Goal: Browse casually: Explore the website without a specific task or goal

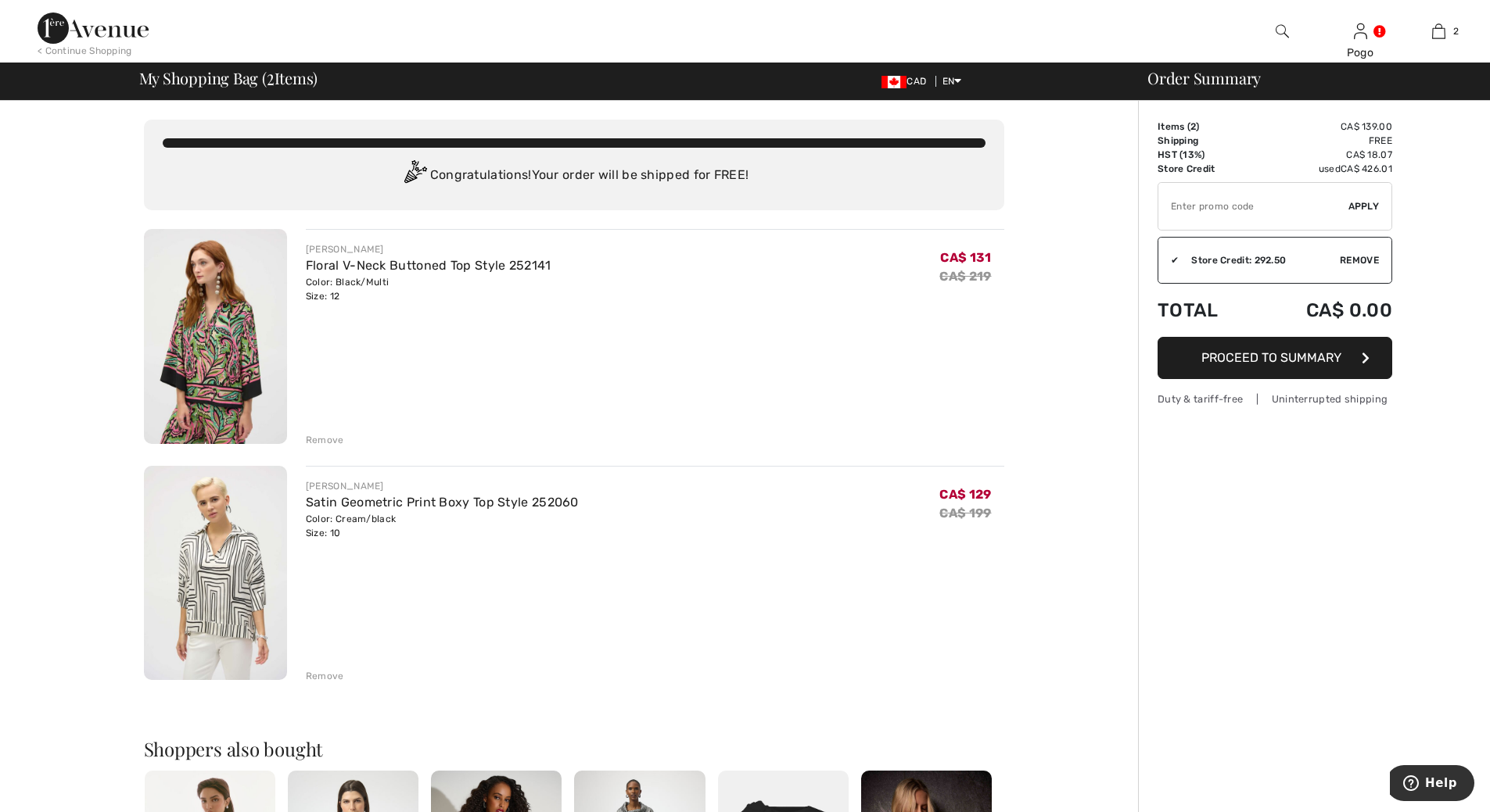
click at [320, 436] on div "Remove" at bounding box center [325, 439] width 39 height 14
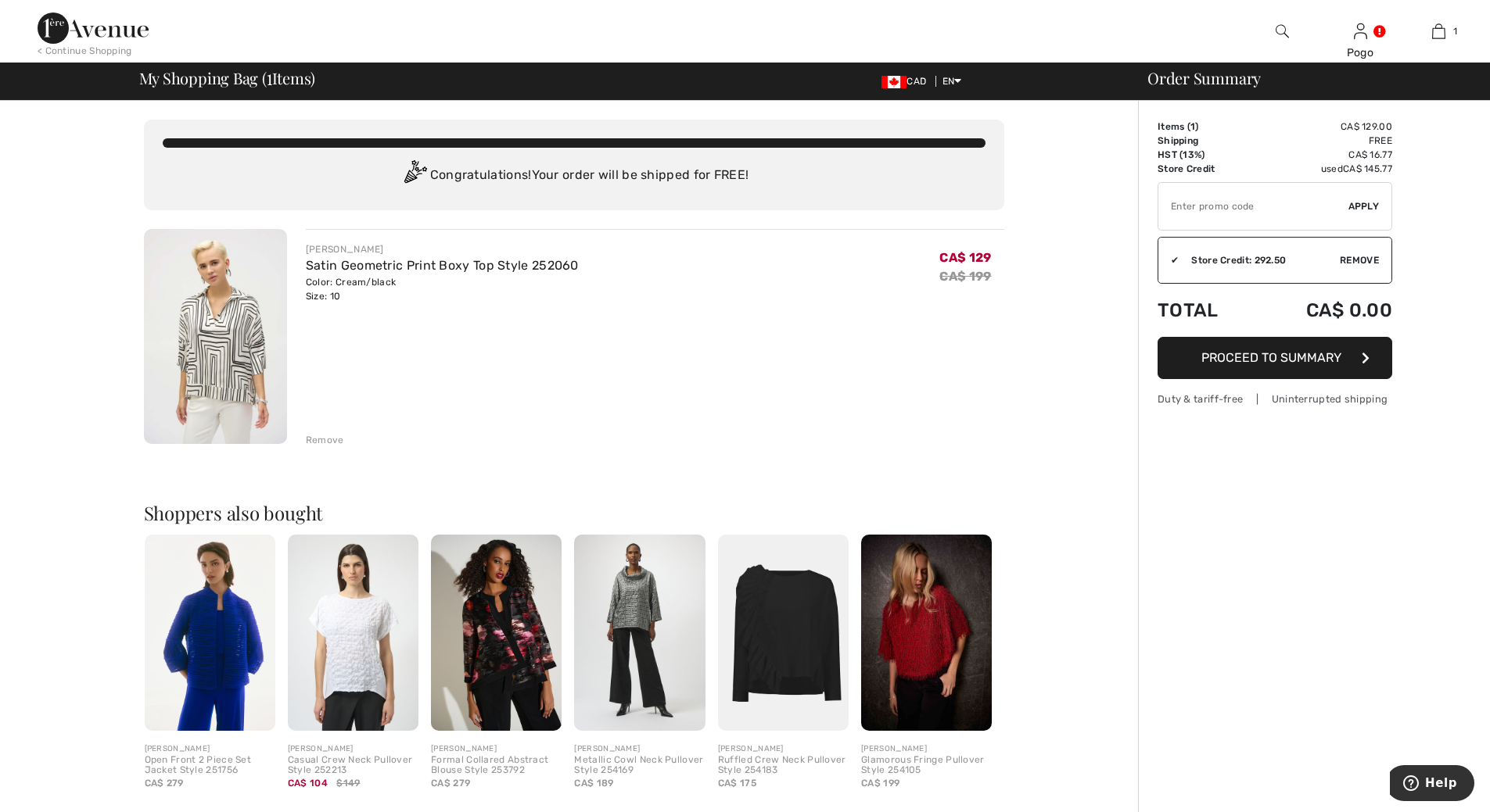
click at [322, 437] on div "Remove" at bounding box center [325, 439] width 39 height 14
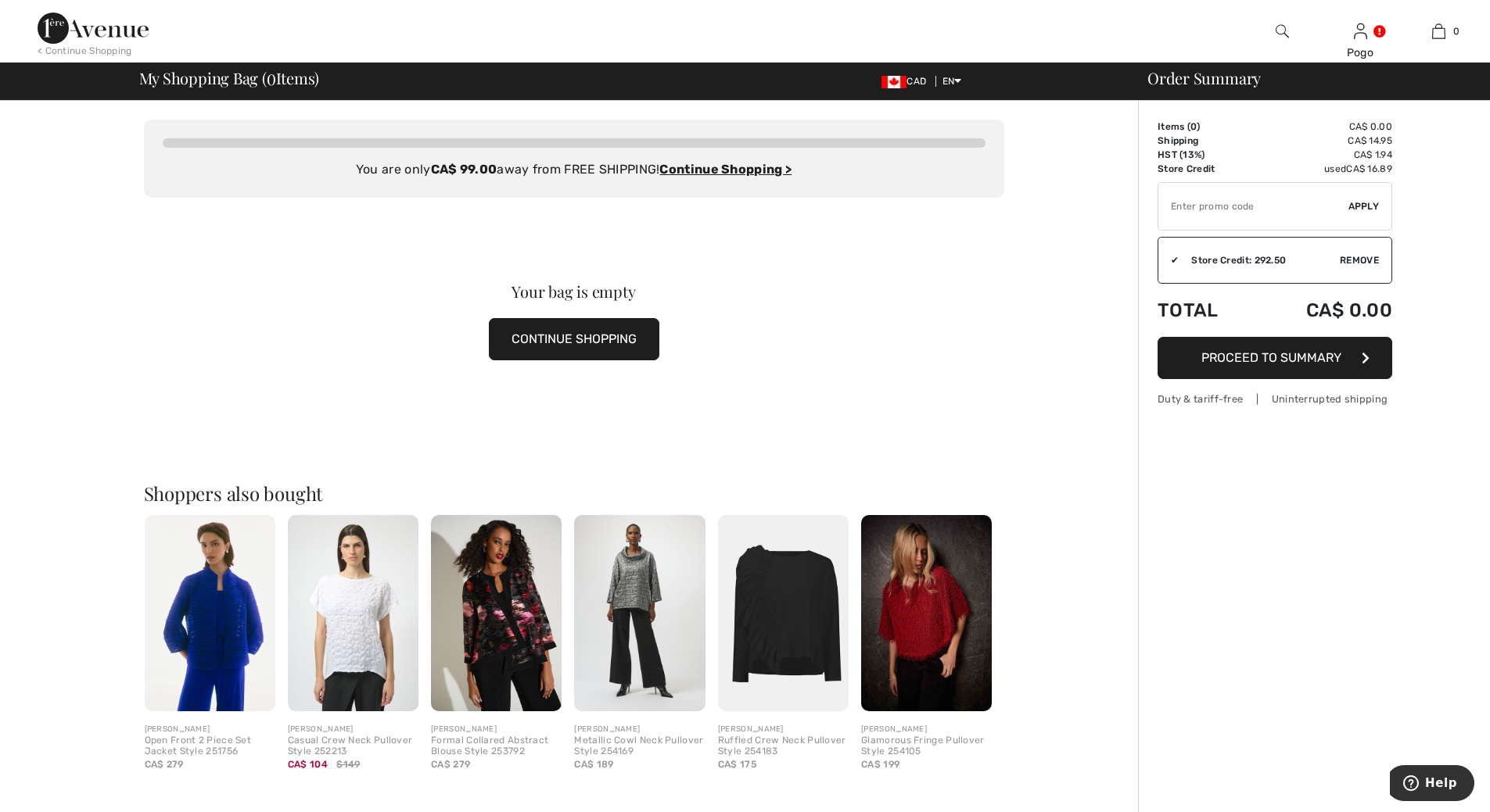
click at [563, 345] on button "CONTINUE SHOPPING" at bounding box center [575, 339] width 171 height 42
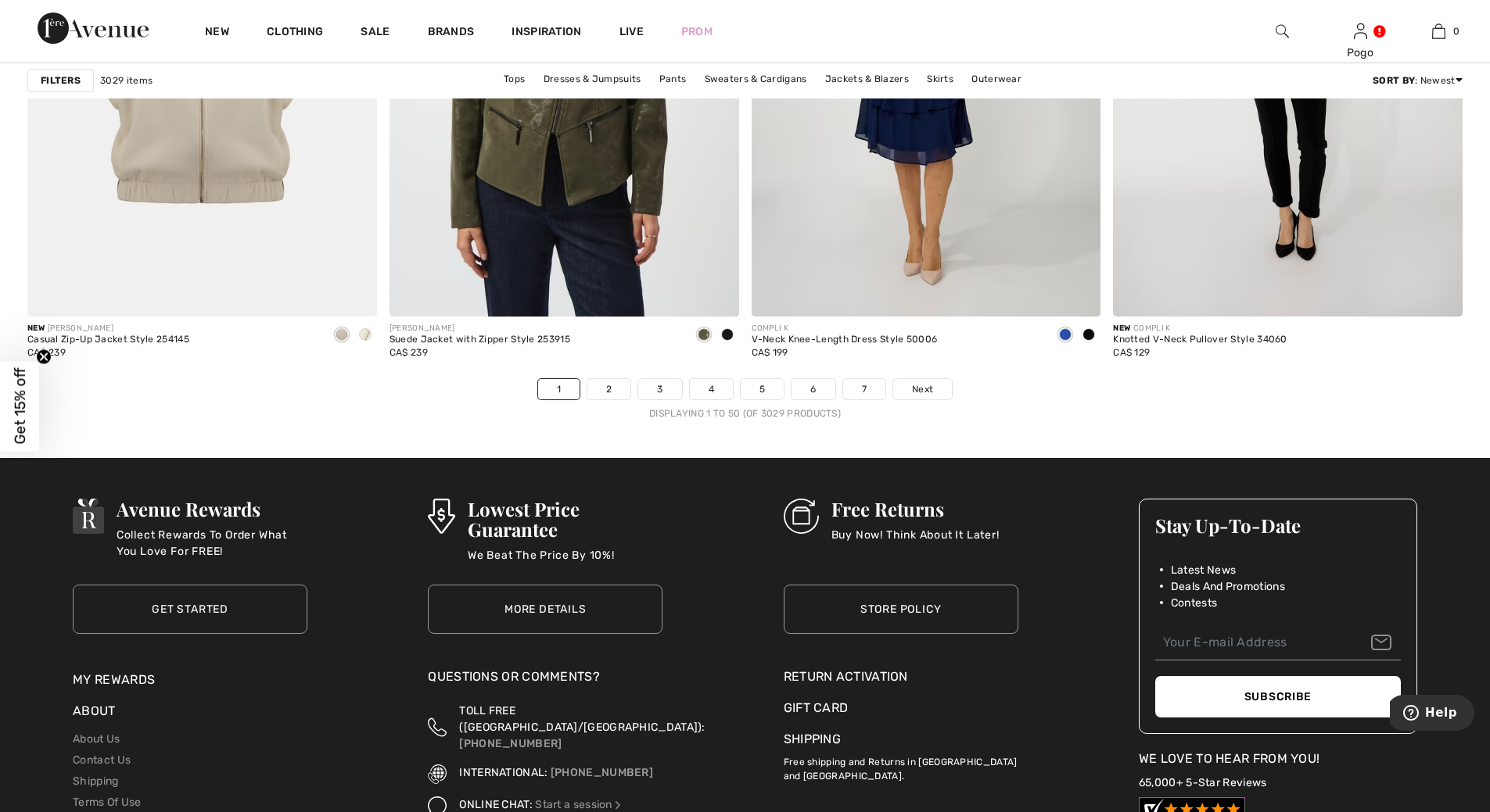
scroll to position [8809, 0]
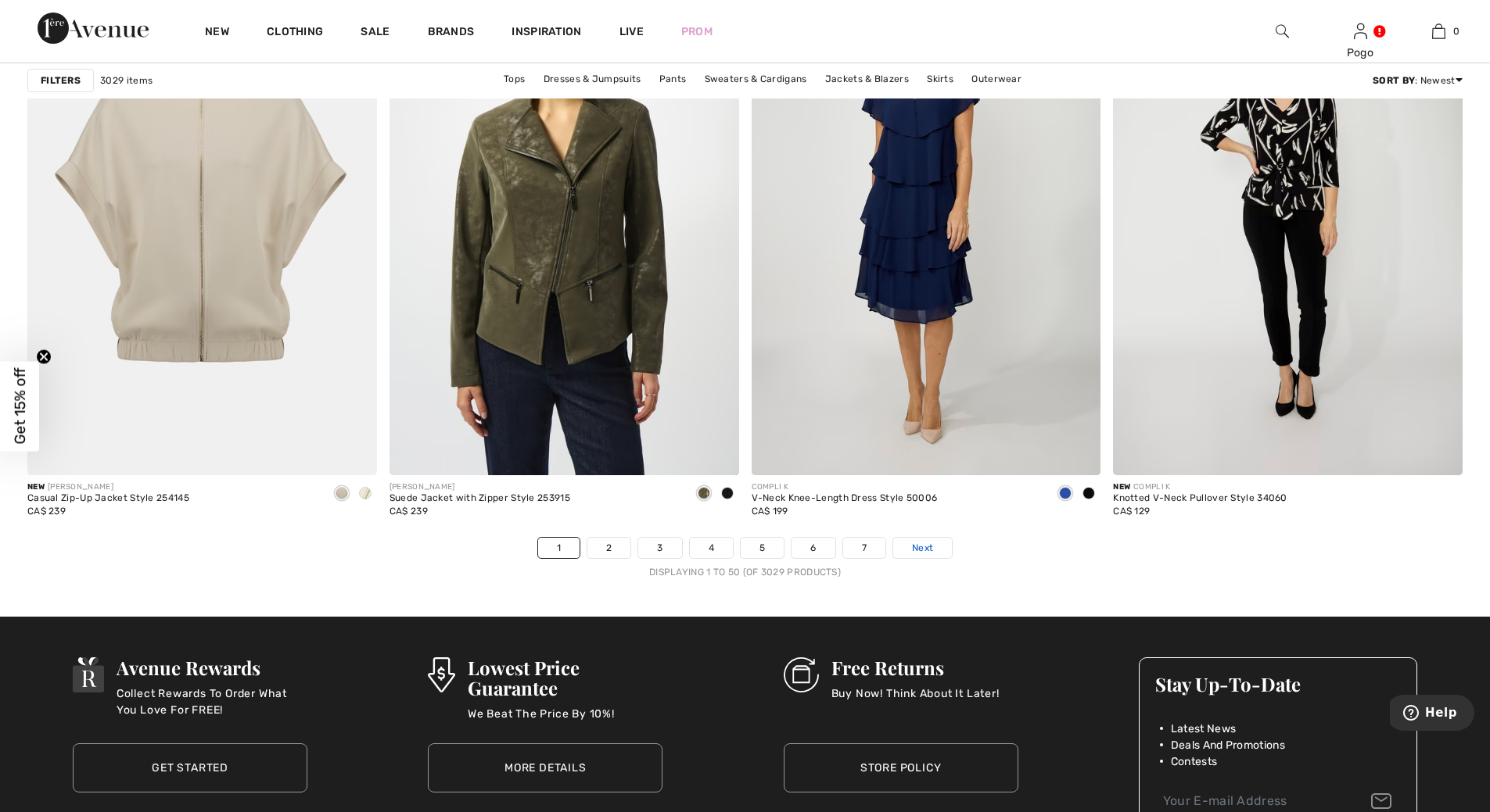
click at [924, 551] on span "Next" at bounding box center [923, 548] width 21 height 14
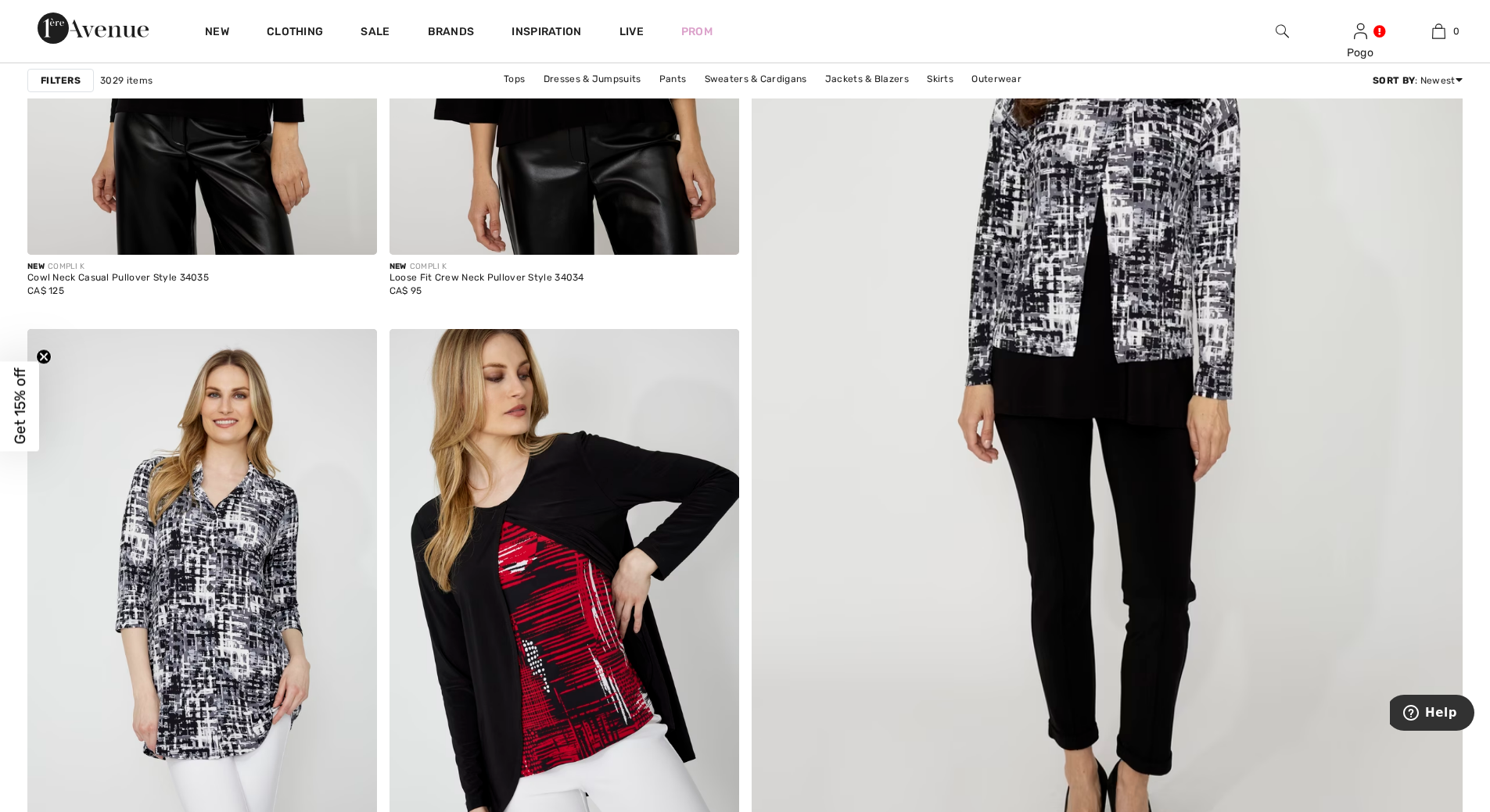
scroll to position [717, 0]
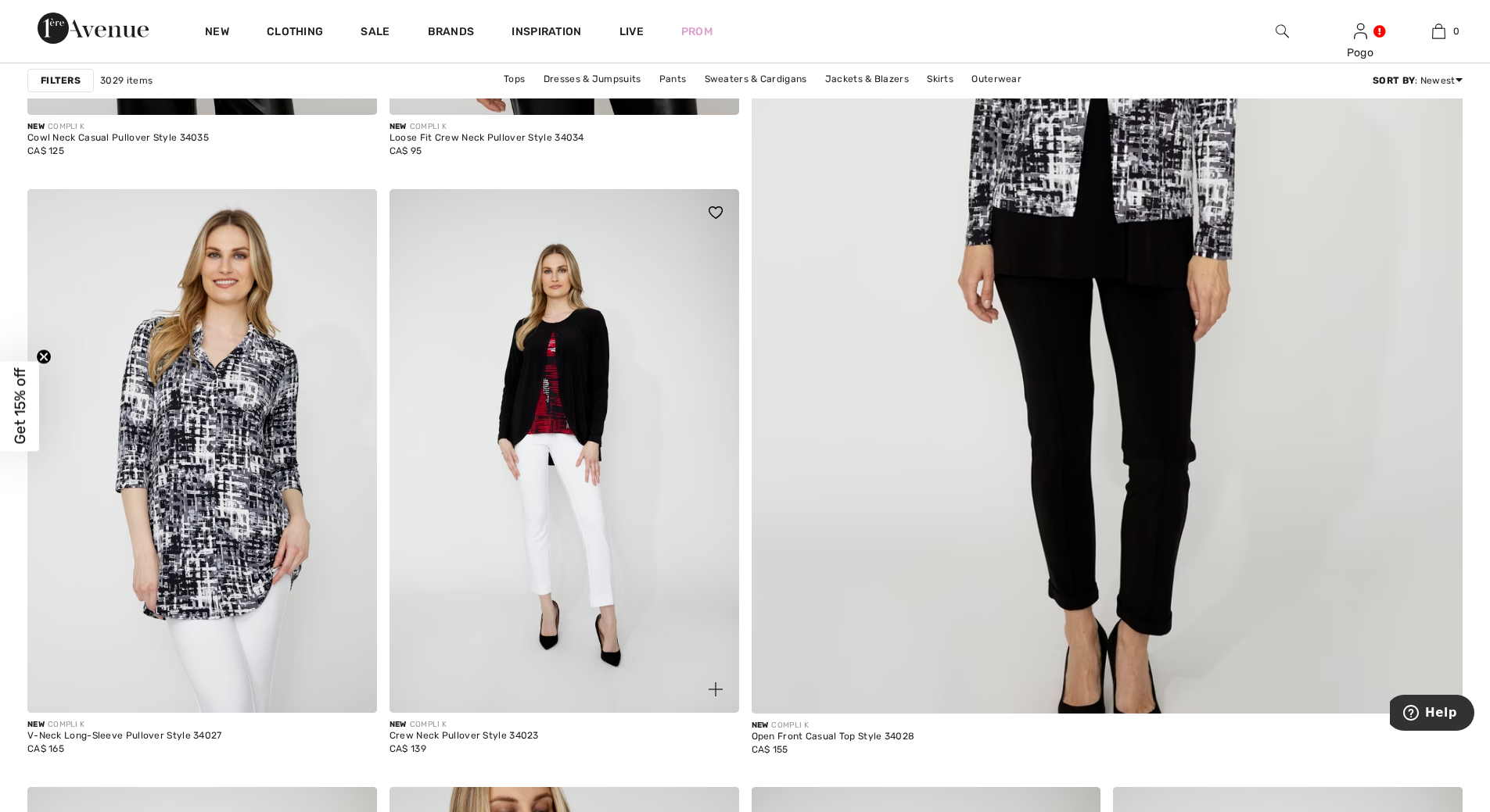
click at [553, 396] on img at bounding box center [564, 450] width 350 height 524
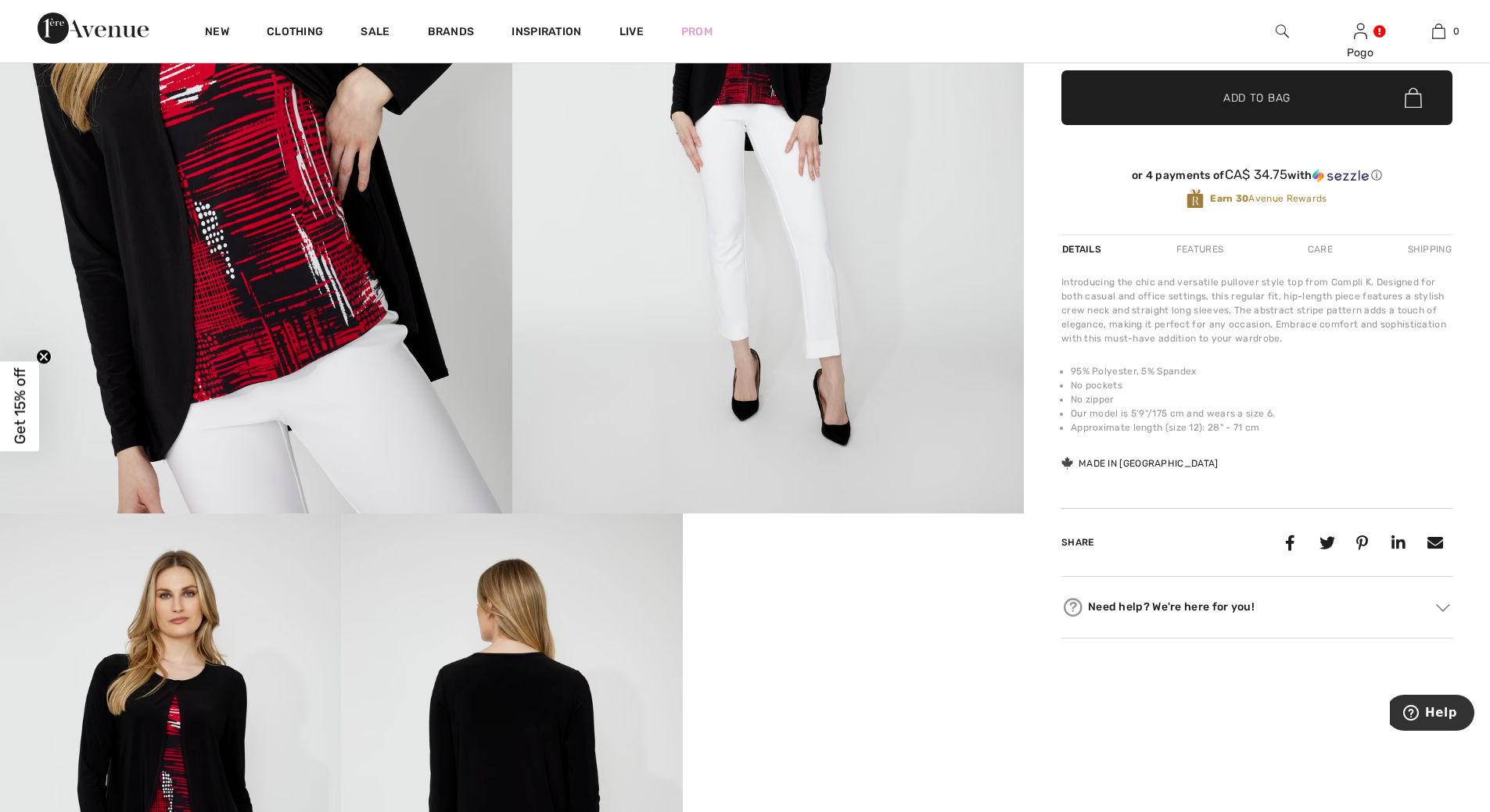
scroll to position [436, 0]
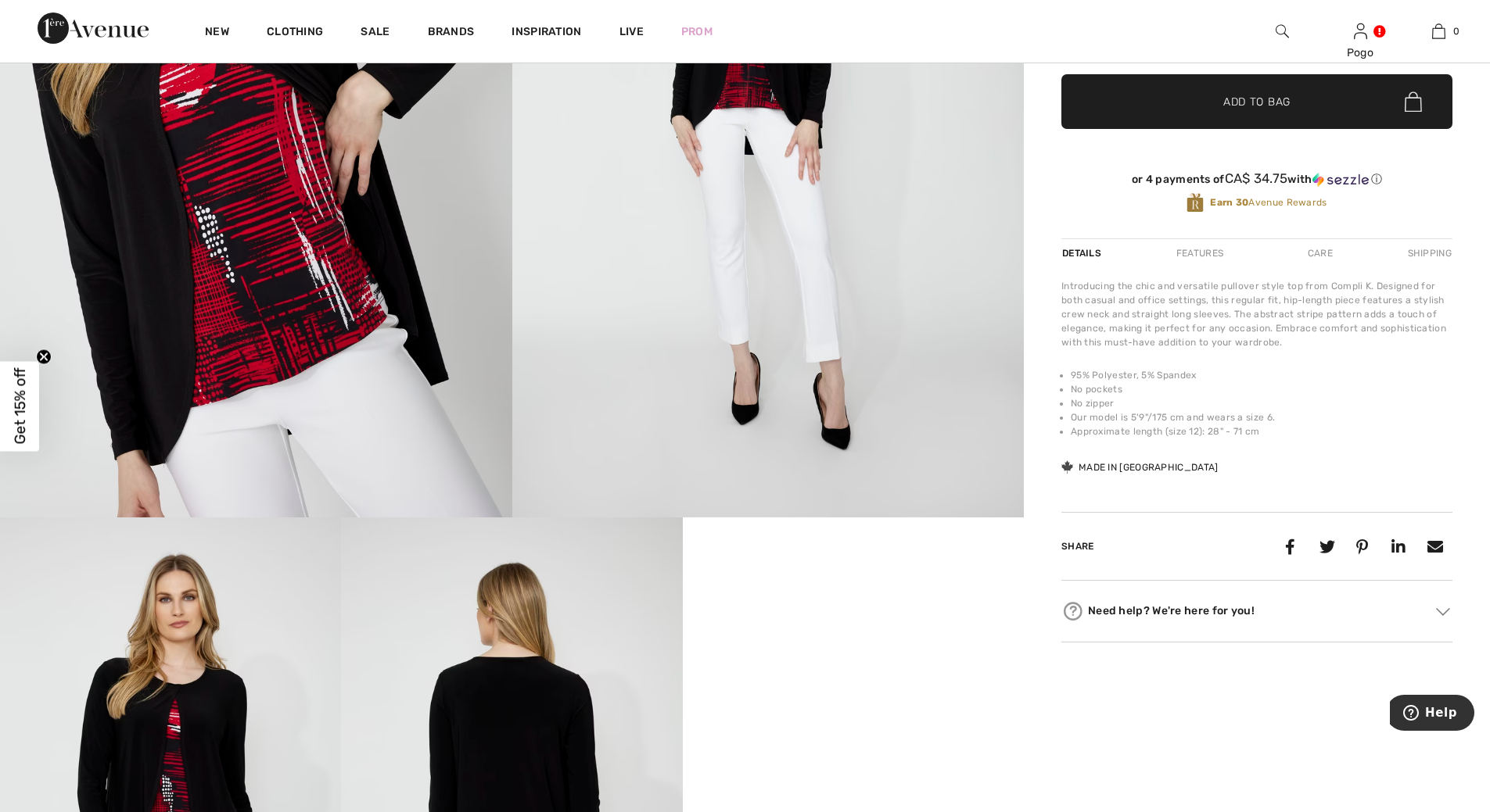
click at [1324, 255] on div "Care" at bounding box center [1320, 253] width 51 height 28
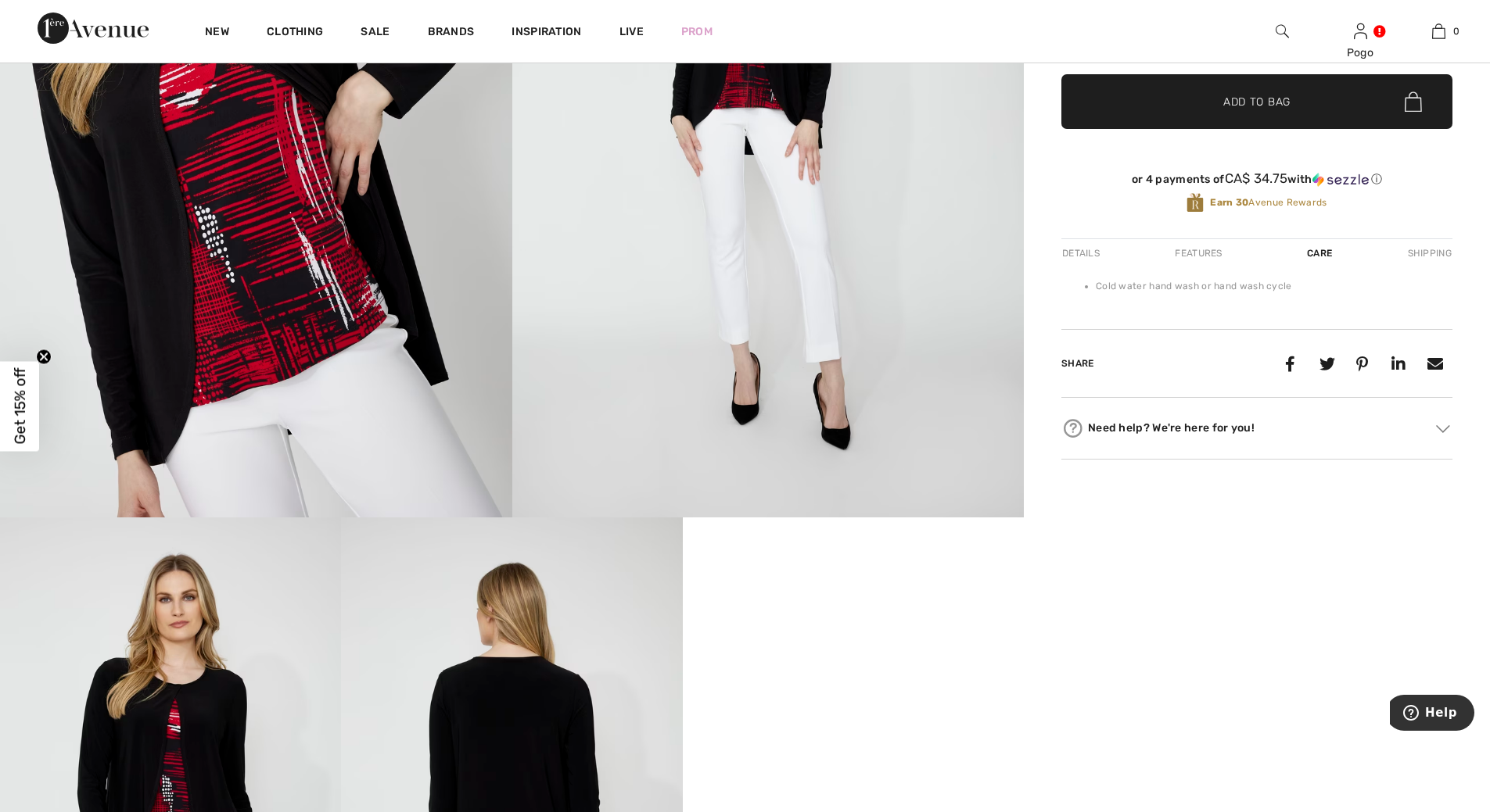
click at [1081, 251] on div "Details" at bounding box center [1082, 253] width 42 height 28
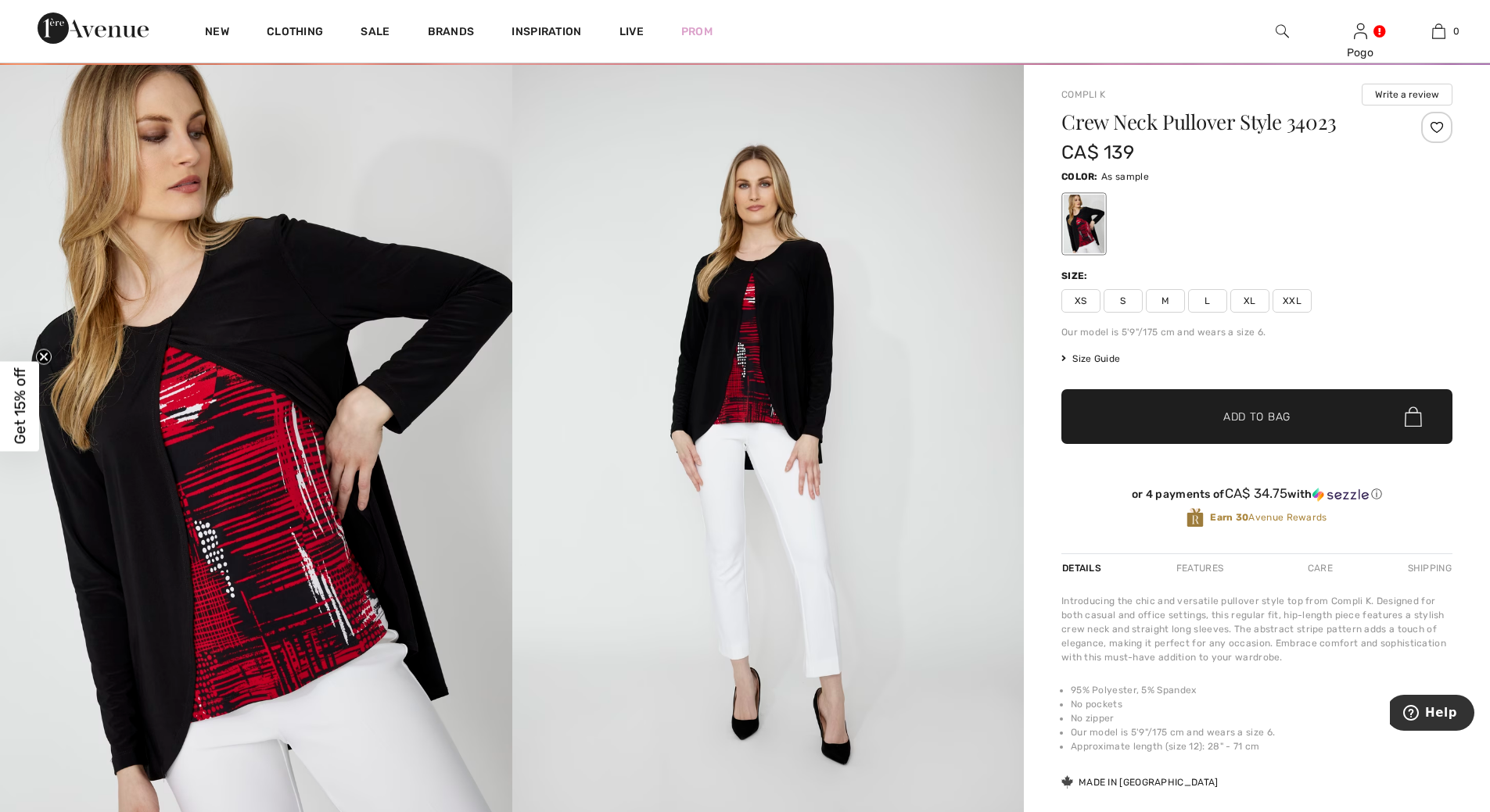
scroll to position [0, 0]
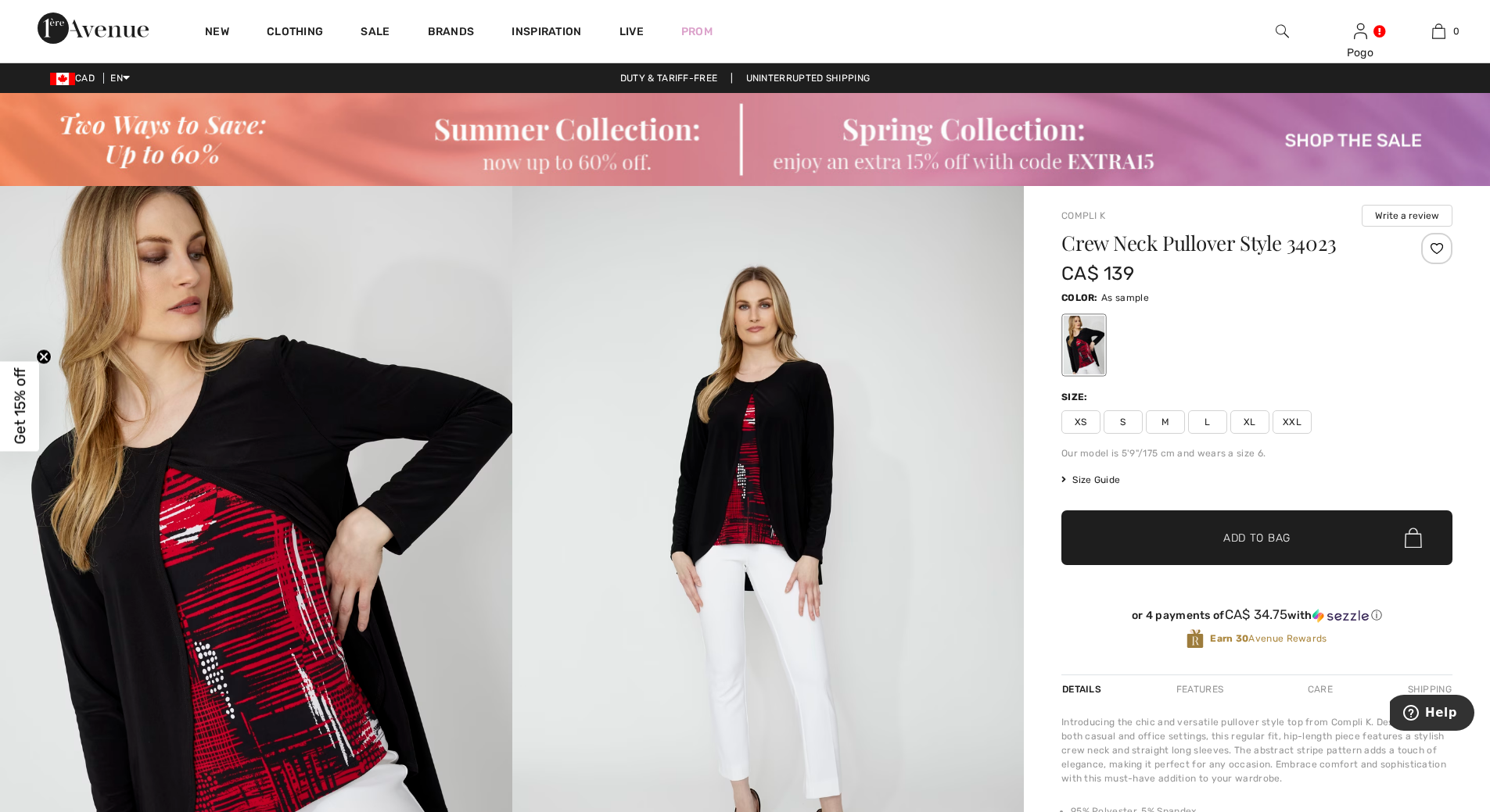
click at [1436, 251] on div at bounding box center [1437, 249] width 31 height 31
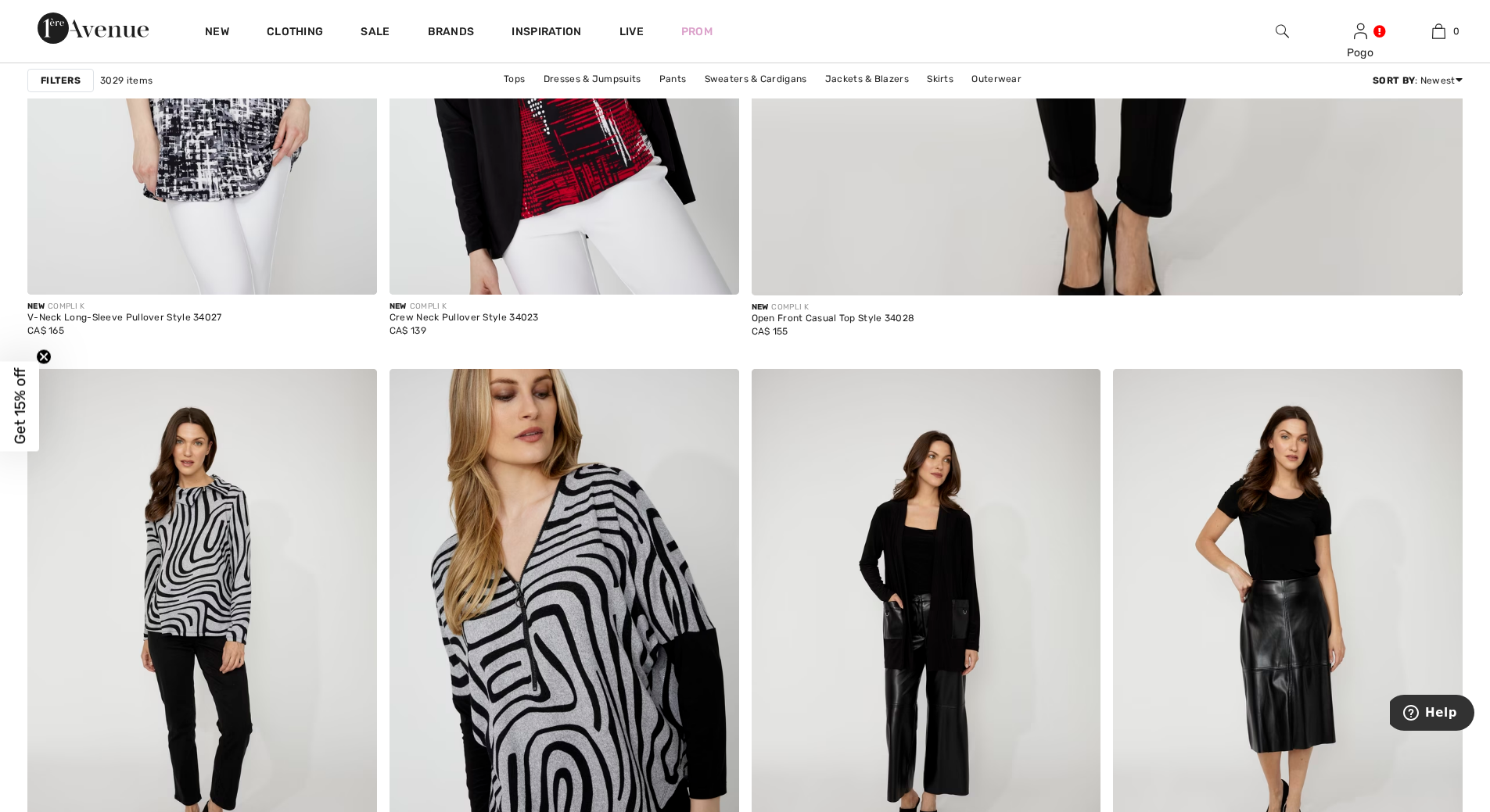
scroll to position [1115, 0]
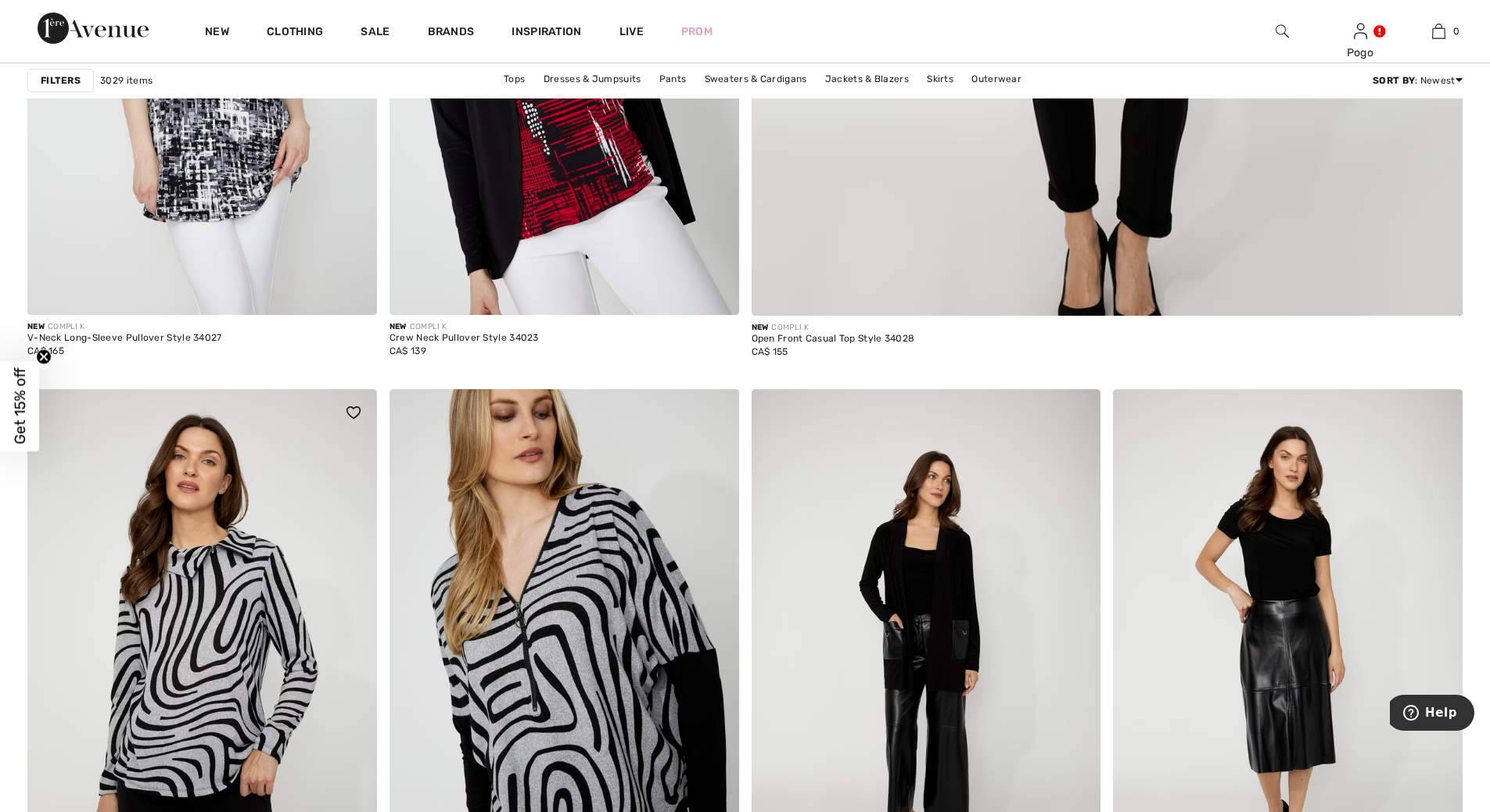
click at [219, 631] on img at bounding box center [202, 651] width 350 height 524
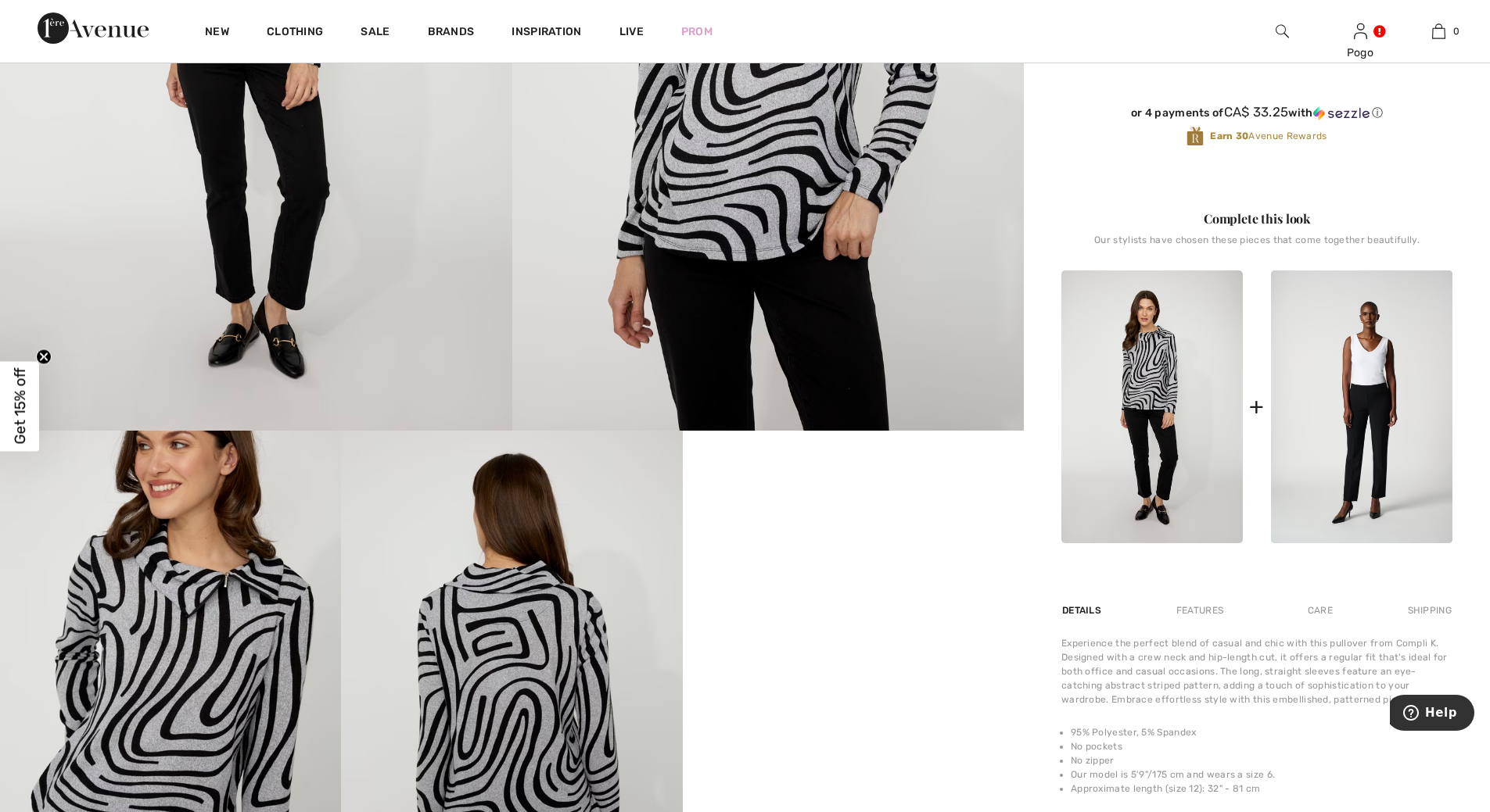
scroll to position [664, 0]
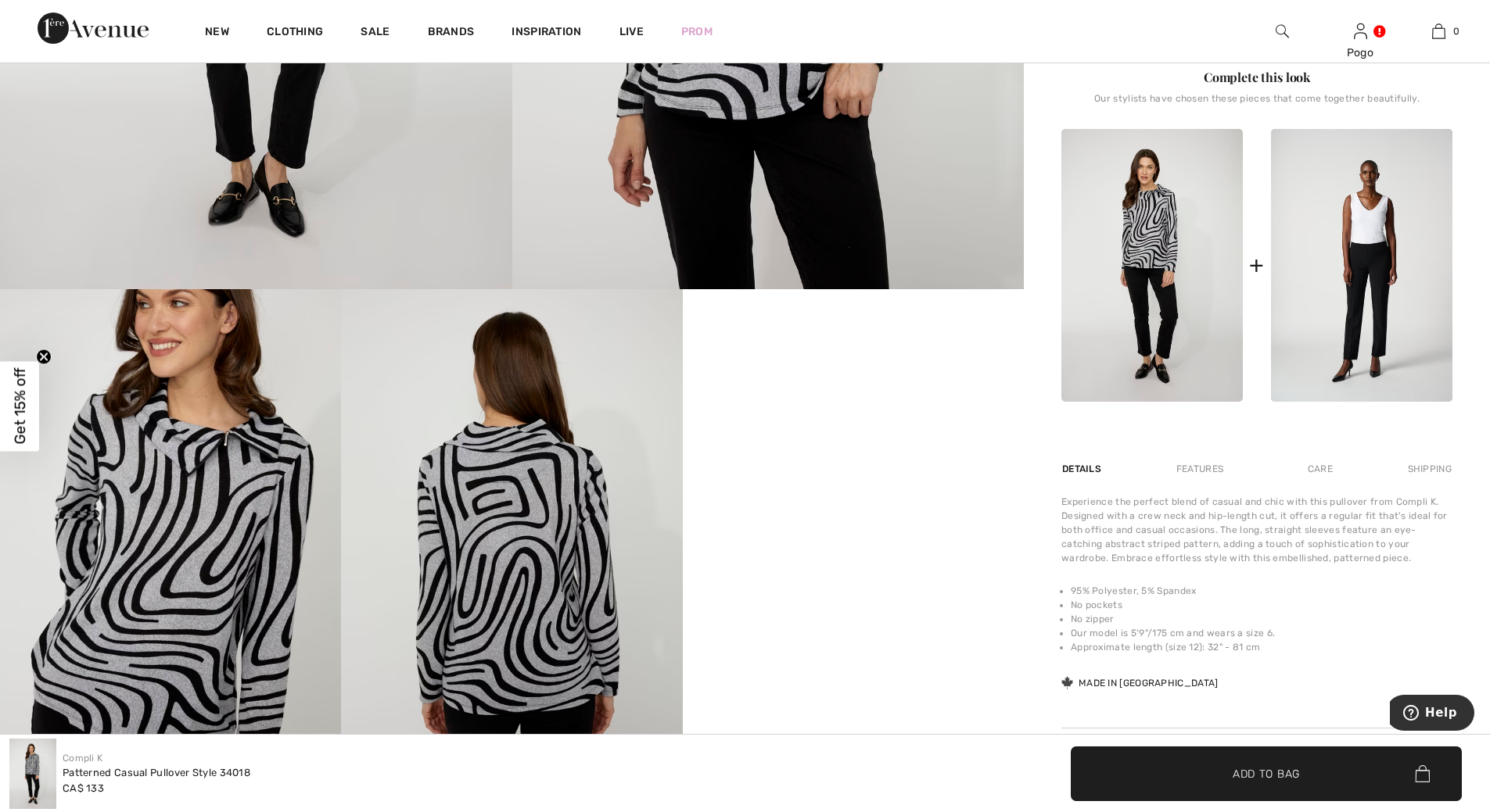
click at [1321, 468] on div "Care" at bounding box center [1320, 469] width 51 height 28
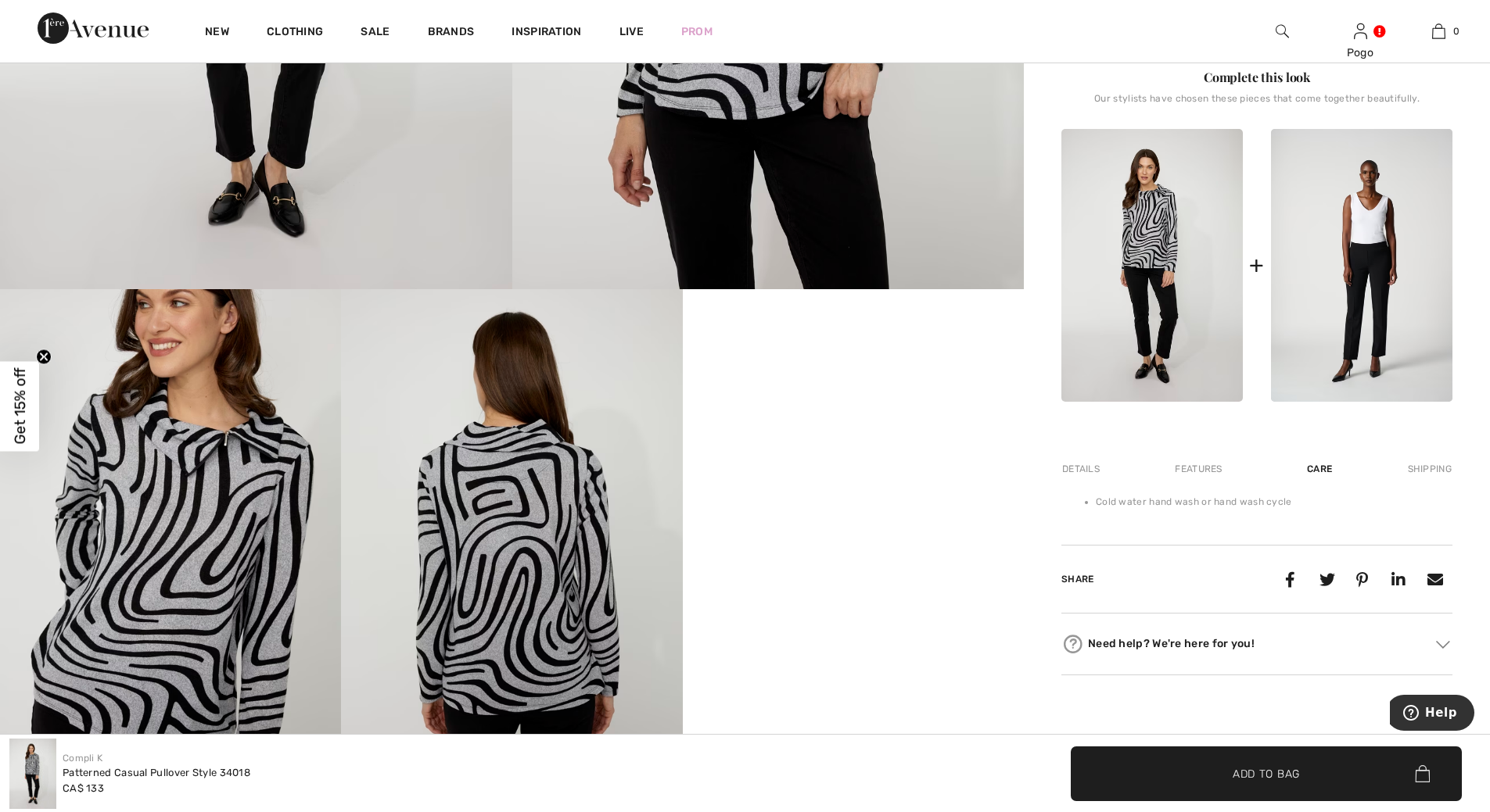
click at [1071, 469] on div "Details" at bounding box center [1082, 469] width 42 height 28
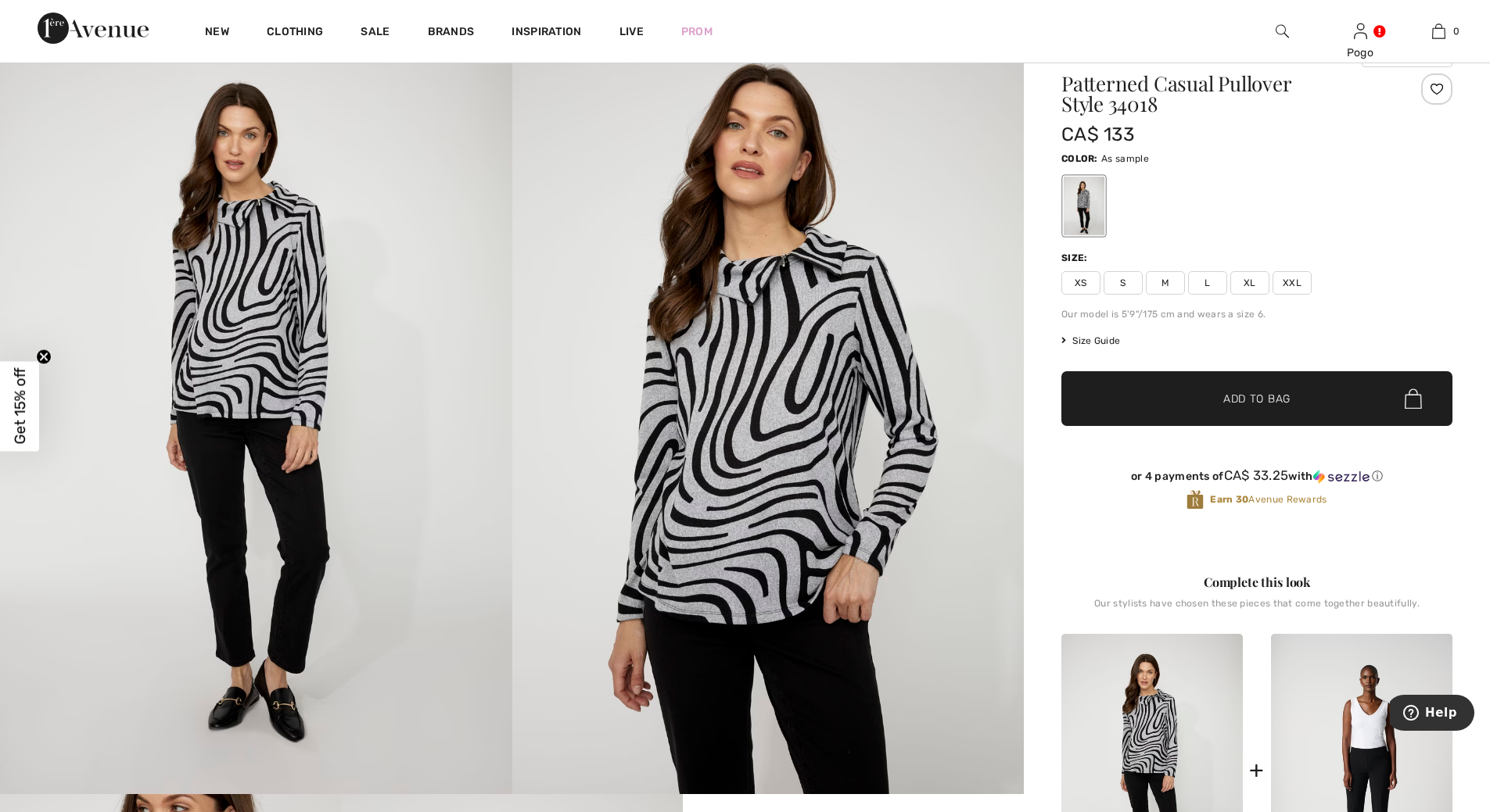
scroll to position [85, 0]
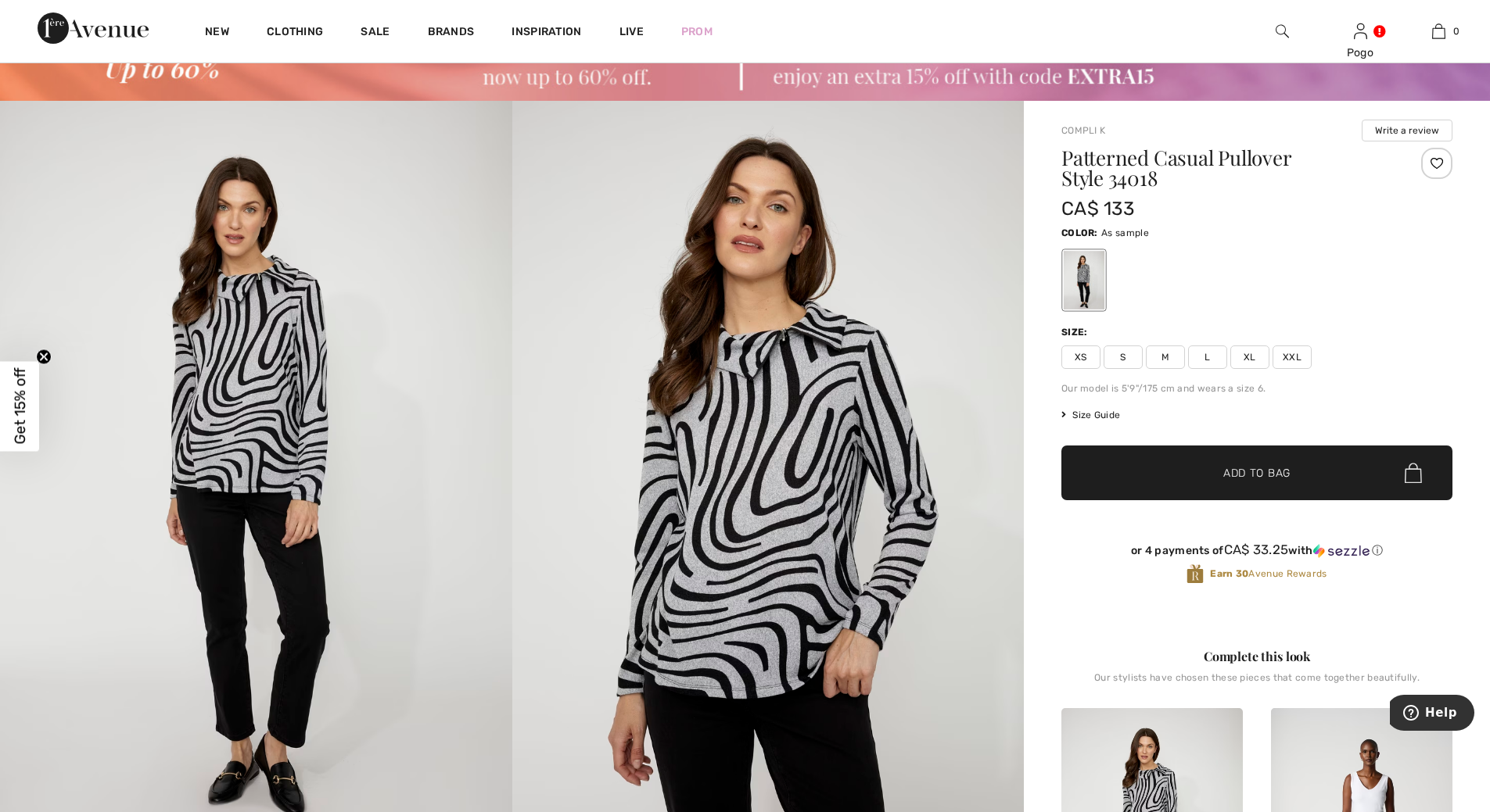
click at [1208, 364] on span "L" at bounding box center [1207, 358] width 39 height 24
click at [1440, 156] on div at bounding box center [1437, 163] width 31 height 31
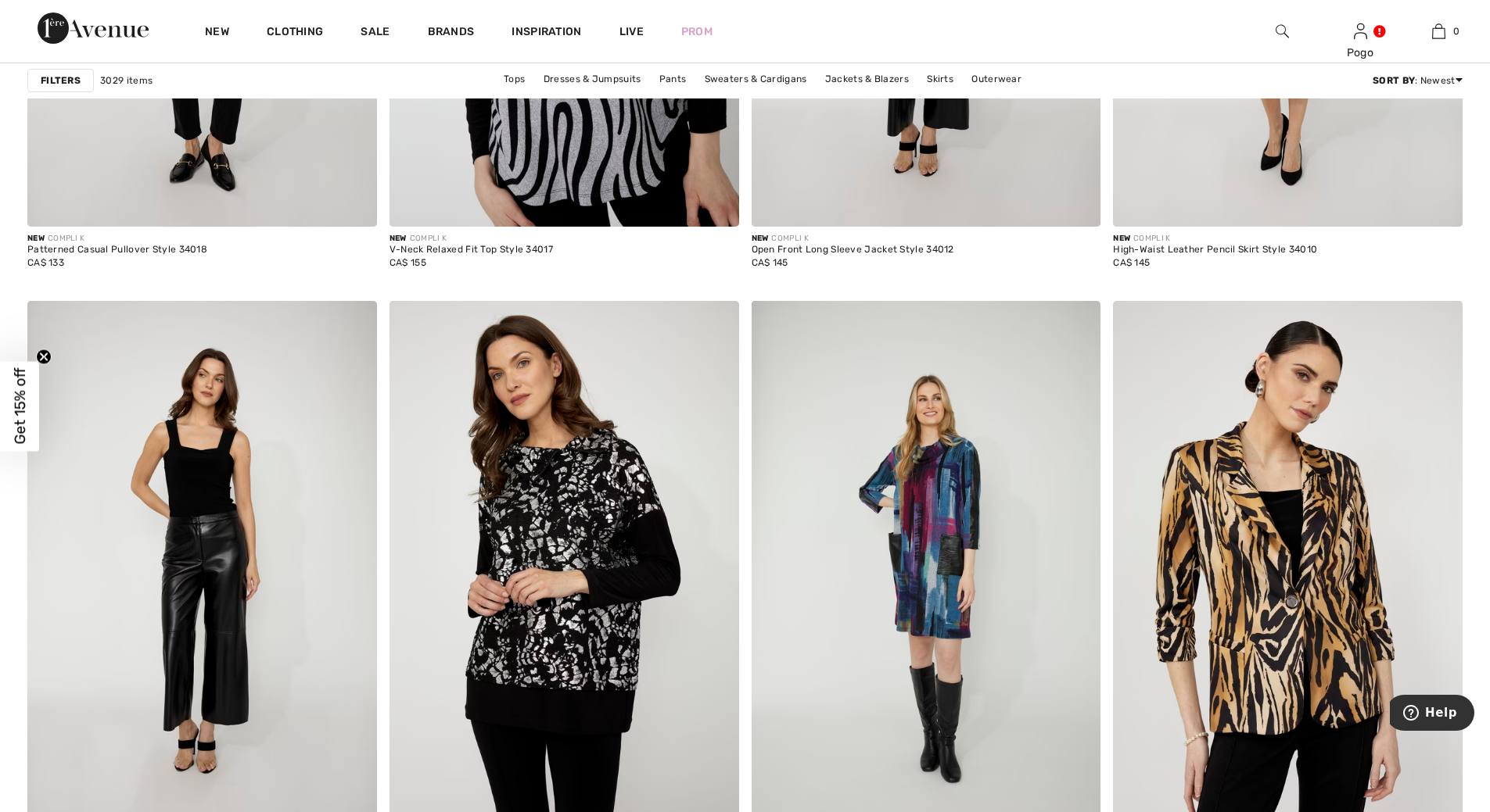
scroll to position [1891, 0]
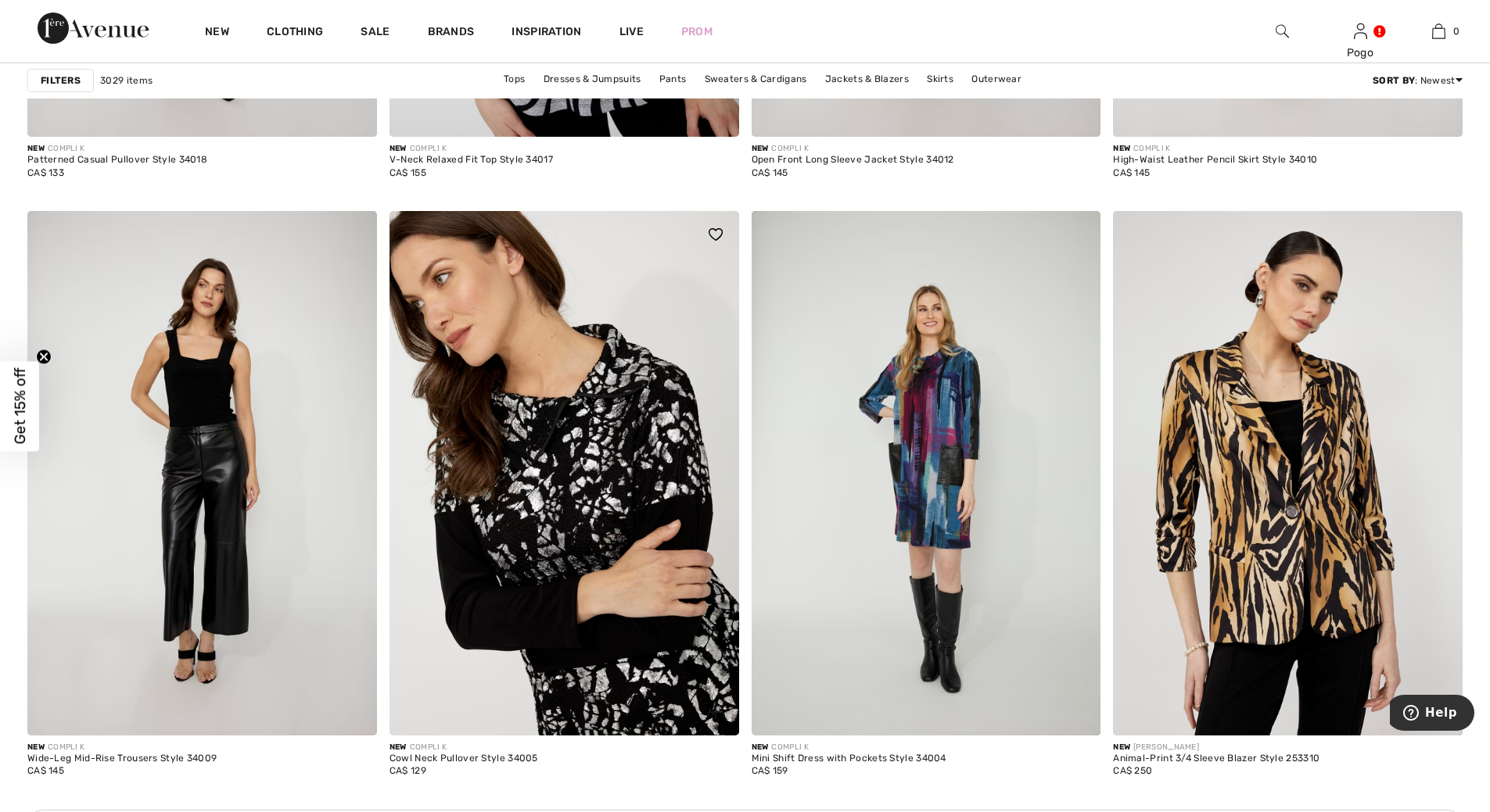
click at [584, 510] on img at bounding box center [564, 473] width 350 height 524
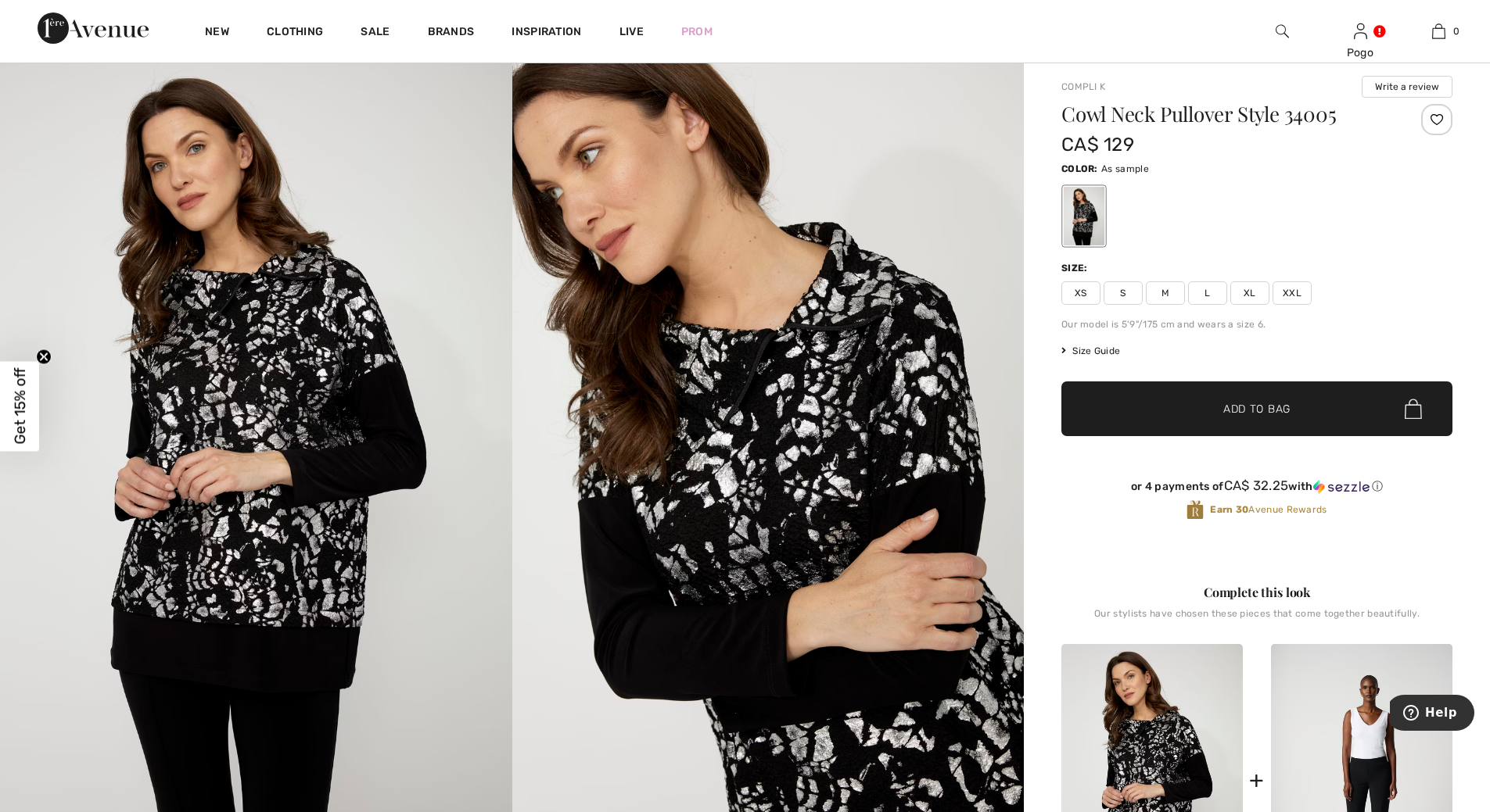
scroll to position [48, 0]
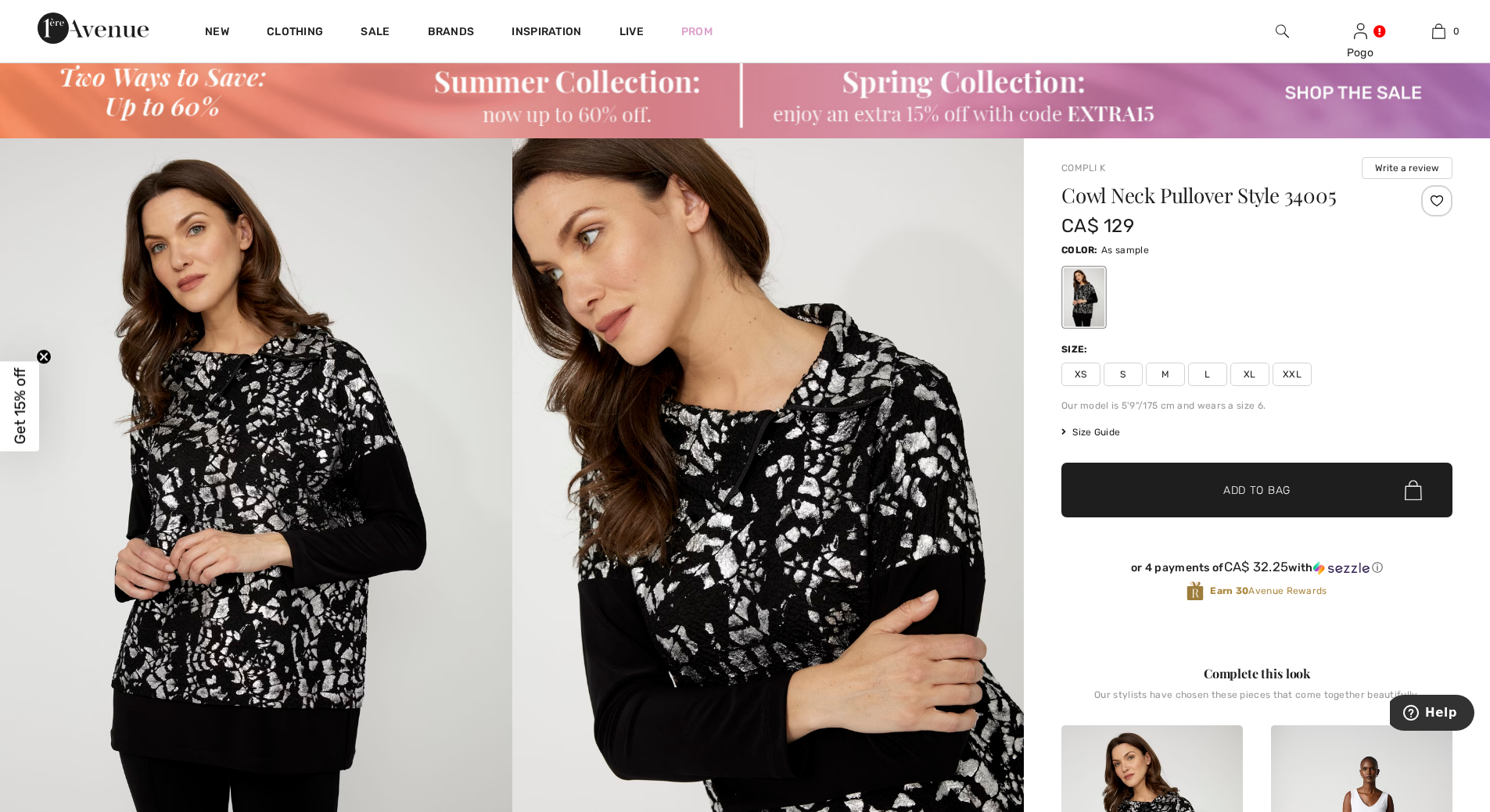
click at [1204, 372] on span "L" at bounding box center [1207, 374] width 39 height 24
click at [1440, 195] on div at bounding box center [1437, 201] width 31 height 31
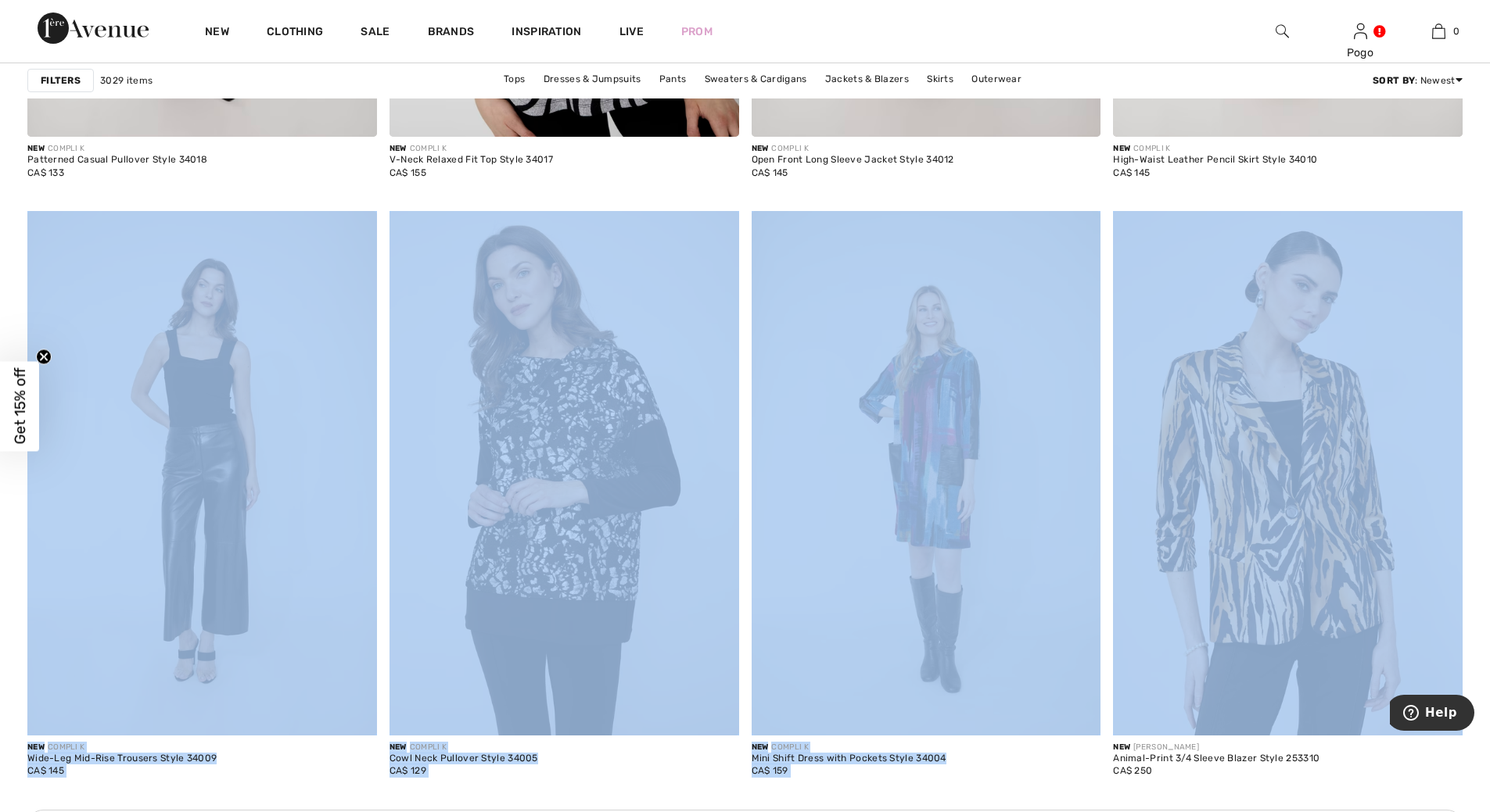
drag, startPoint x: 1487, startPoint y: 195, endPoint x: 1495, endPoint y: 214, distance: 20.6
click at [1438, 172] on div "New COMPLI K High-Waist Leather Pencil Skirt Style 34010 CA$ 145" at bounding box center [1288, 167] width 350 height 61
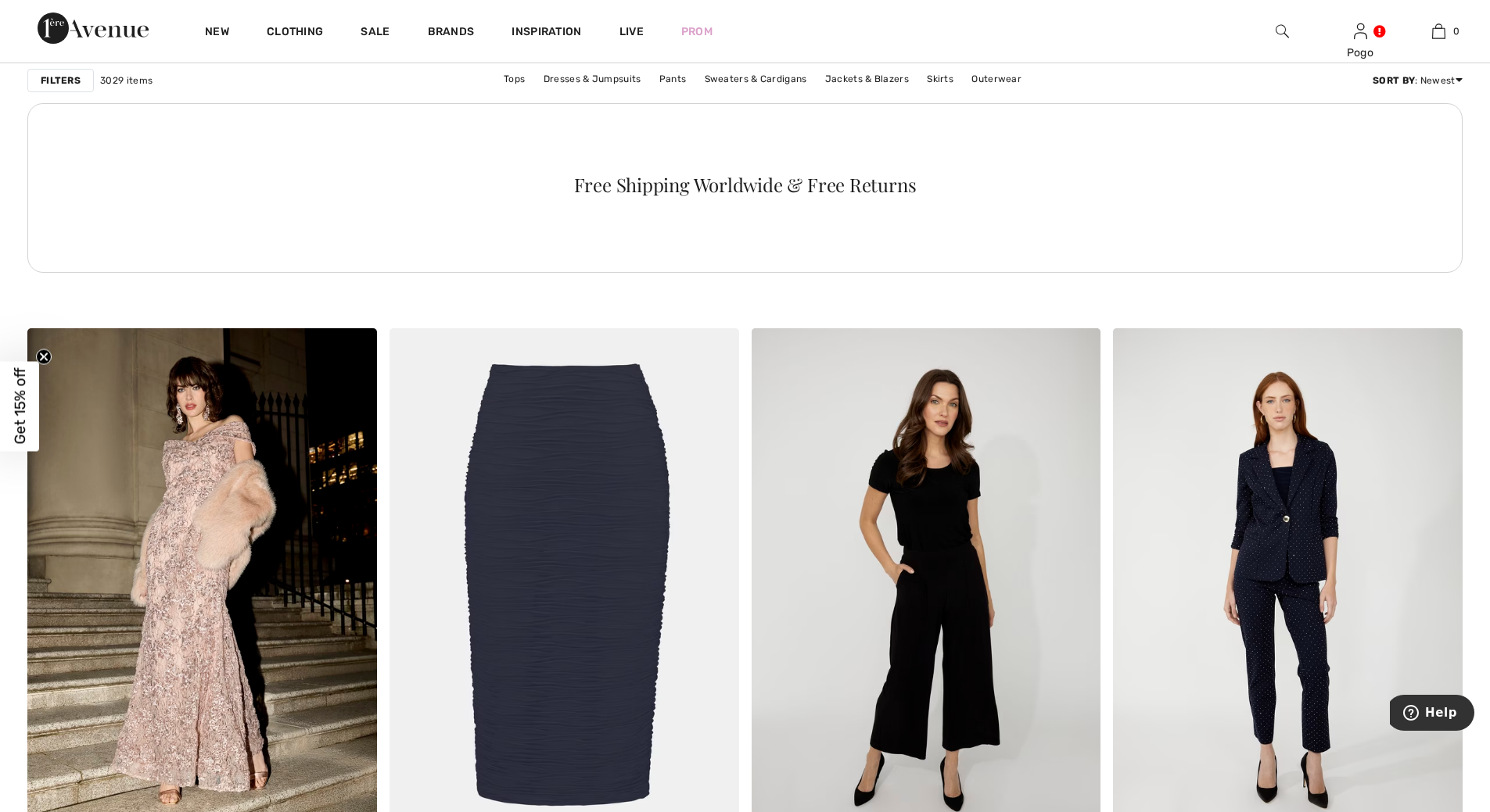
scroll to position [2687, 0]
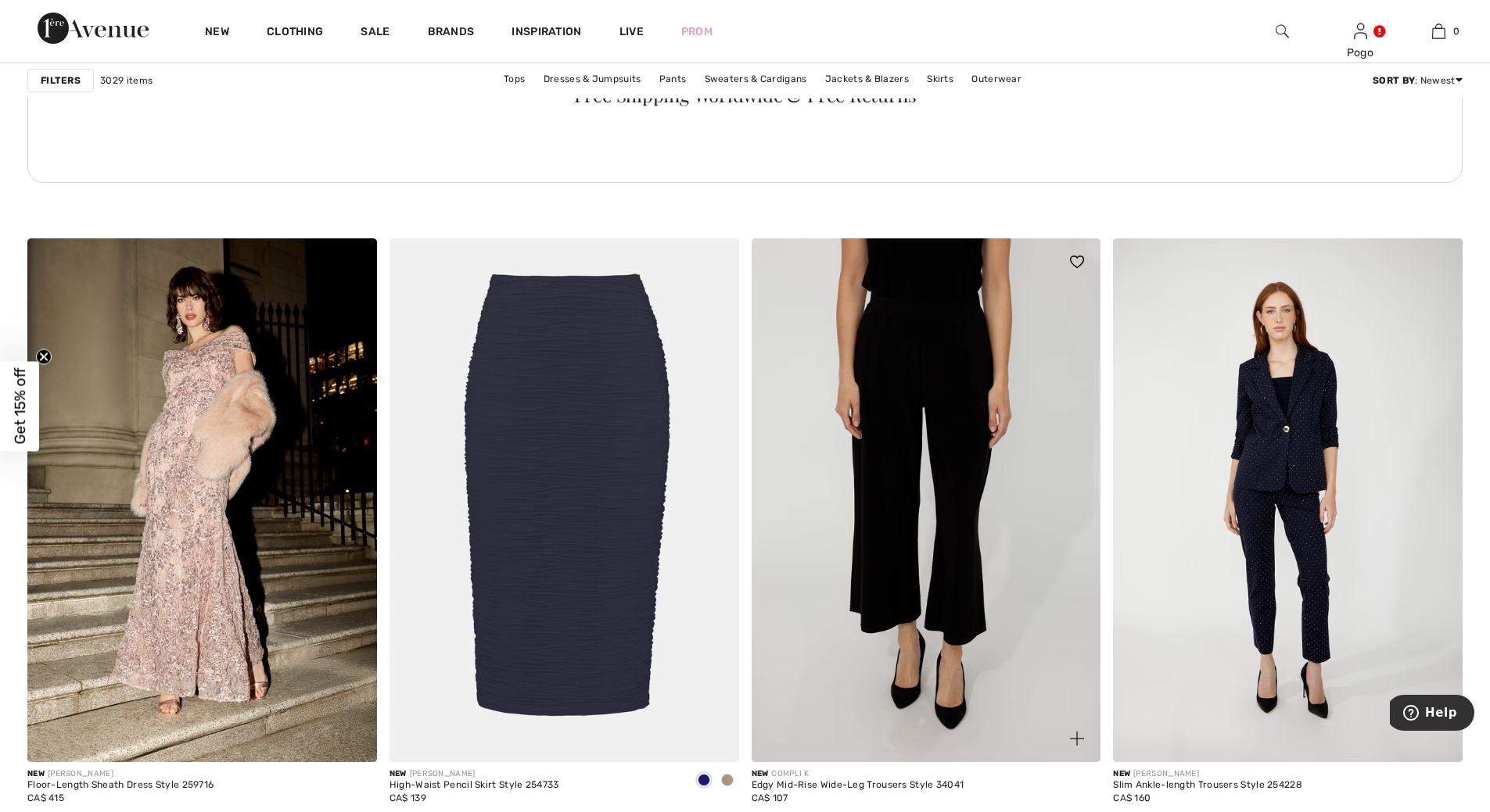
click at [964, 415] on img at bounding box center [926, 500] width 350 height 524
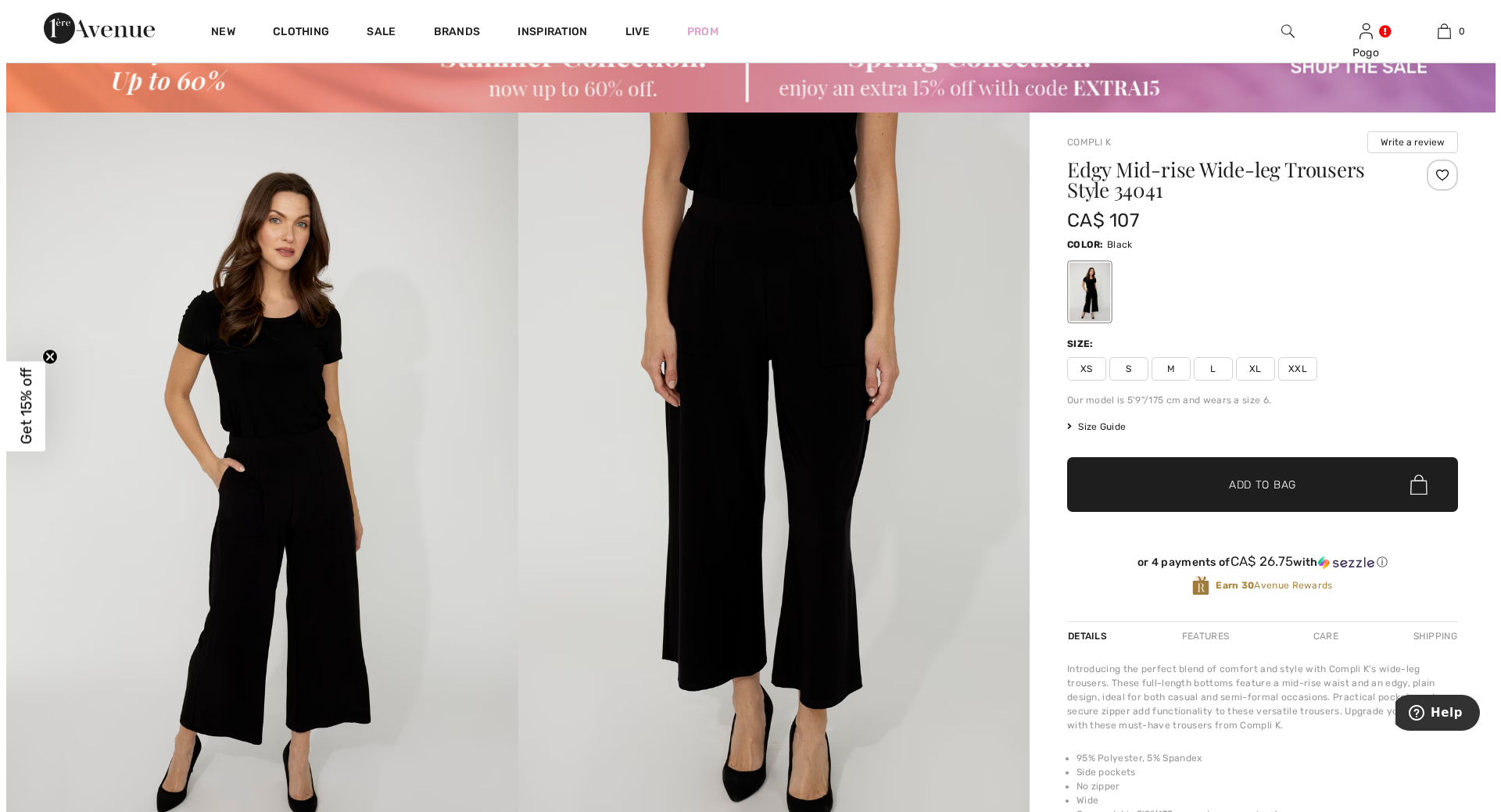
scroll to position [70, 0]
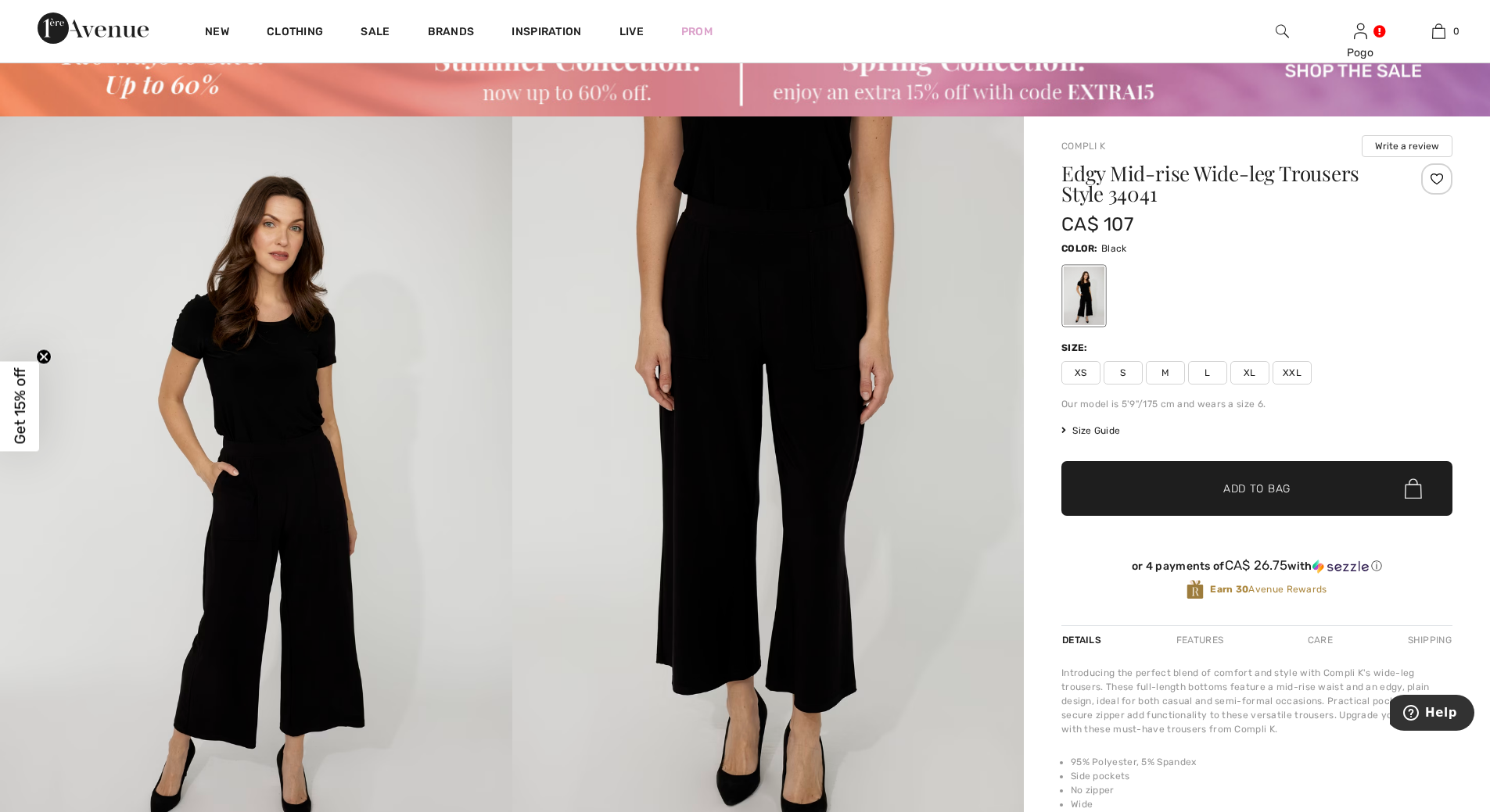
click at [305, 552] on img at bounding box center [256, 500] width 512 height 768
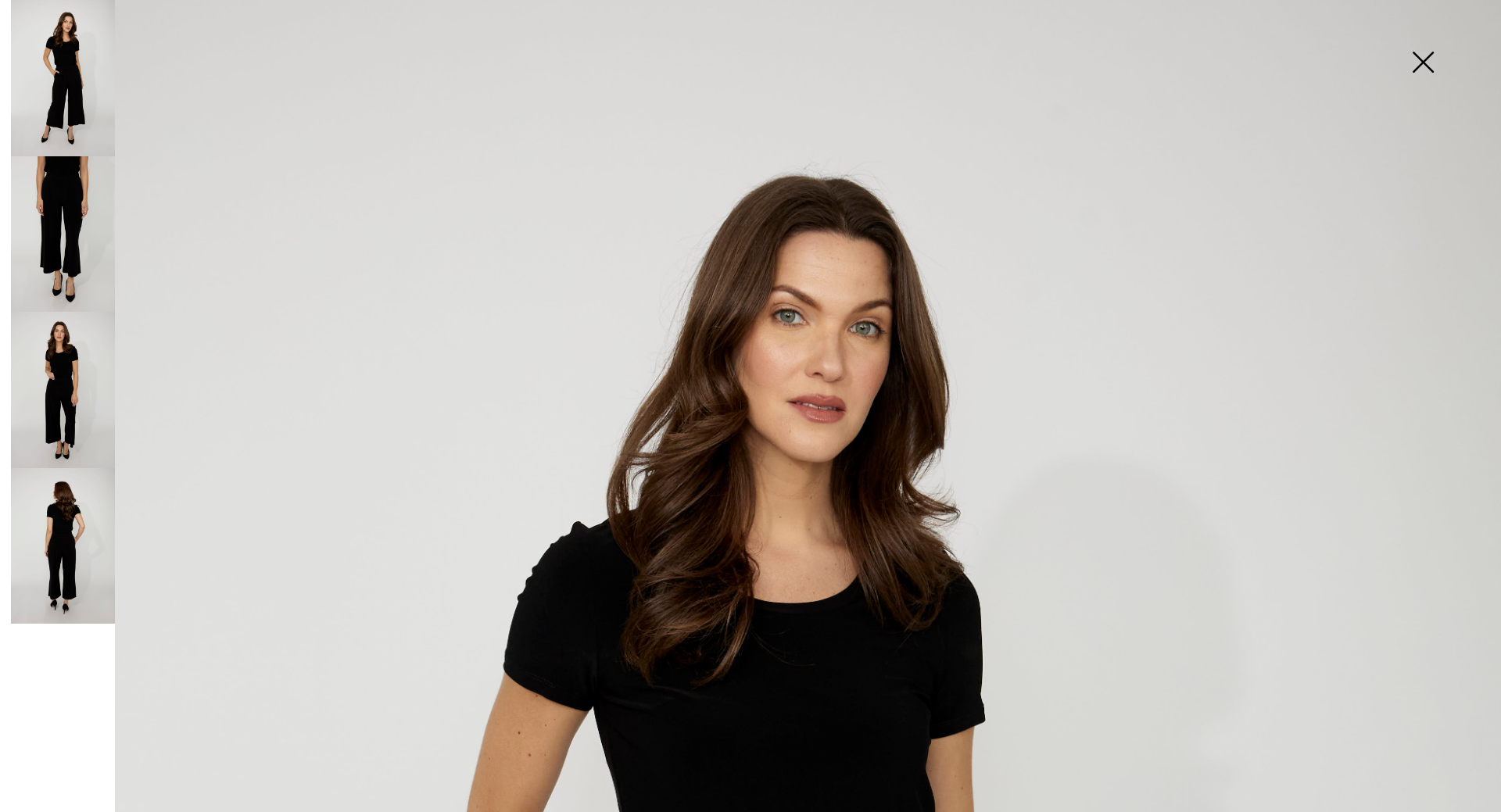
click at [56, 391] on img at bounding box center [62, 390] width 104 height 156
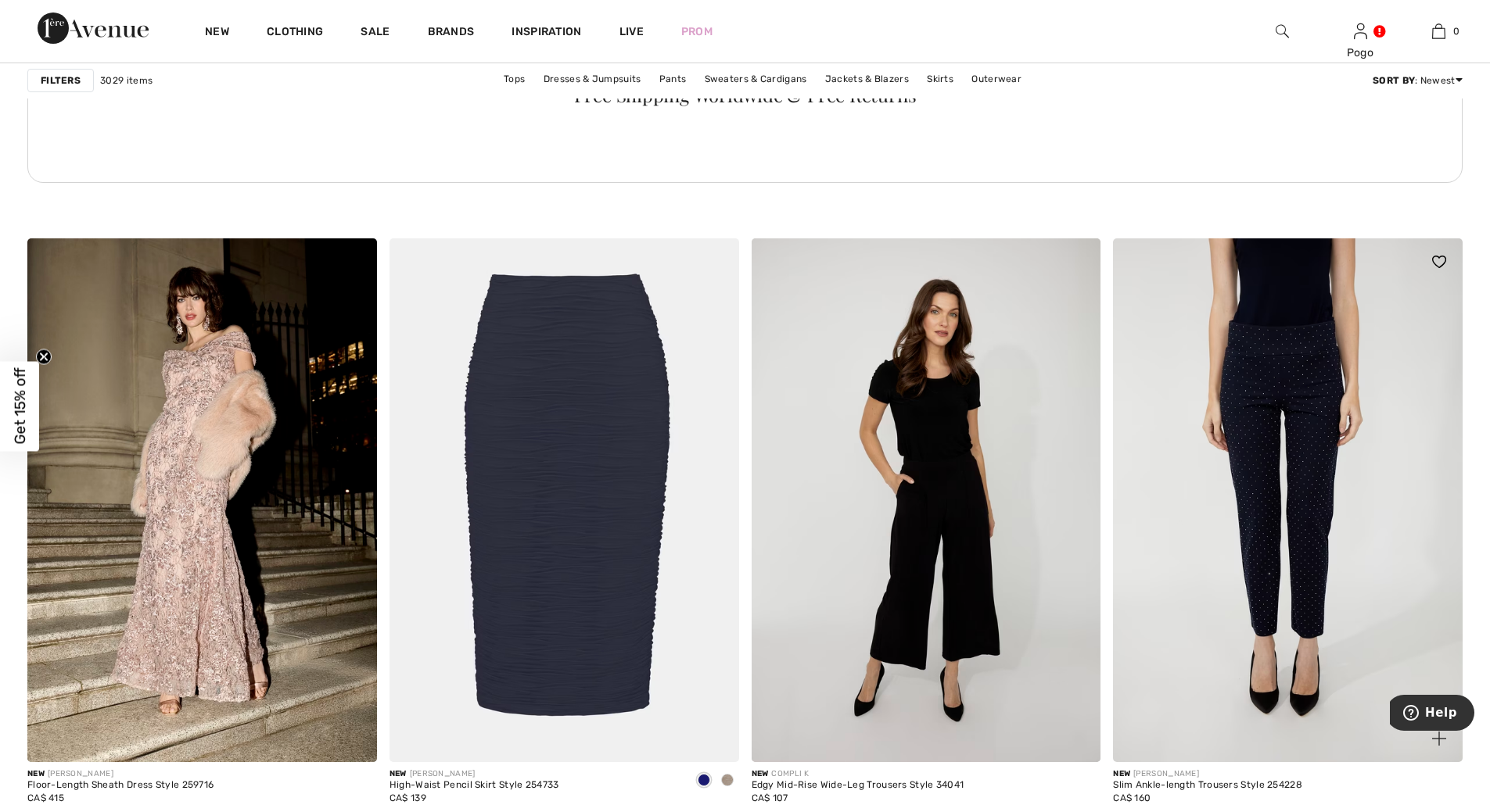
click at [1304, 376] on img at bounding box center [1288, 500] width 350 height 524
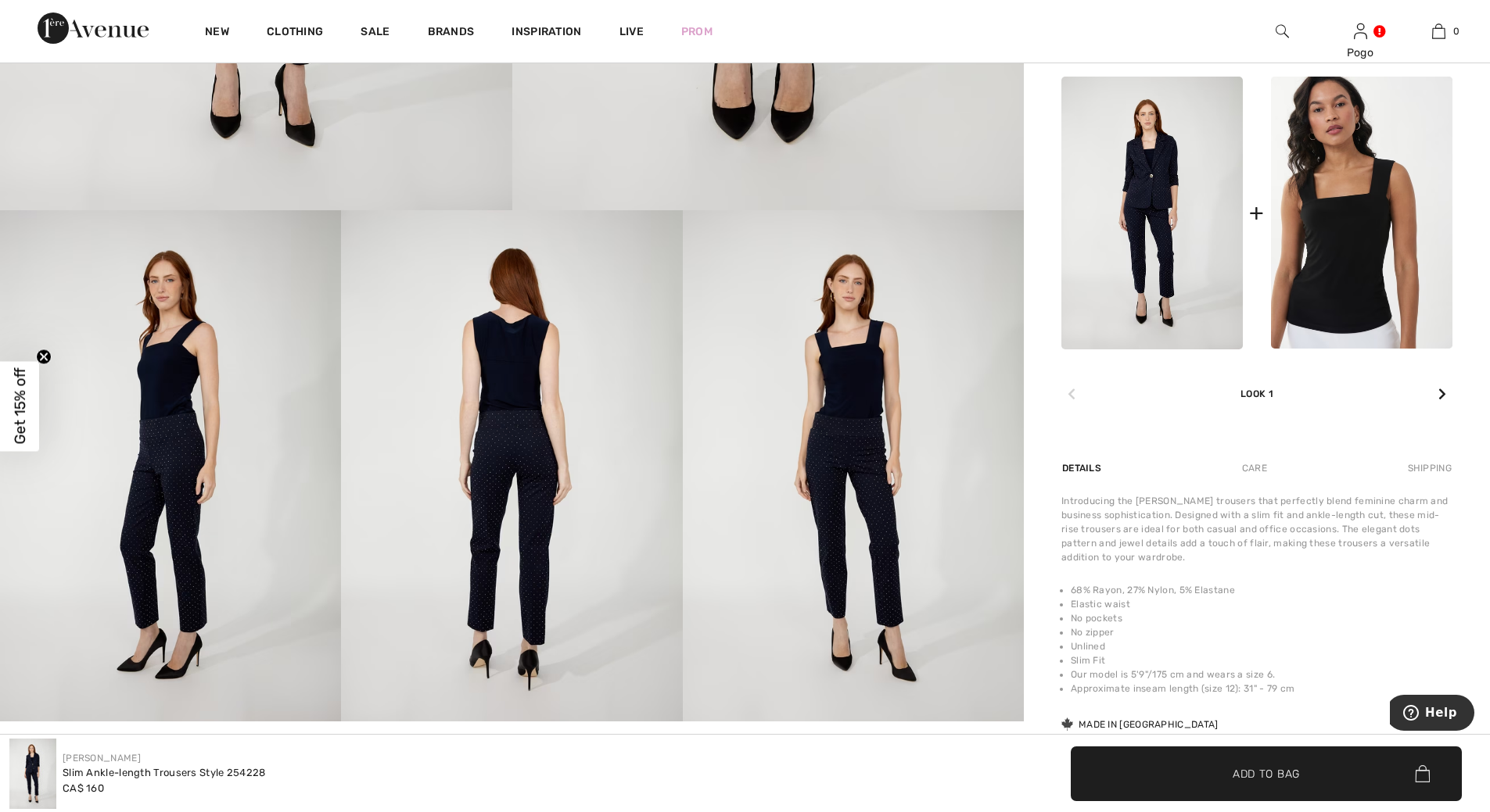
scroll to position [737, 0]
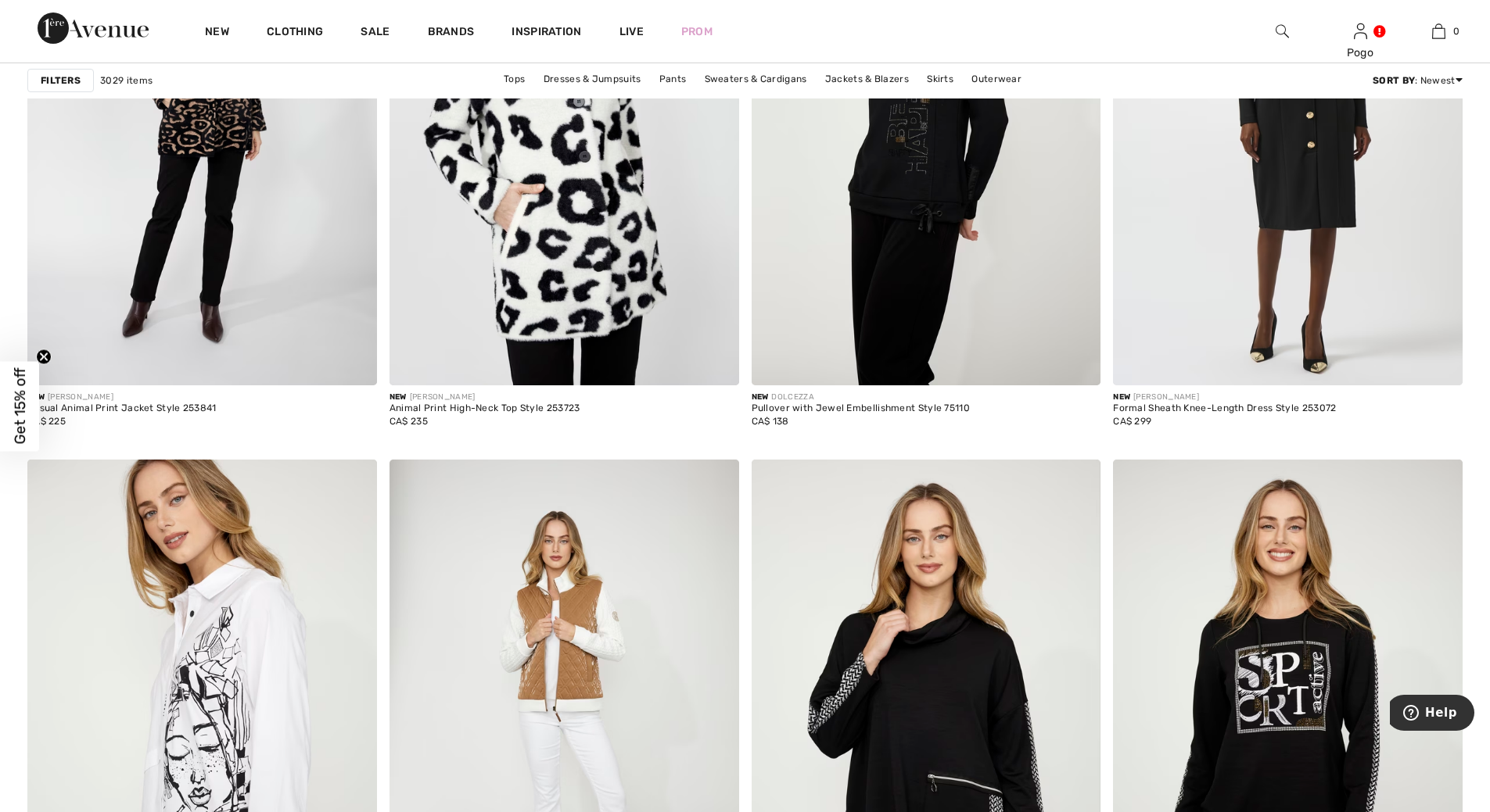
scroll to position [6530, 0]
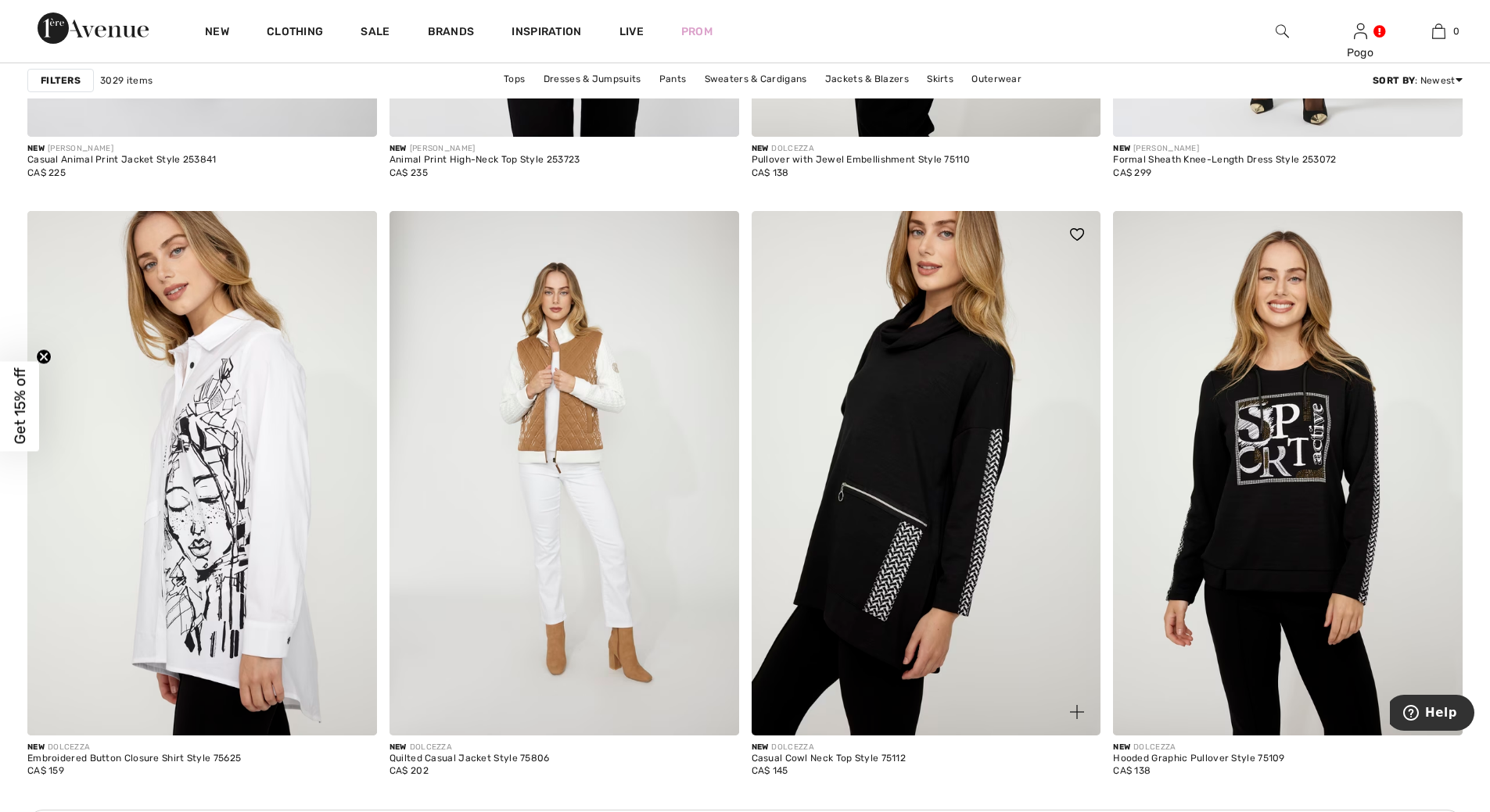
click at [925, 427] on img at bounding box center [926, 473] width 350 height 524
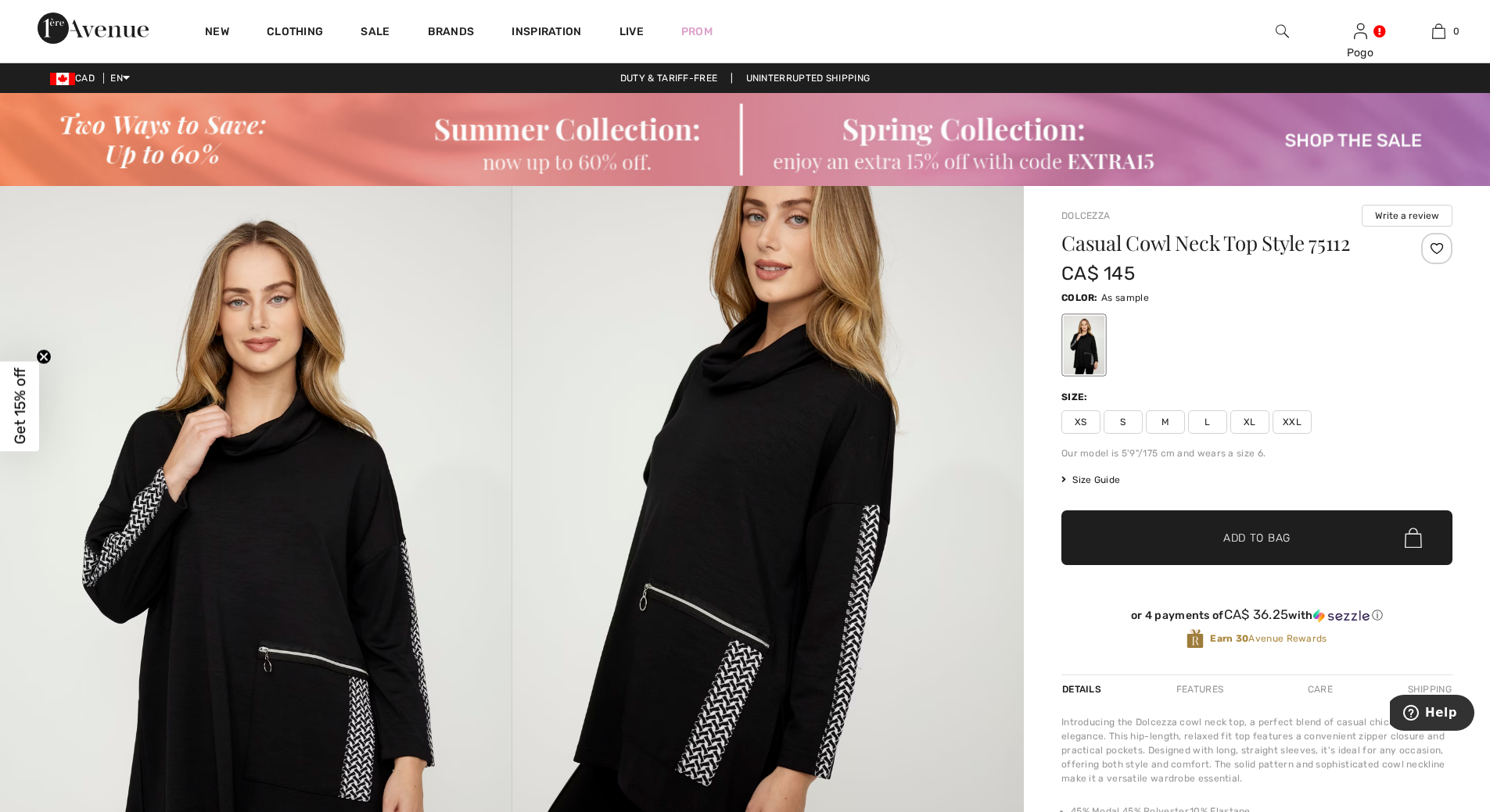
click at [1320, 681] on div "Care" at bounding box center [1320, 689] width 51 height 28
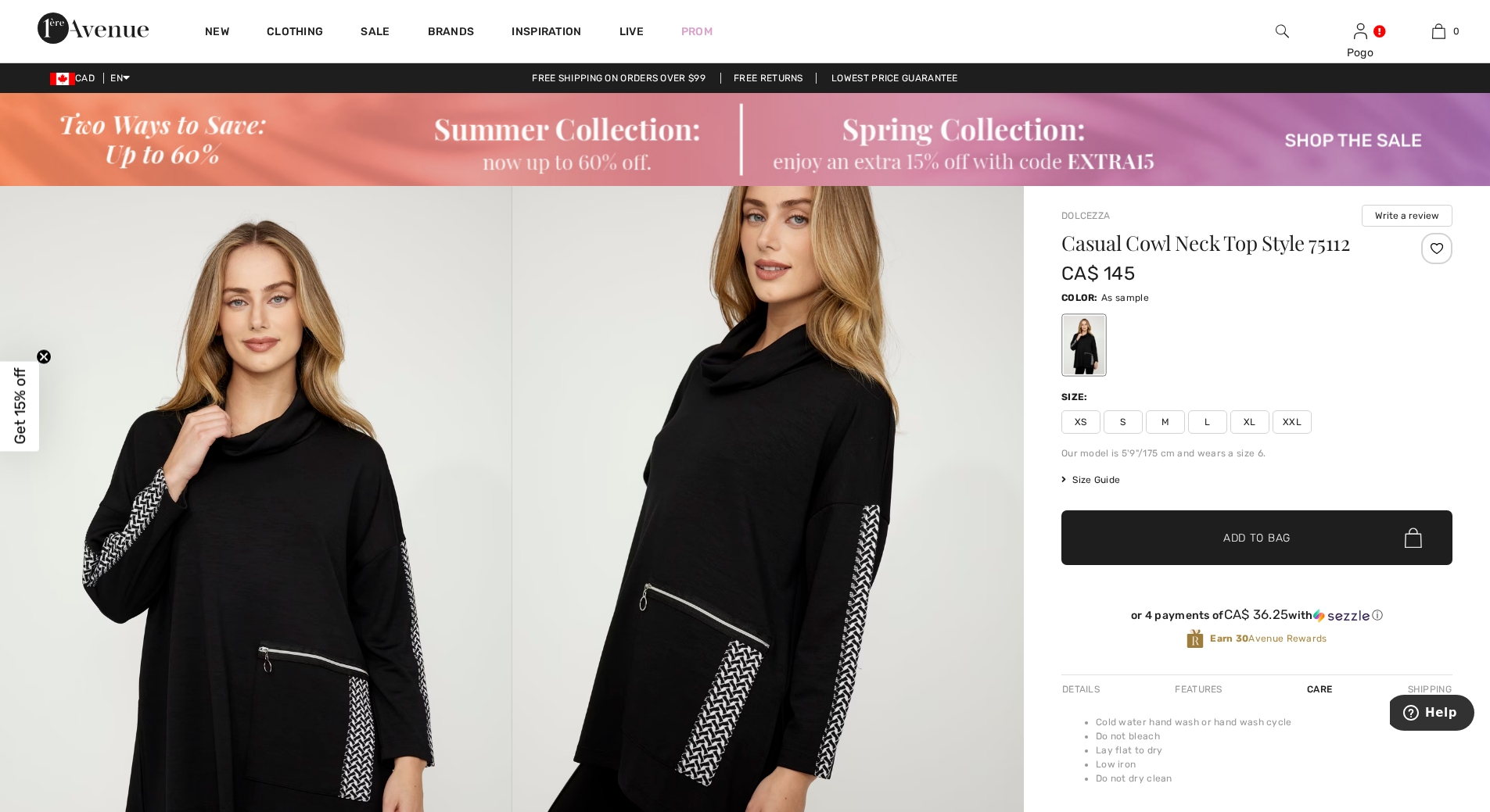
click at [1317, 686] on div "Care" at bounding box center [1319, 689] width 51 height 28
click at [1434, 245] on div at bounding box center [1437, 249] width 31 height 31
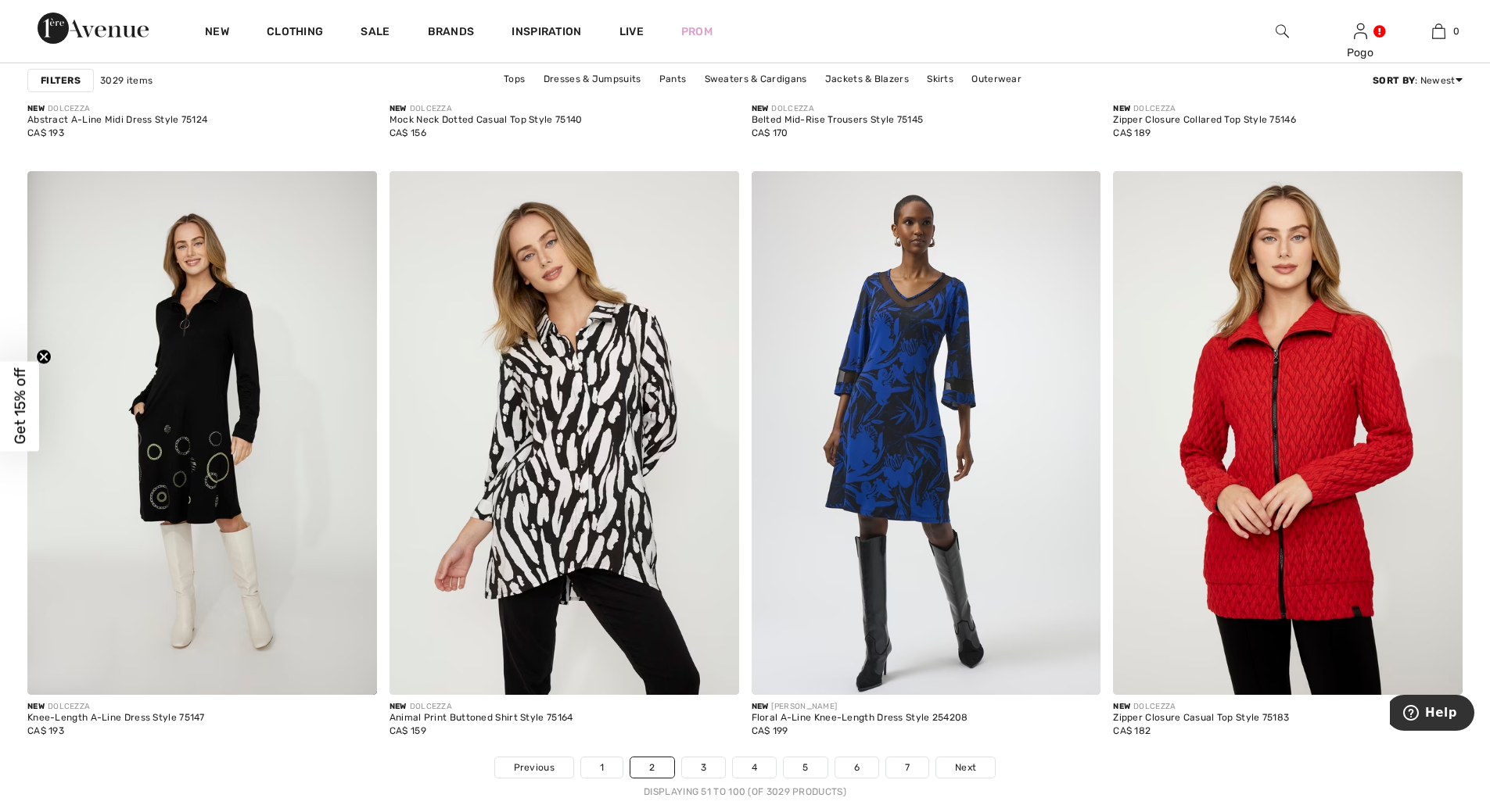
scroll to position [8919, 0]
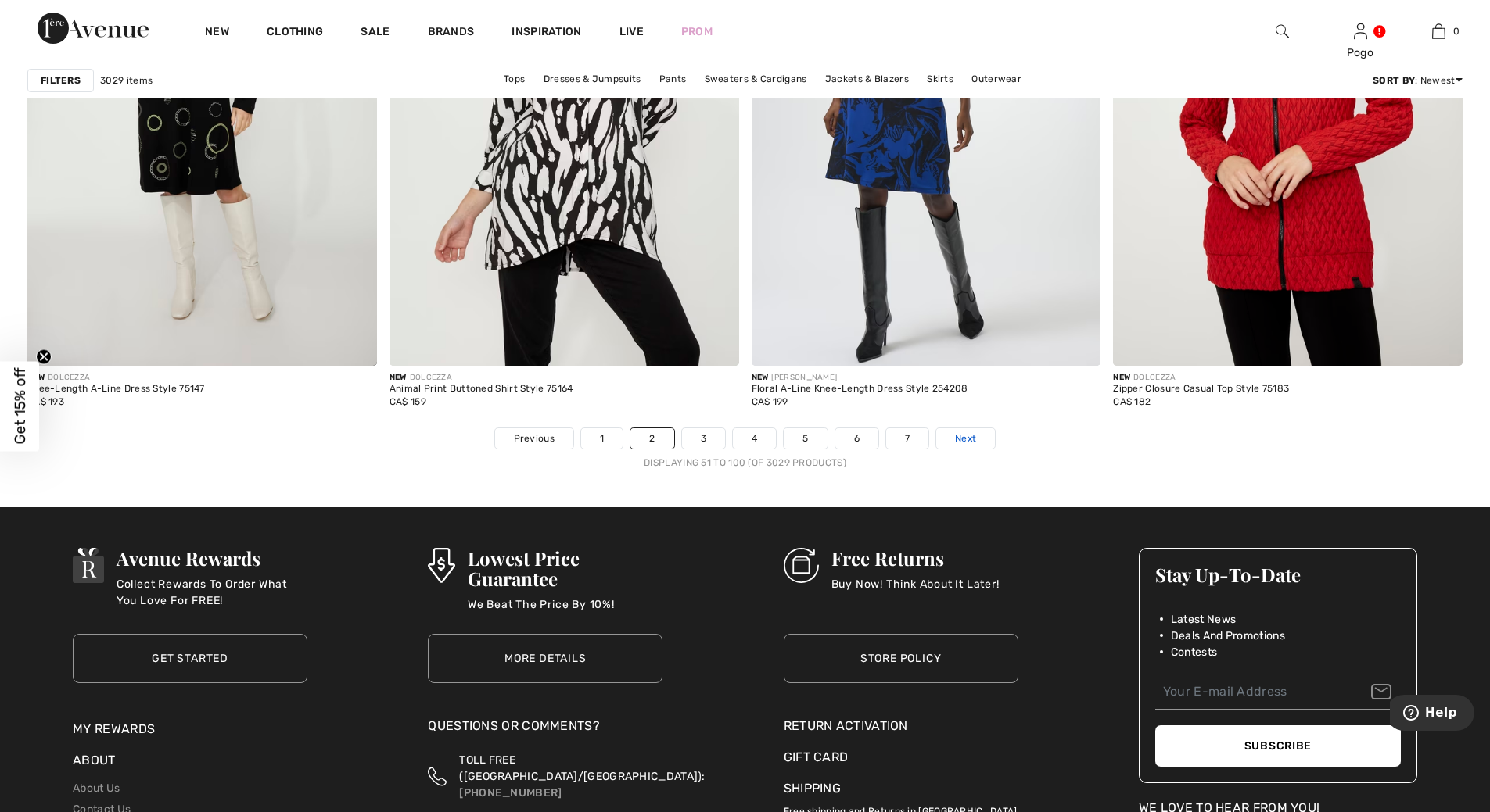
click at [959, 436] on span "Next" at bounding box center [965, 438] width 21 height 14
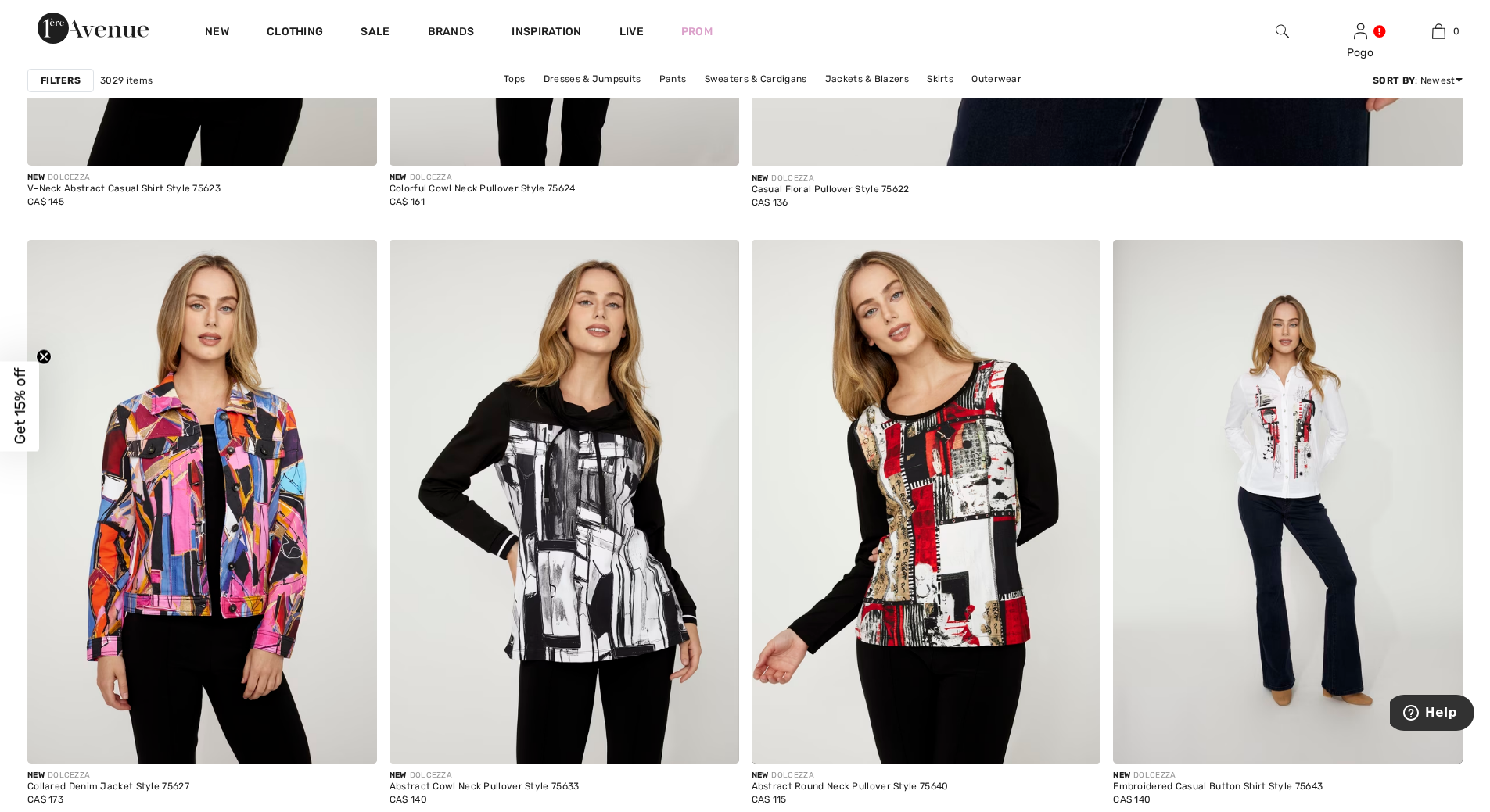
scroll to position [1294, 0]
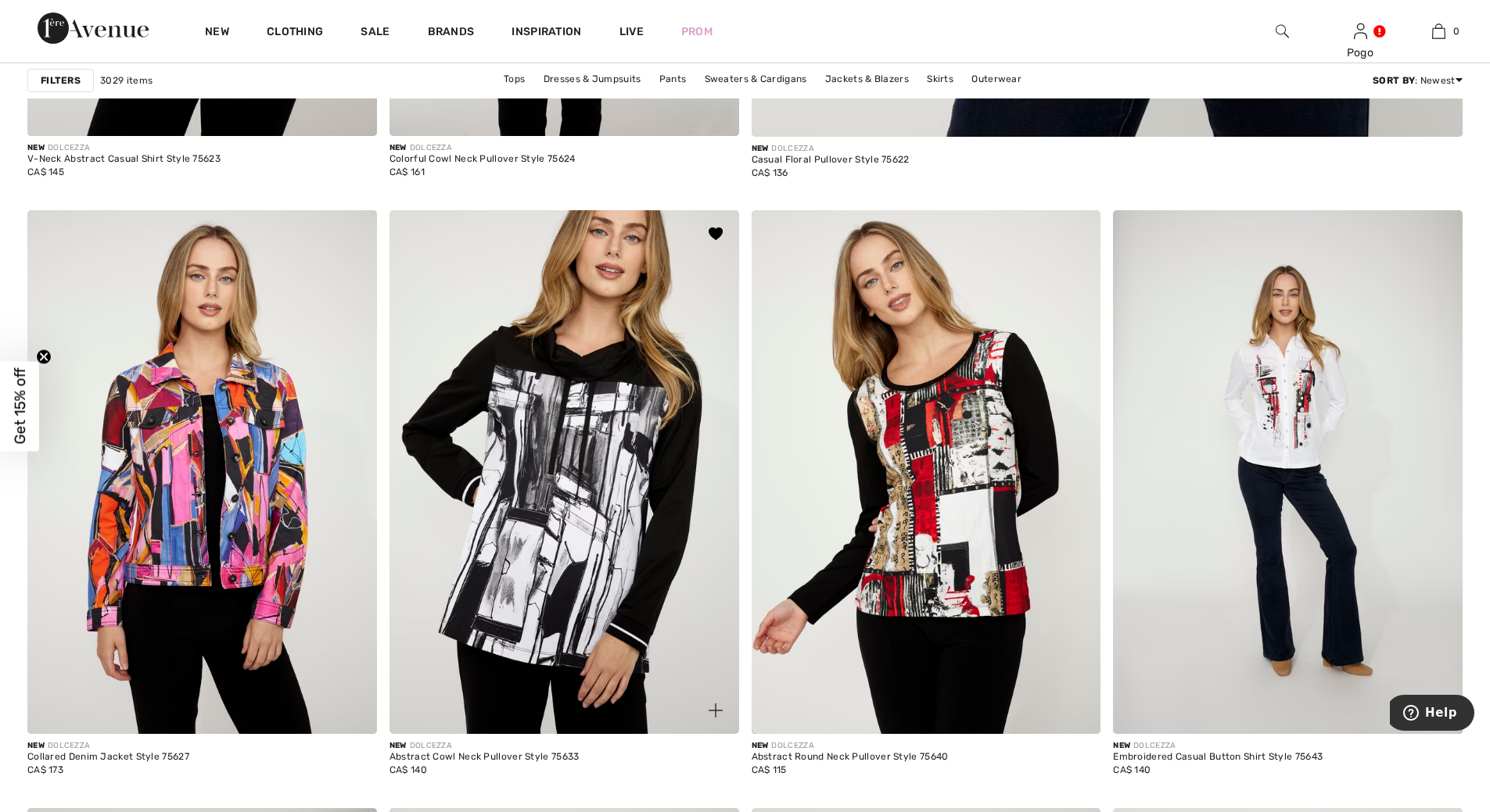
click at [572, 501] on img at bounding box center [564, 472] width 350 height 524
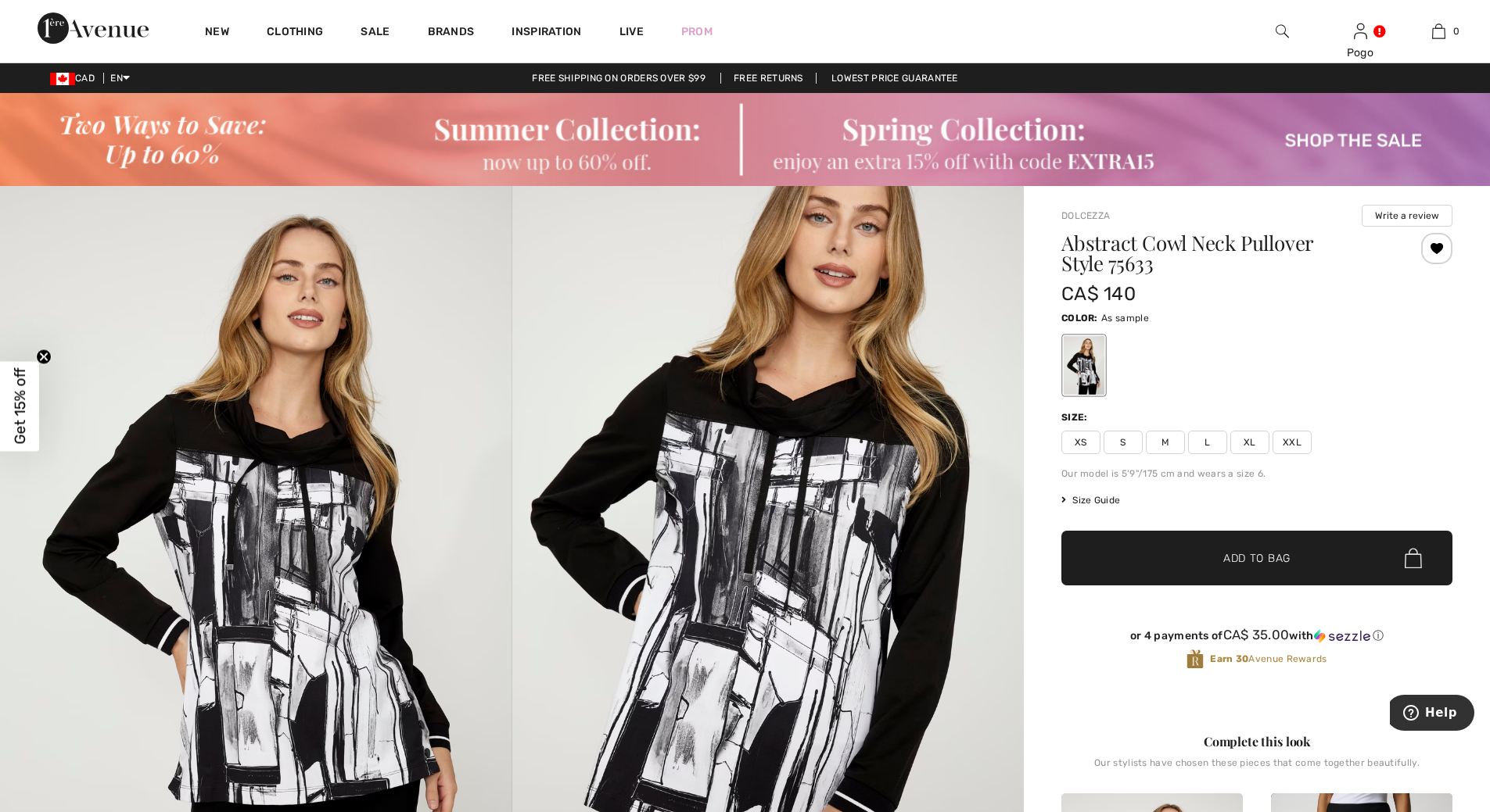
click at [1428, 250] on div at bounding box center [1437, 249] width 31 height 31
click at [1436, 239] on div at bounding box center [1437, 249] width 31 height 31
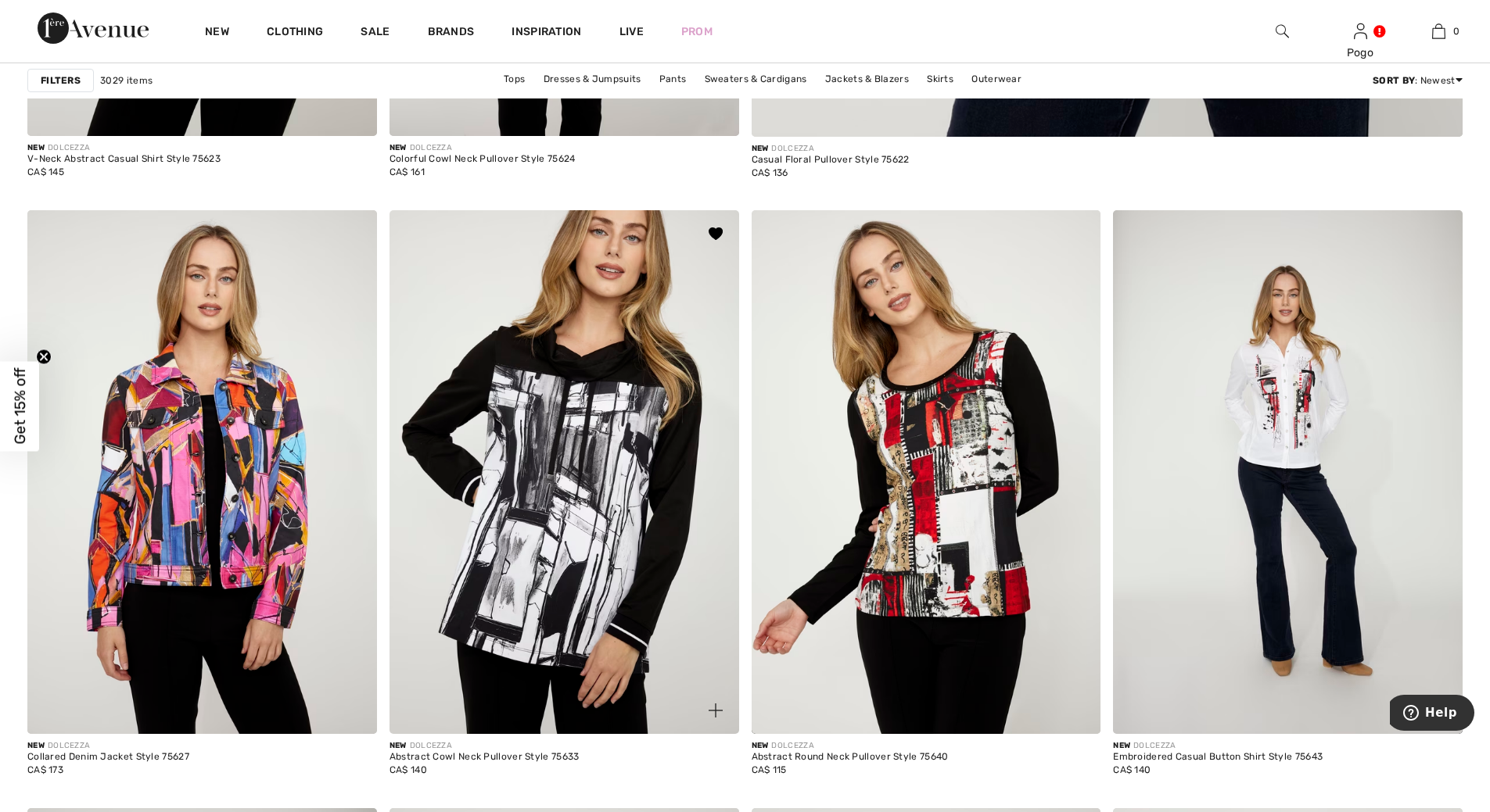
click at [599, 516] on img at bounding box center [564, 472] width 350 height 524
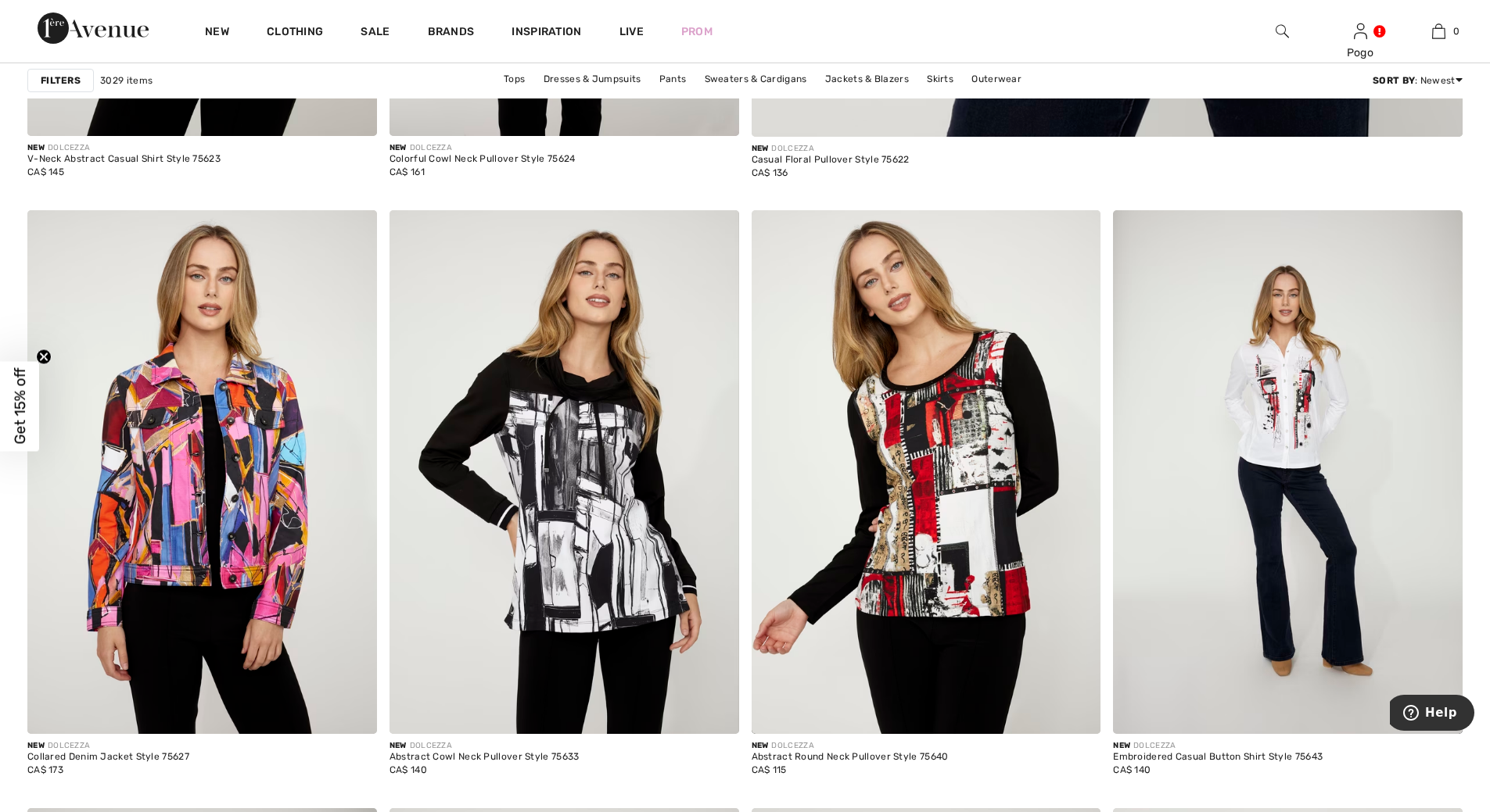
scroll to position [2030, 0]
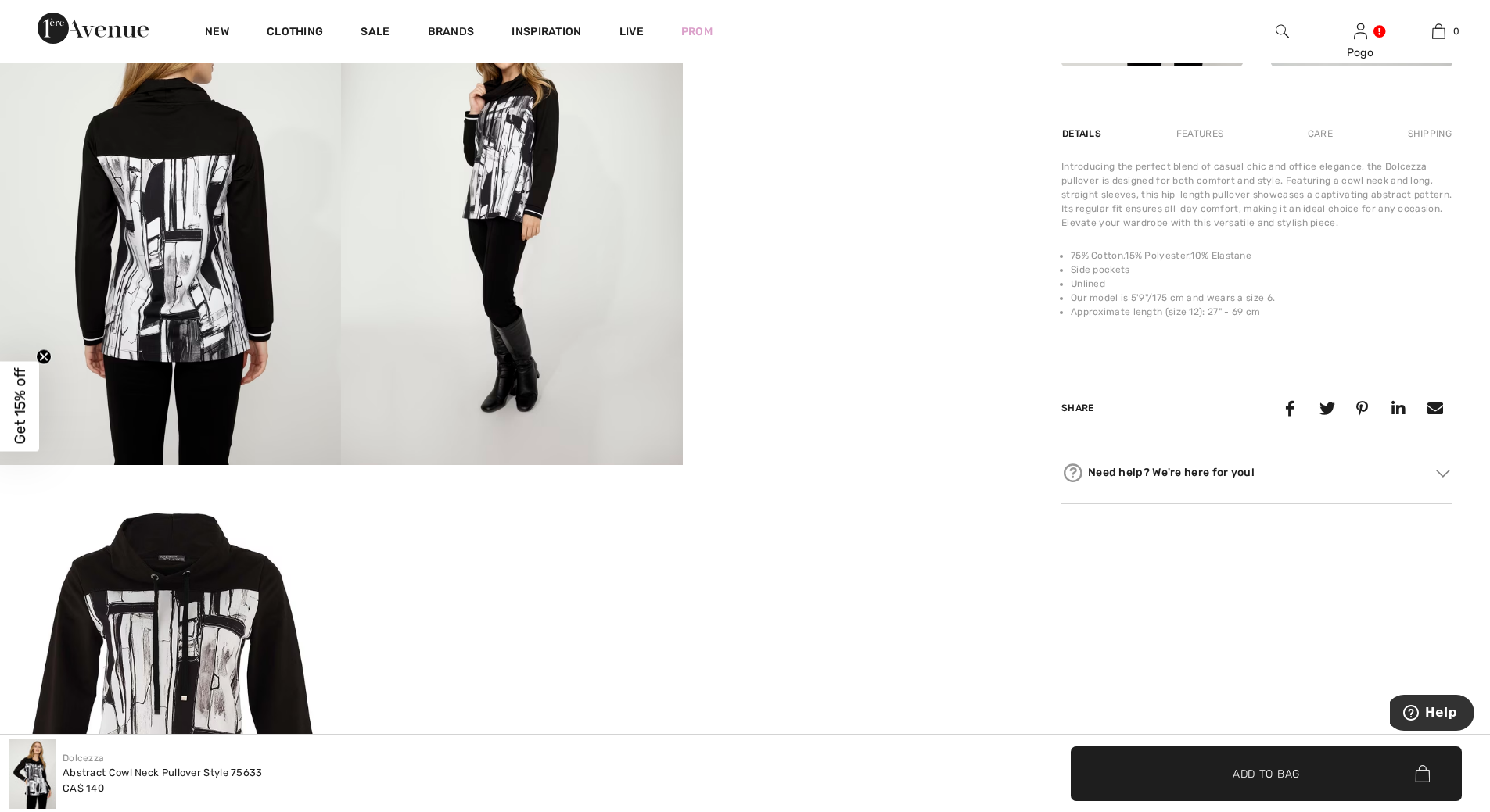
scroll to position [954, 0]
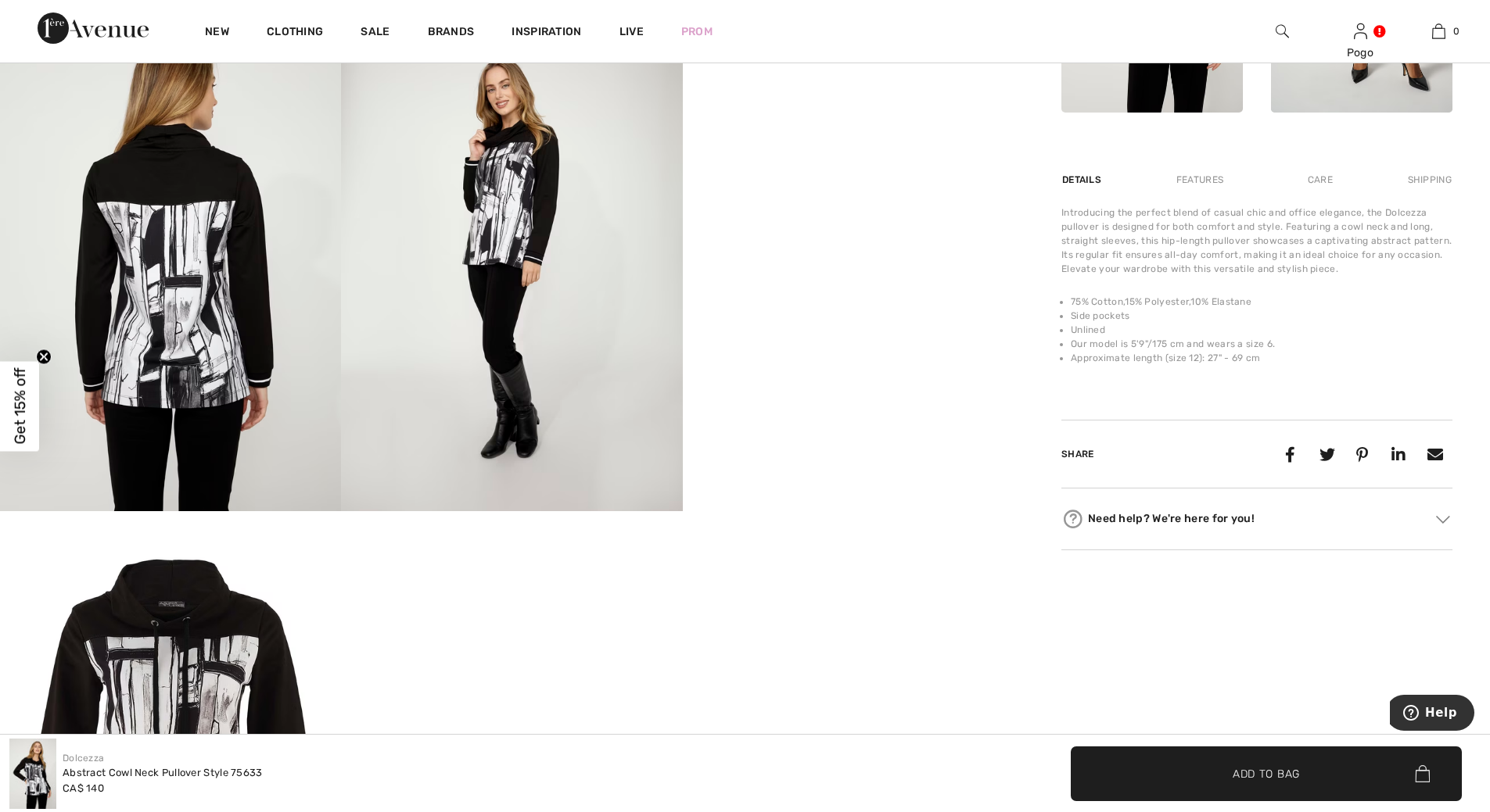
click at [178, 267] on img at bounding box center [171, 255] width 342 height 511
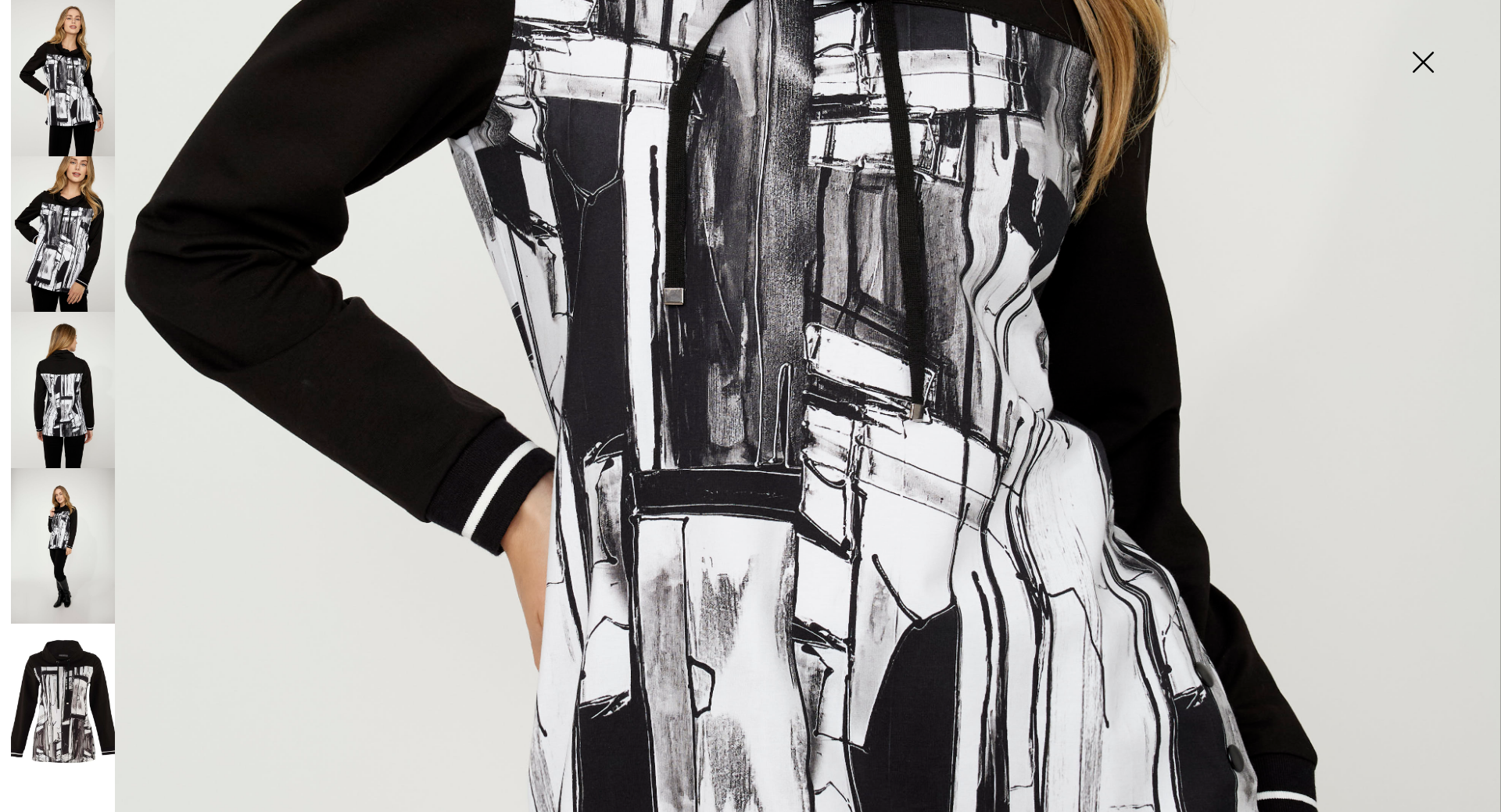
scroll to position [773, 0]
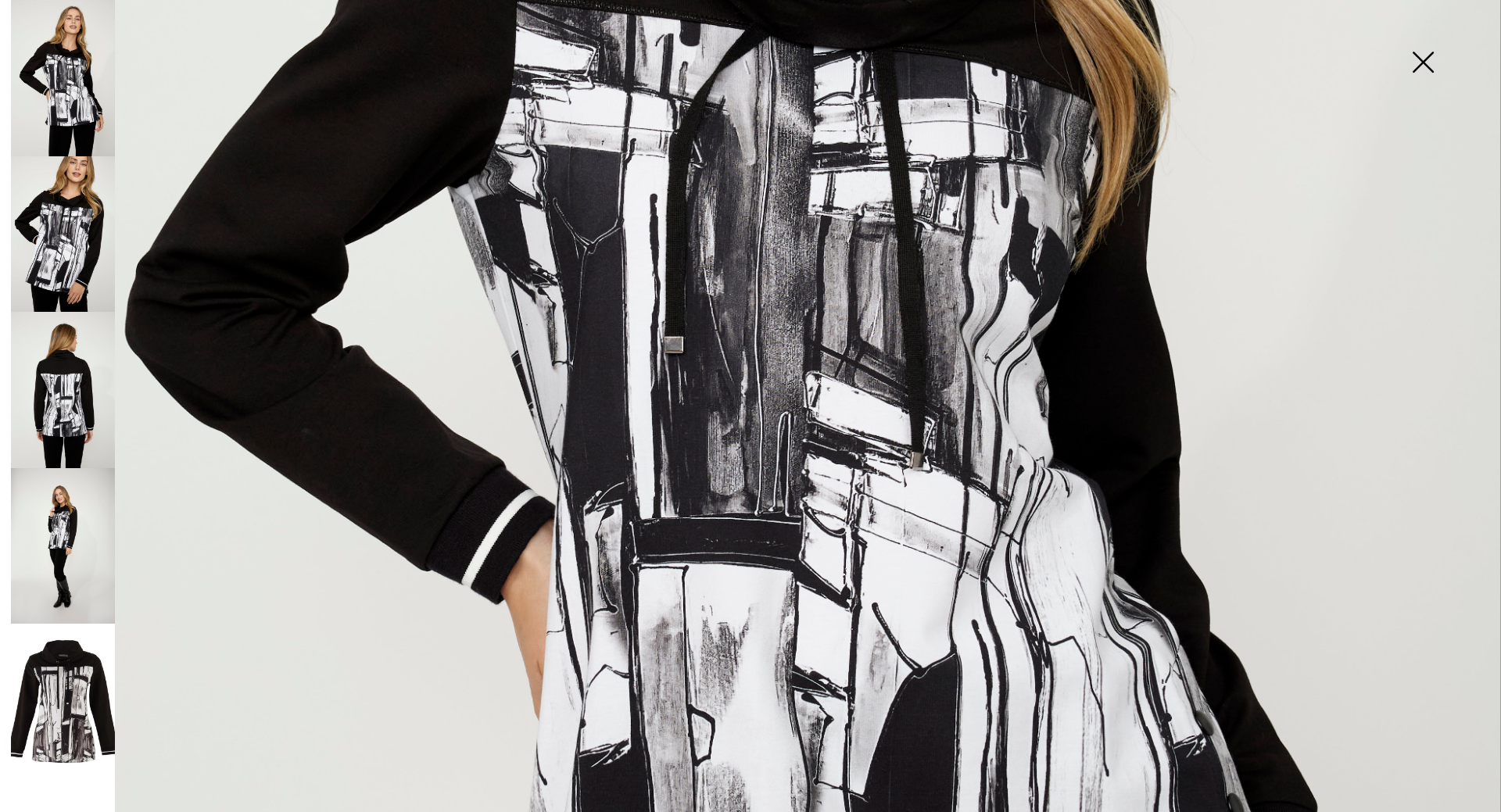
click at [38, 240] on img at bounding box center [62, 234] width 104 height 156
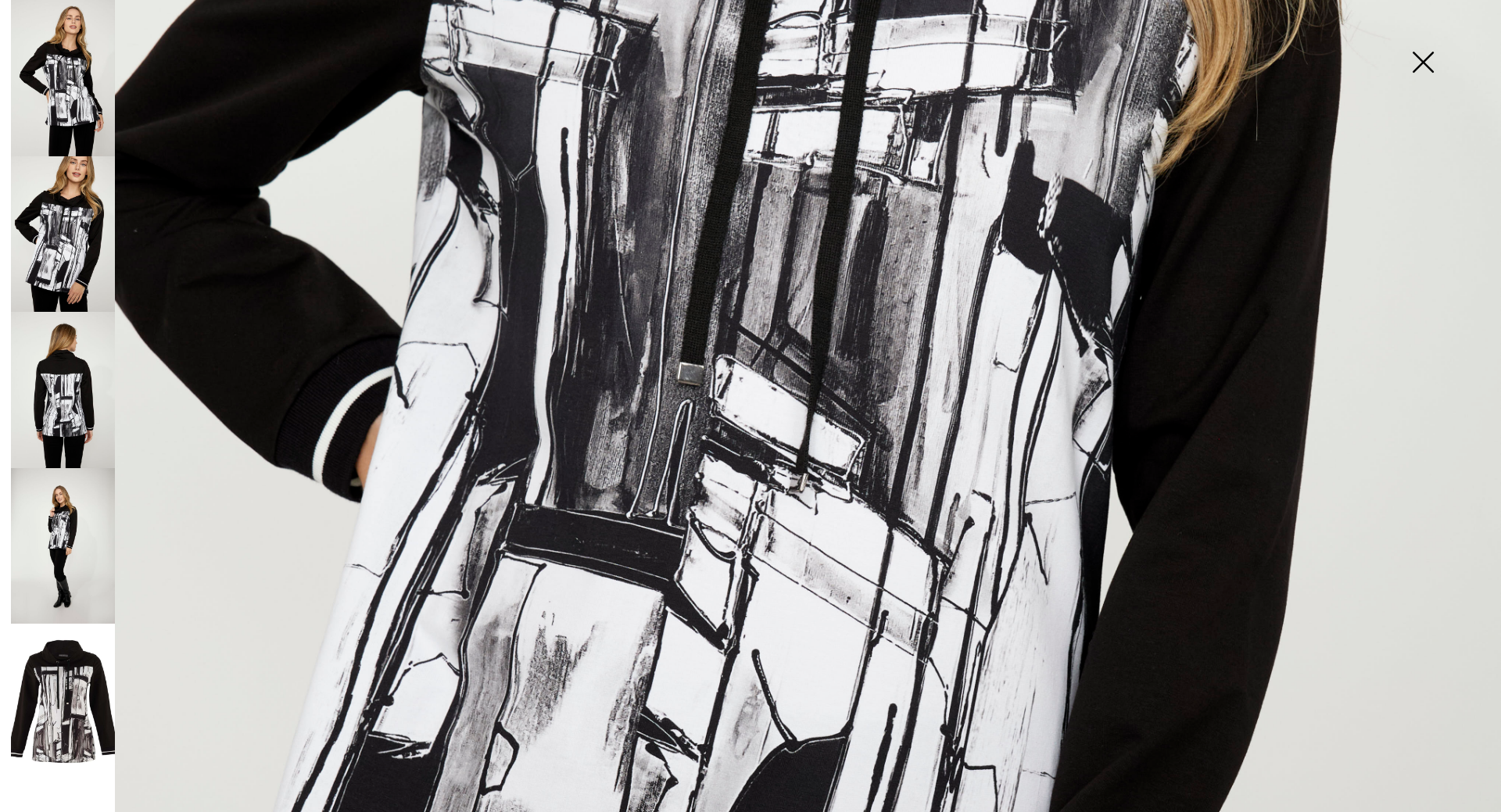
click at [62, 396] on img at bounding box center [62, 390] width 104 height 156
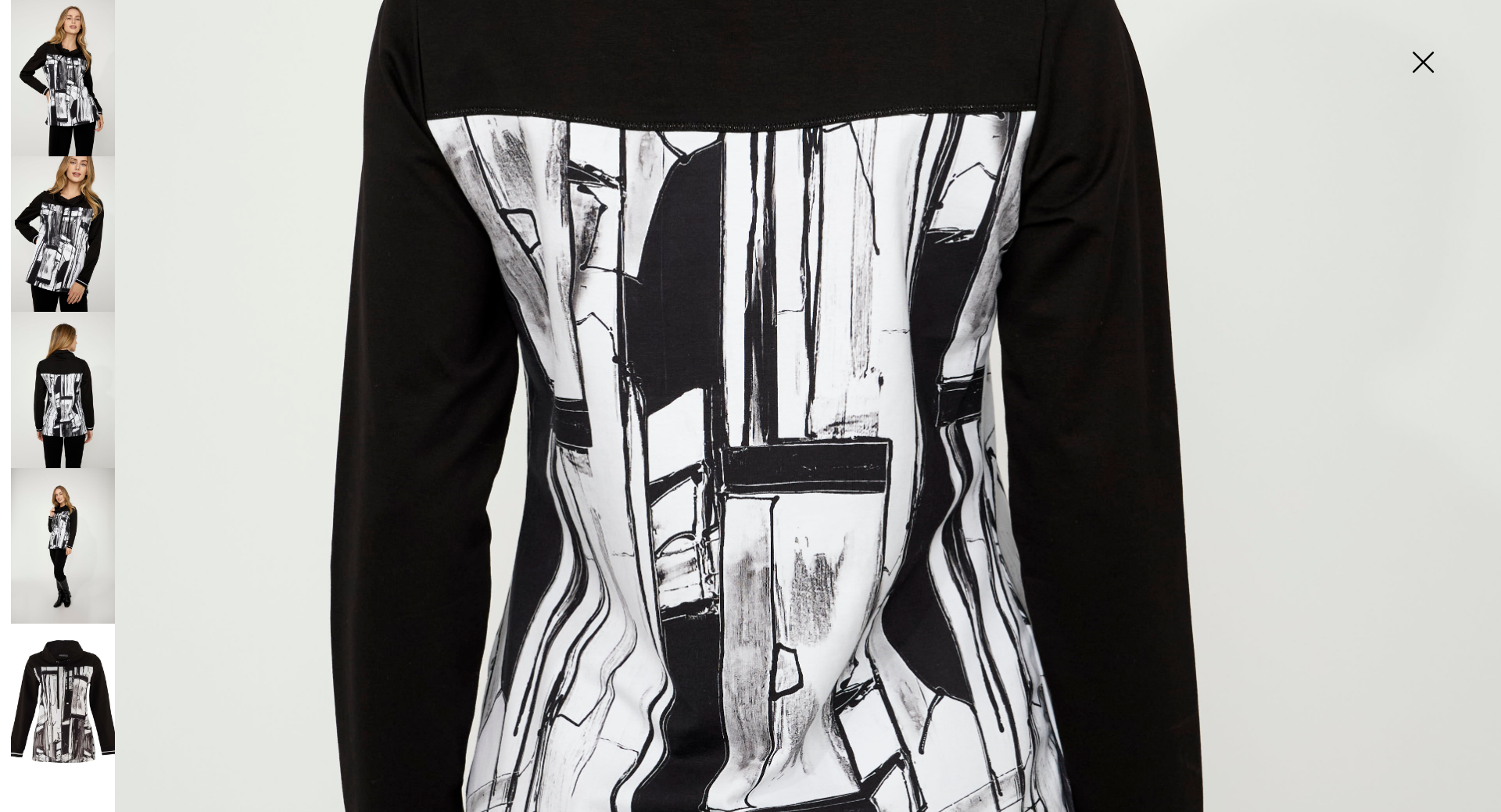
click at [1427, 61] on img at bounding box center [1422, 64] width 78 height 81
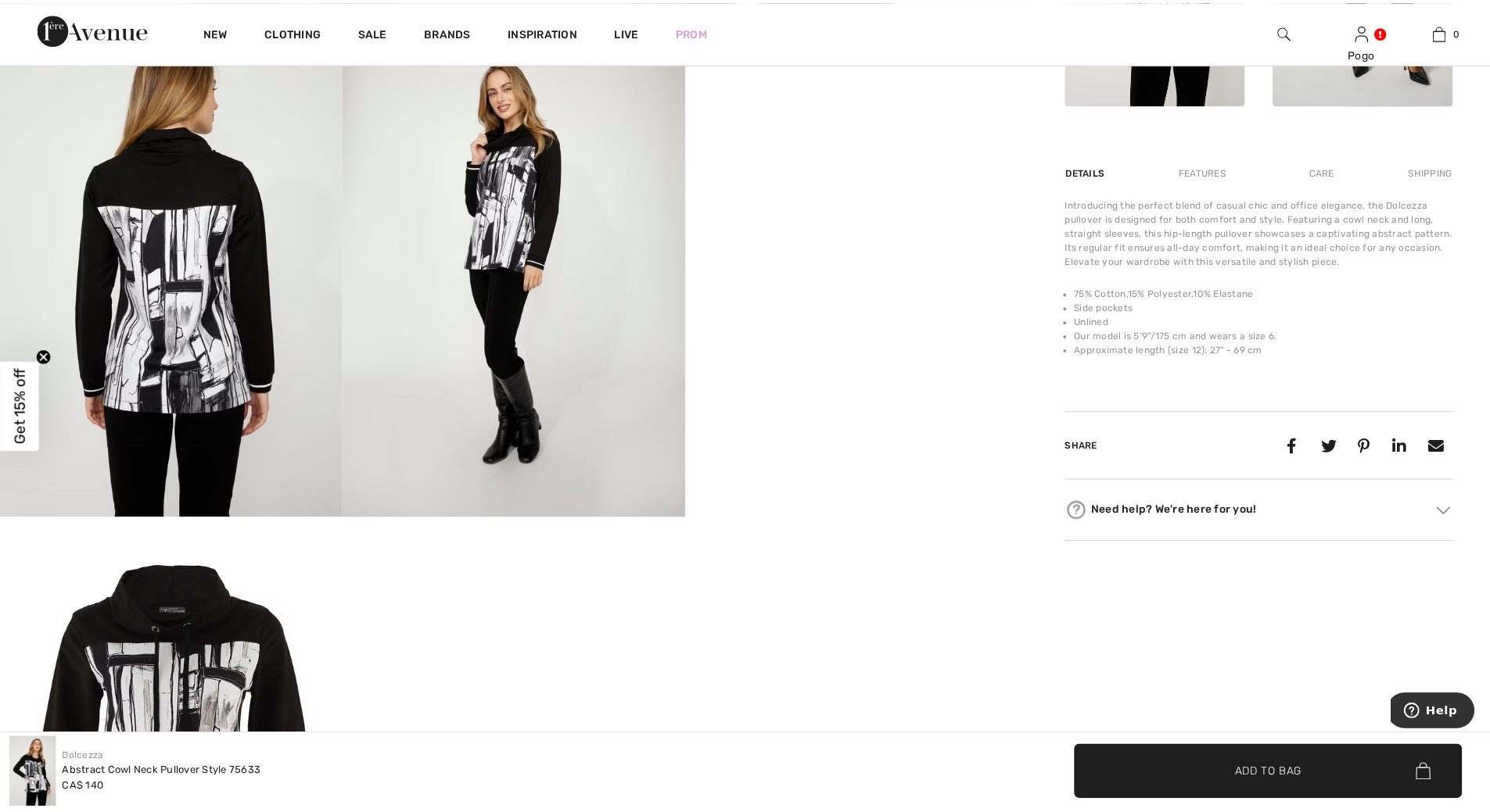
scroll to position [954, 0]
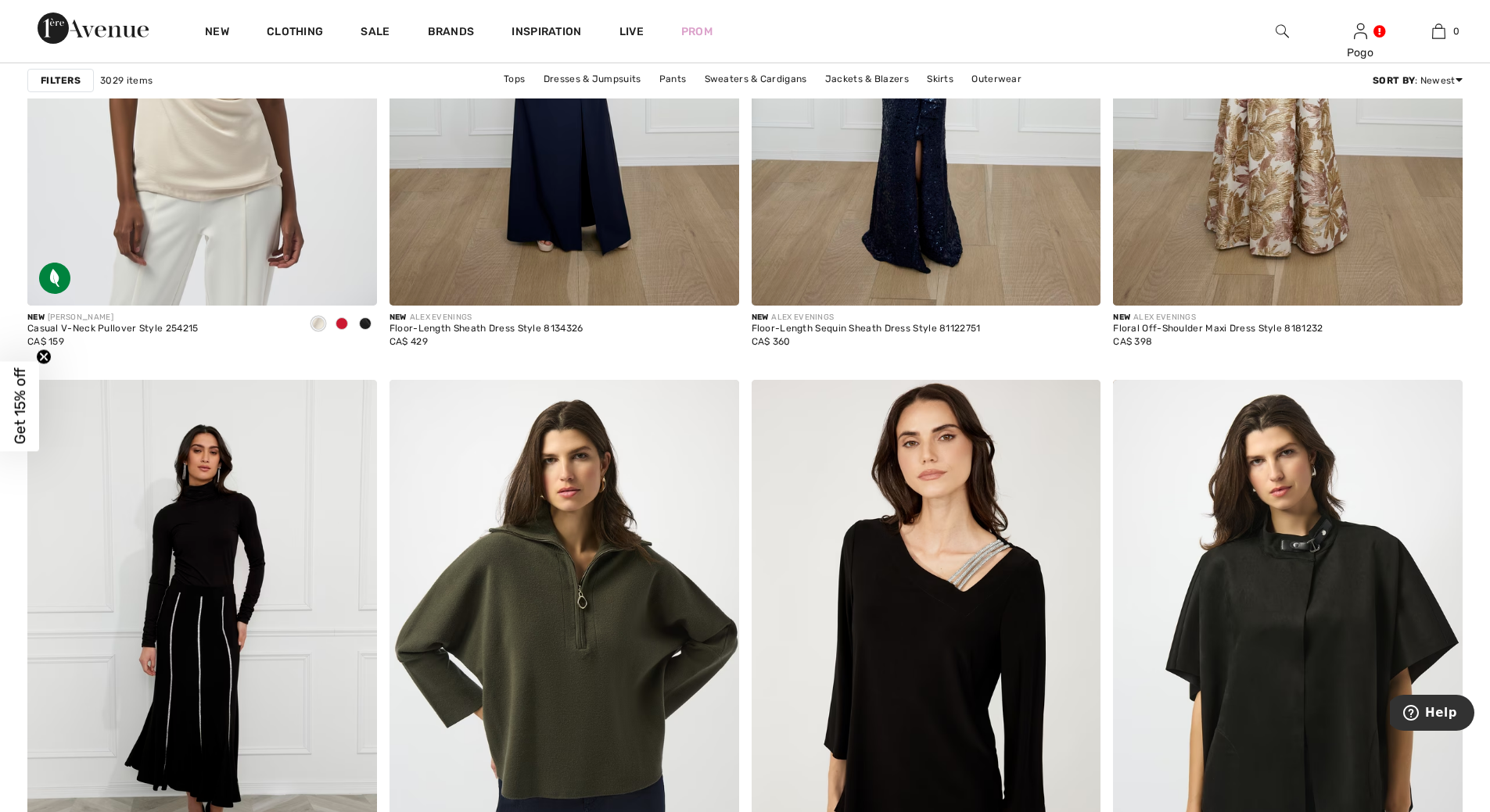
scroll to position [8581, 0]
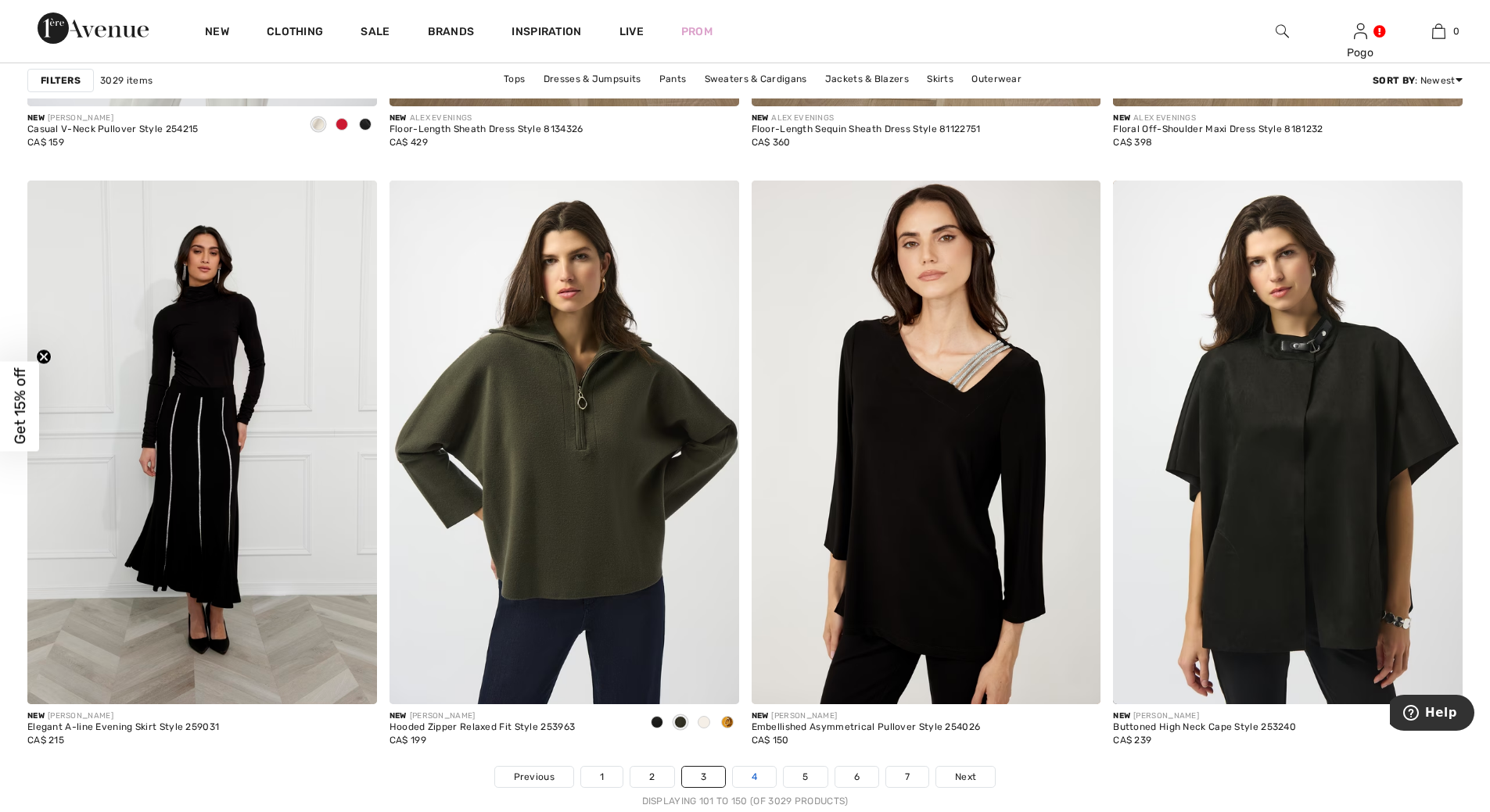
click at [754, 776] on link "4" at bounding box center [754, 777] width 43 height 20
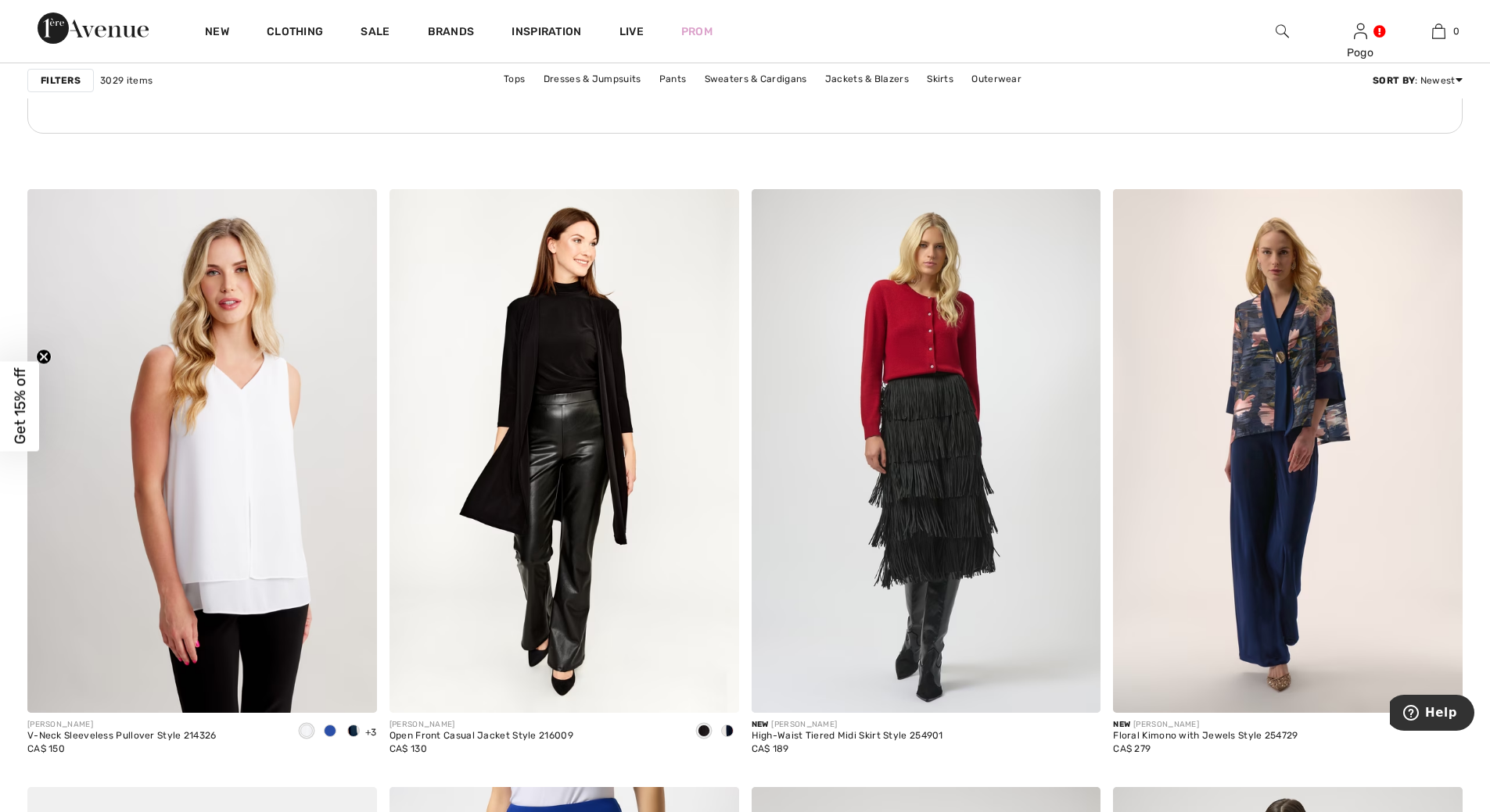
scroll to position [2718, 0]
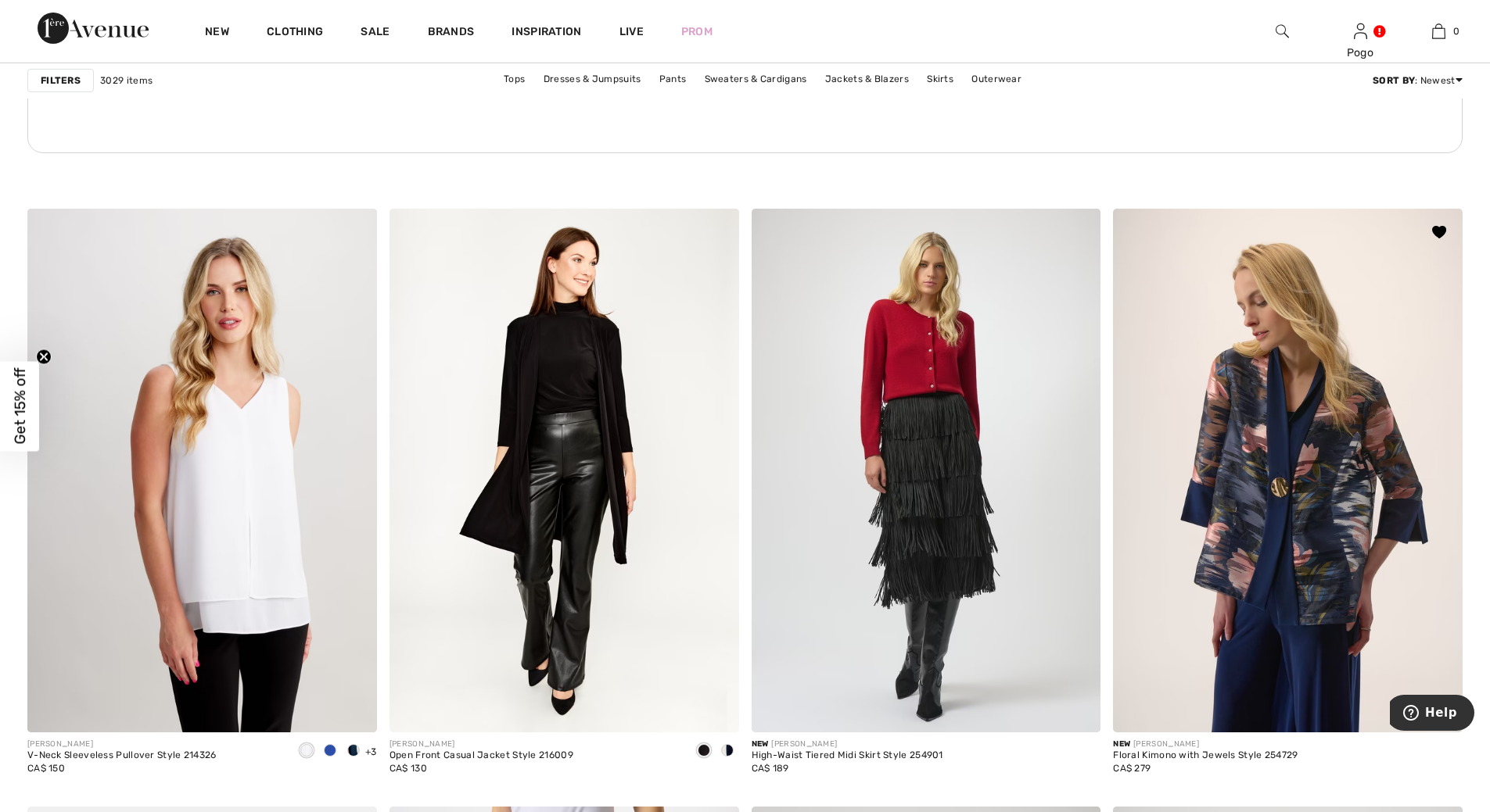
click at [1305, 469] on img at bounding box center [1288, 471] width 350 height 524
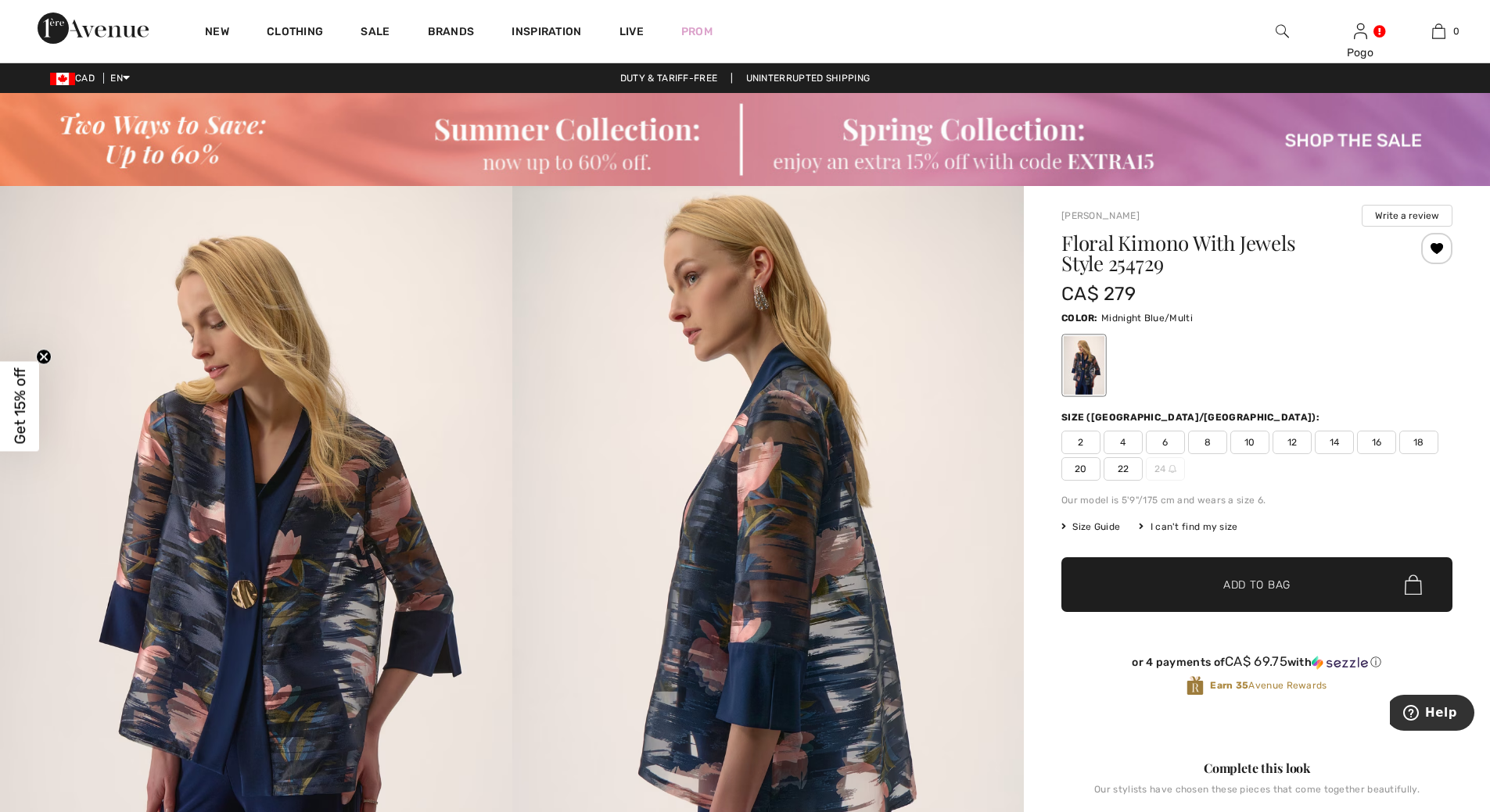
click at [1434, 244] on div at bounding box center [1437, 249] width 31 height 31
click at [1429, 250] on div at bounding box center [1437, 249] width 31 height 31
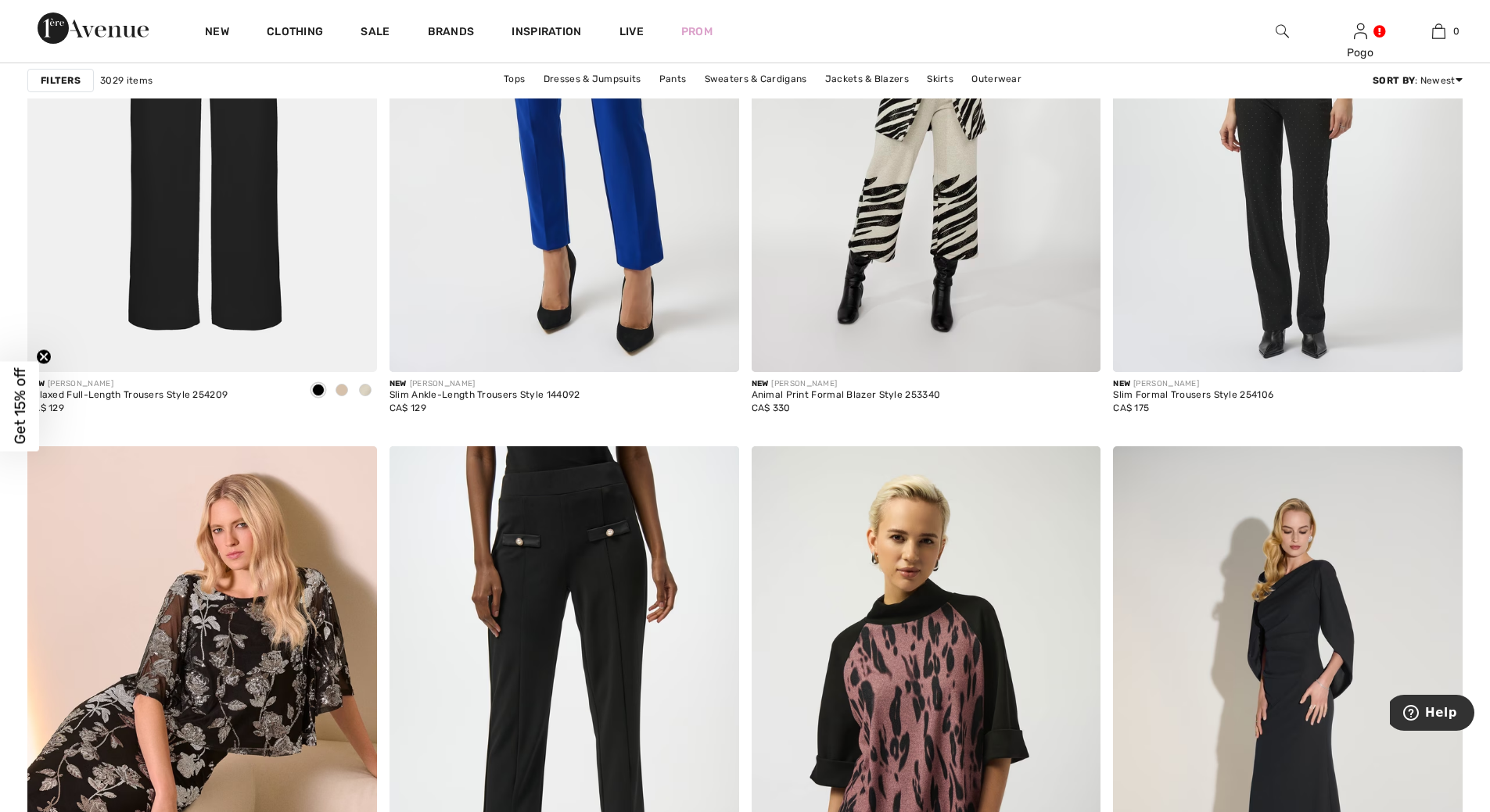
scroll to position [3915, 0]
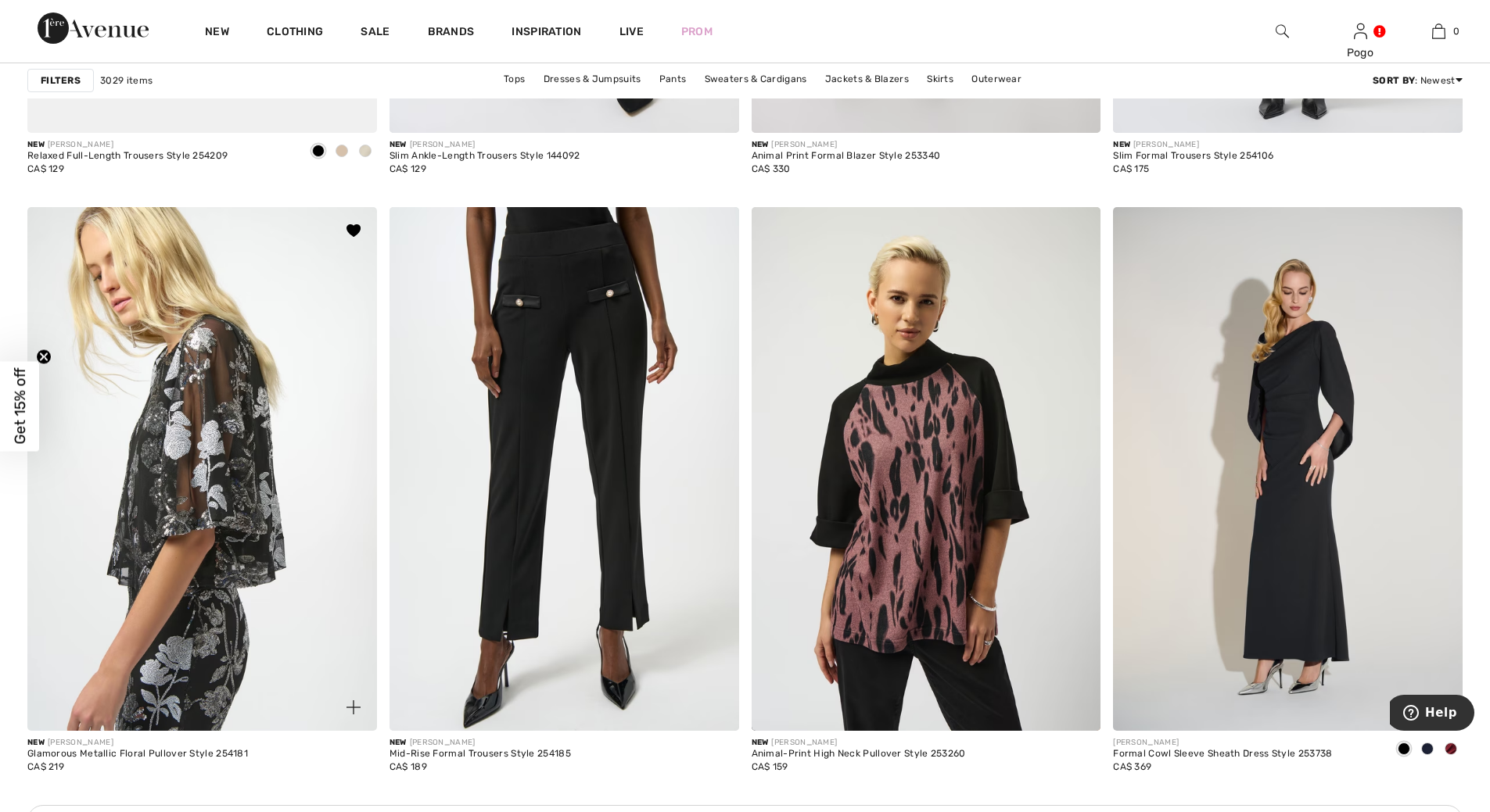
click at [179, 494] on img at bounding box center [202, 469] width 350 height 524
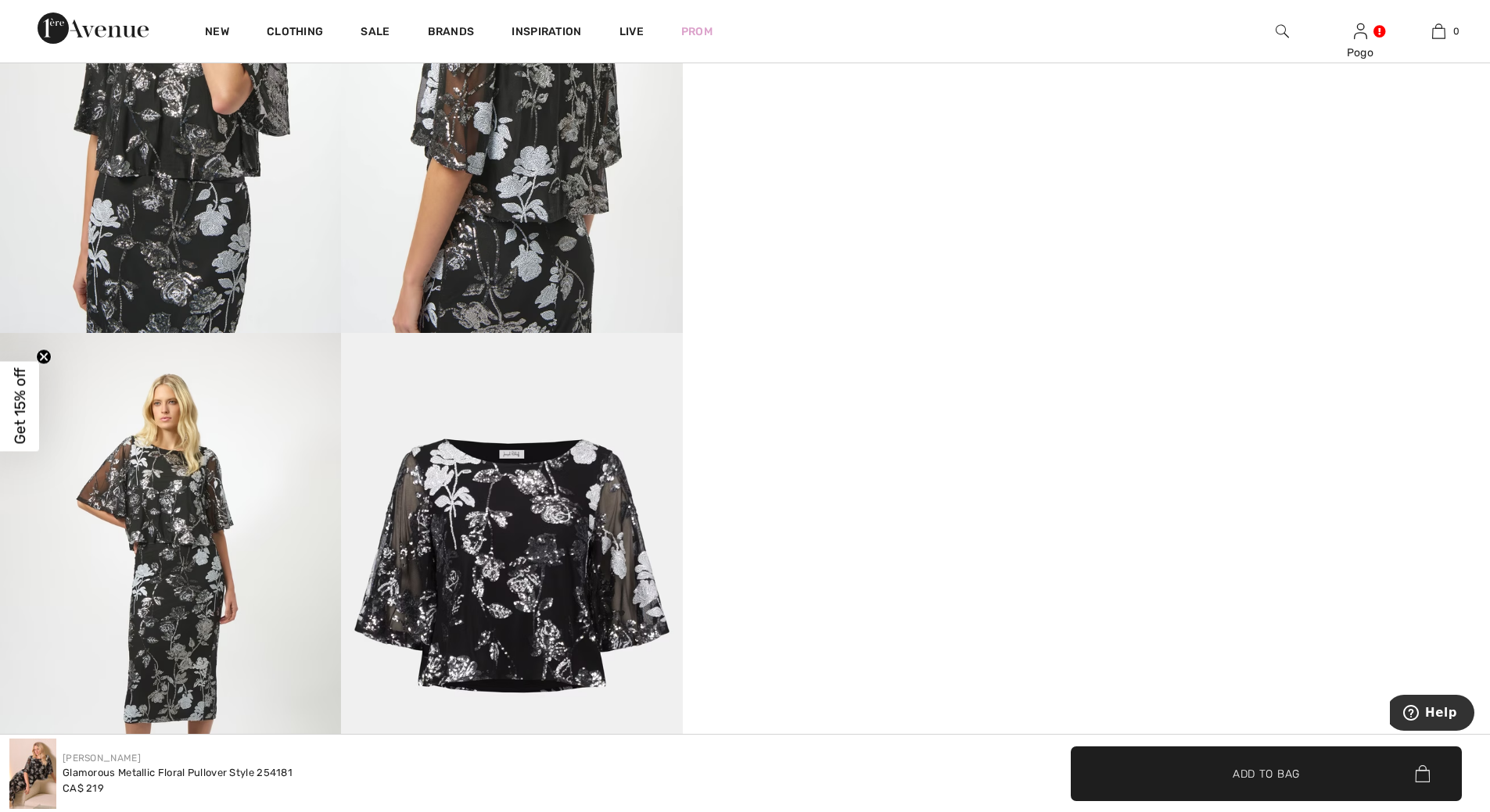
scroll to position [832, 0]
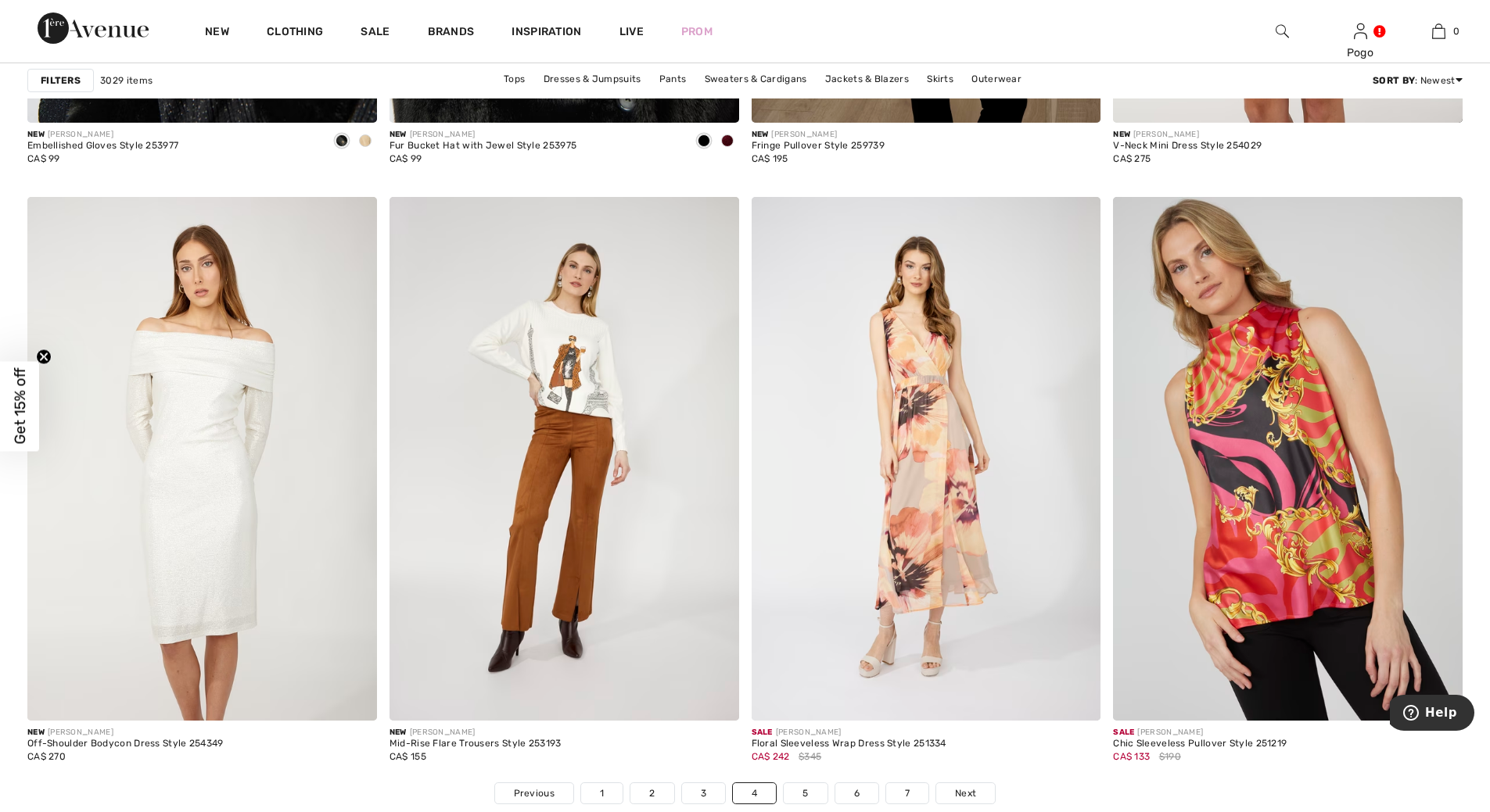
scroll to position [8623, 0]
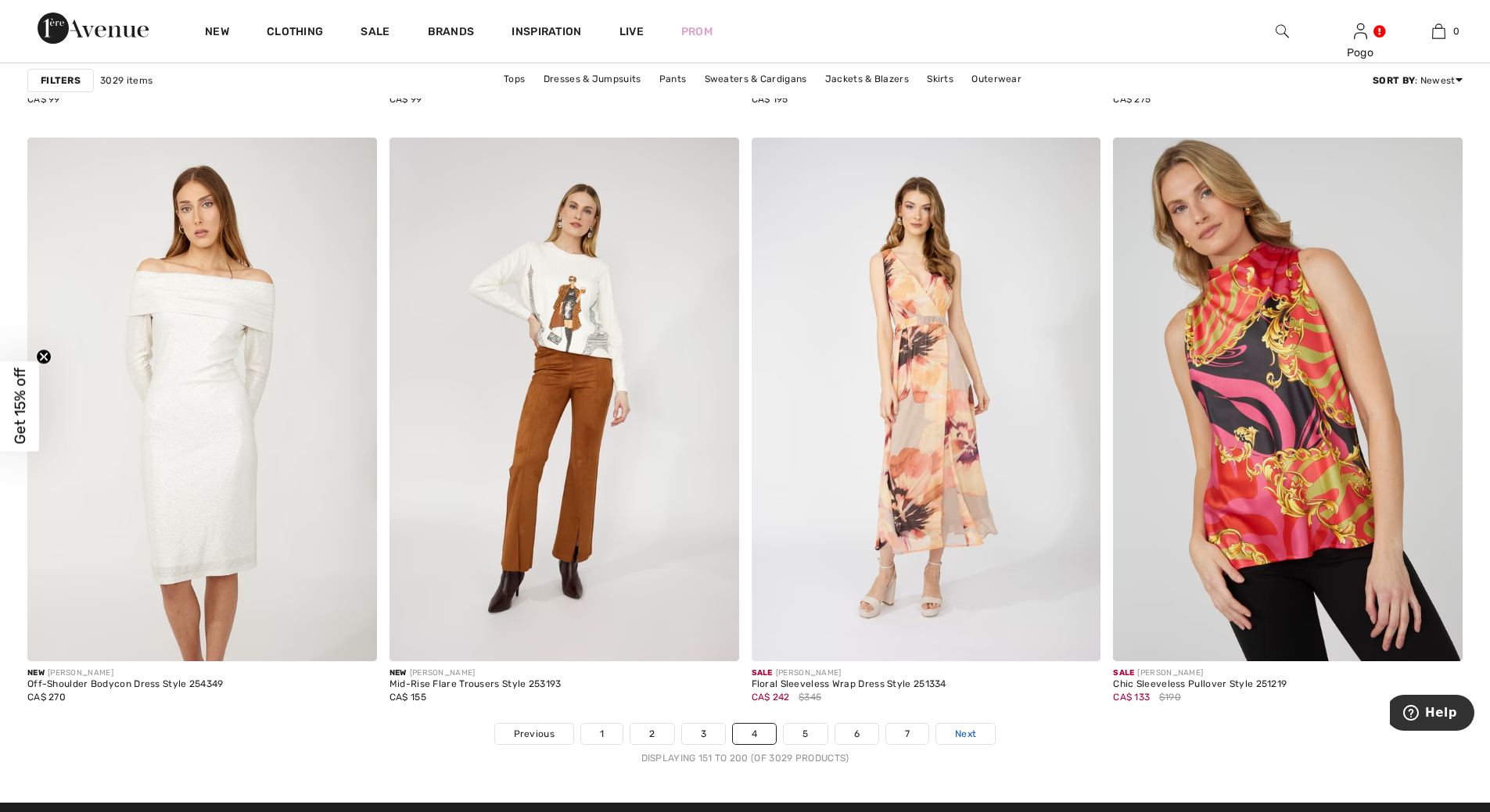
click at [963, 737] on span "Next" at bounding box center [965, 733] width 21 height 14
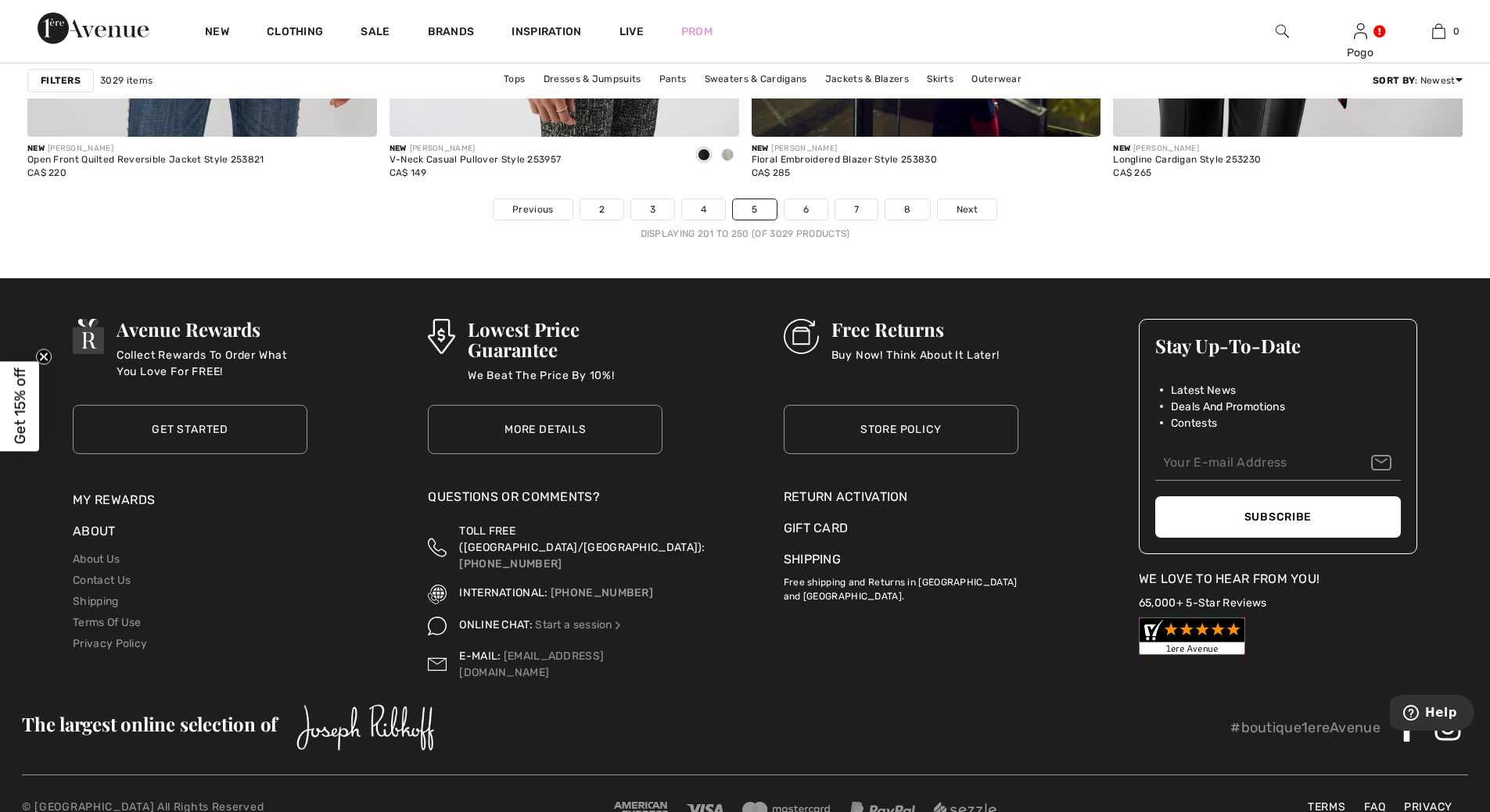
scroll to position [9138, 0]
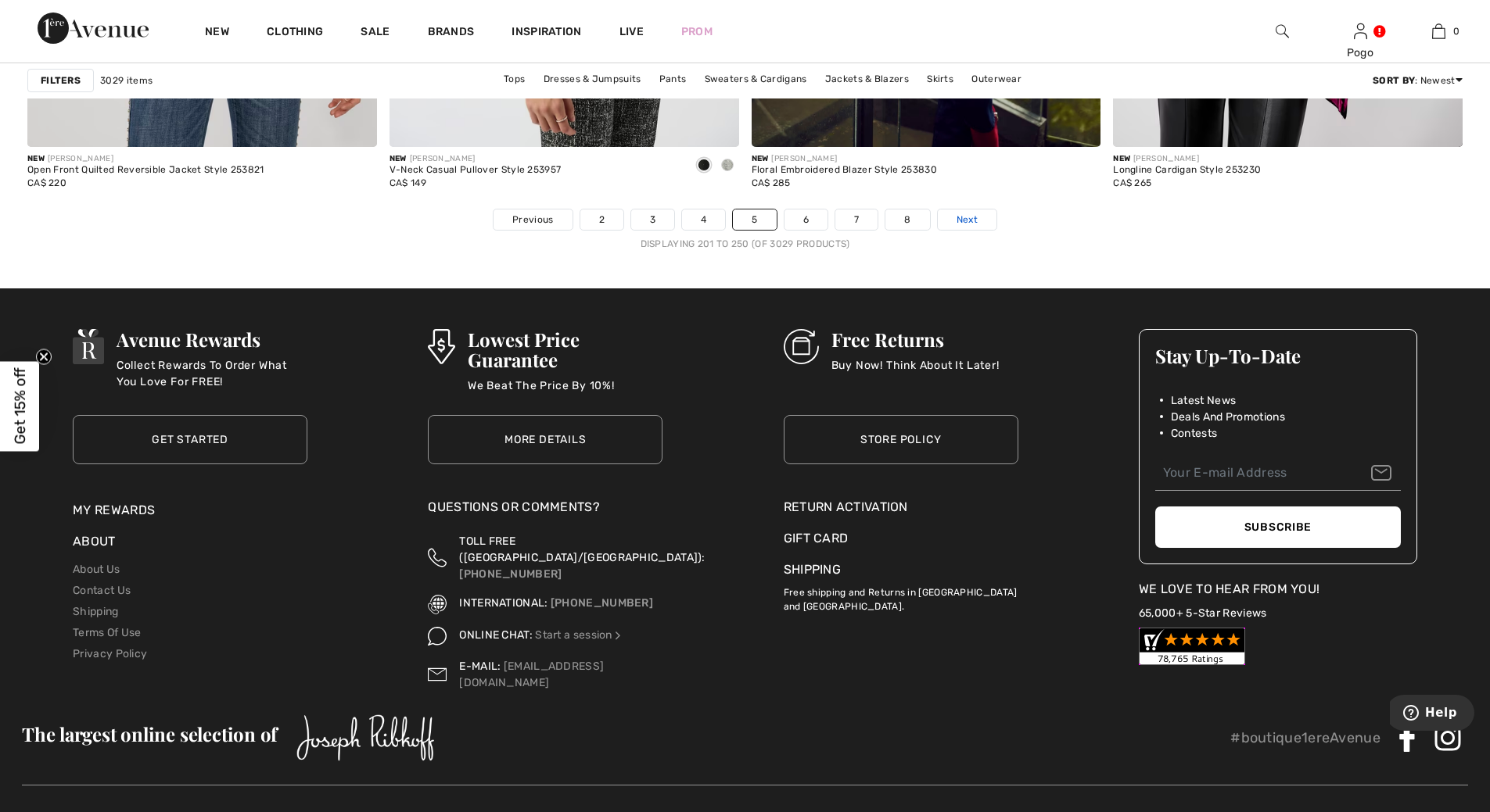
click at [967, 219] on span "Next" at bounding box center [967, 219] width 21 height 14
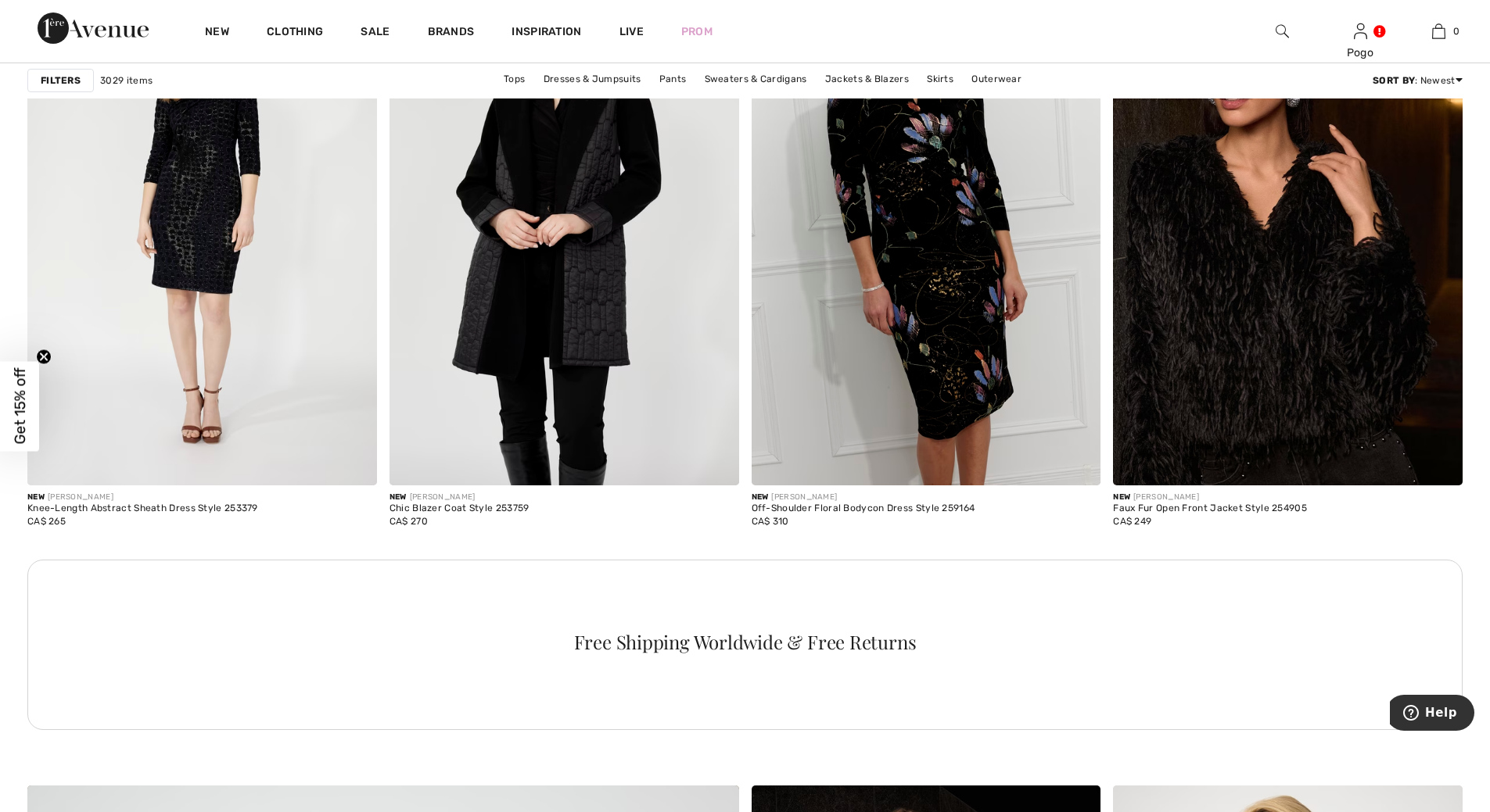
scroll to position [3902, 0]
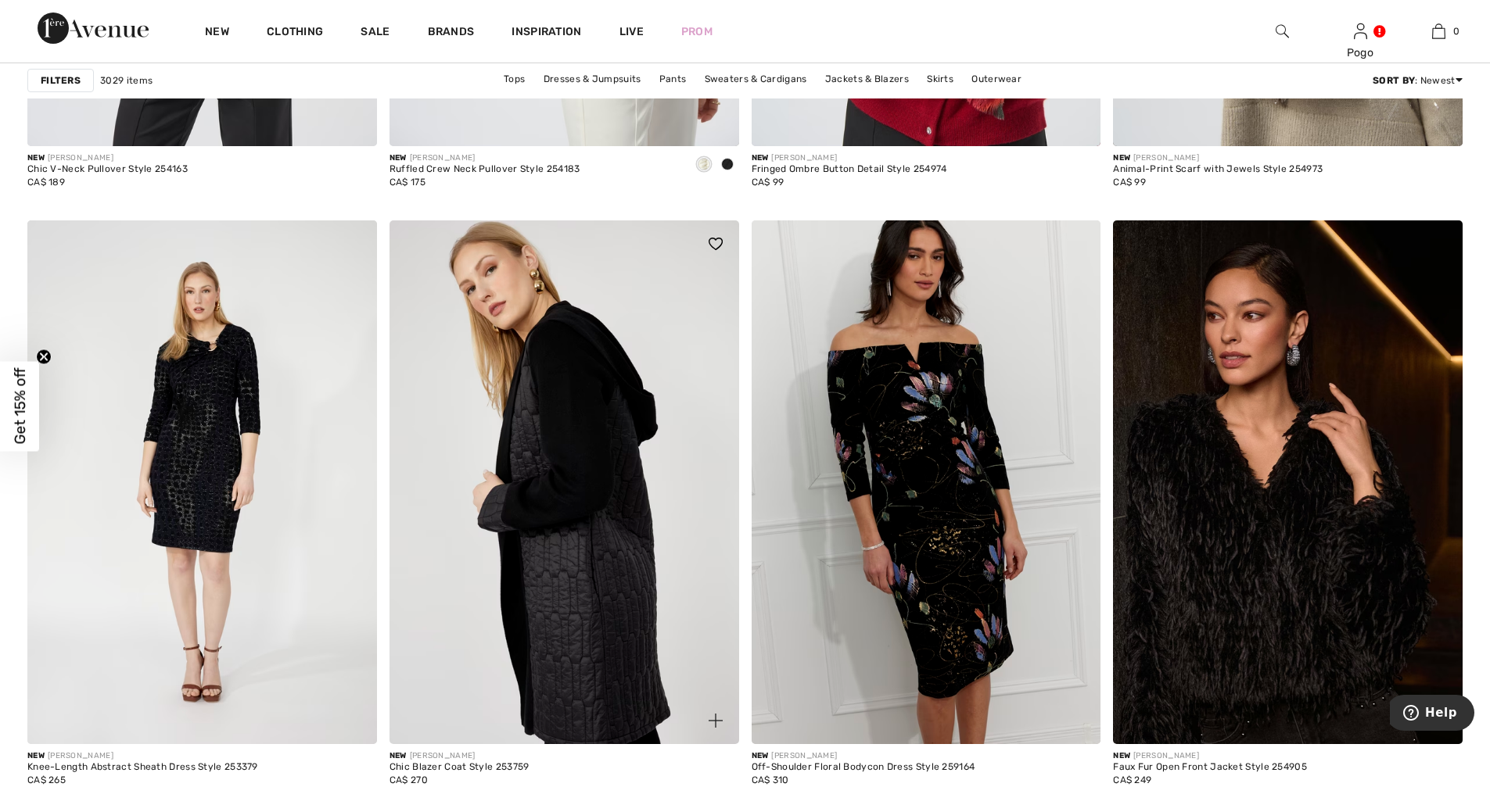
click at [564, 462] on img at bounding box center [564, 482] width 350 height 524
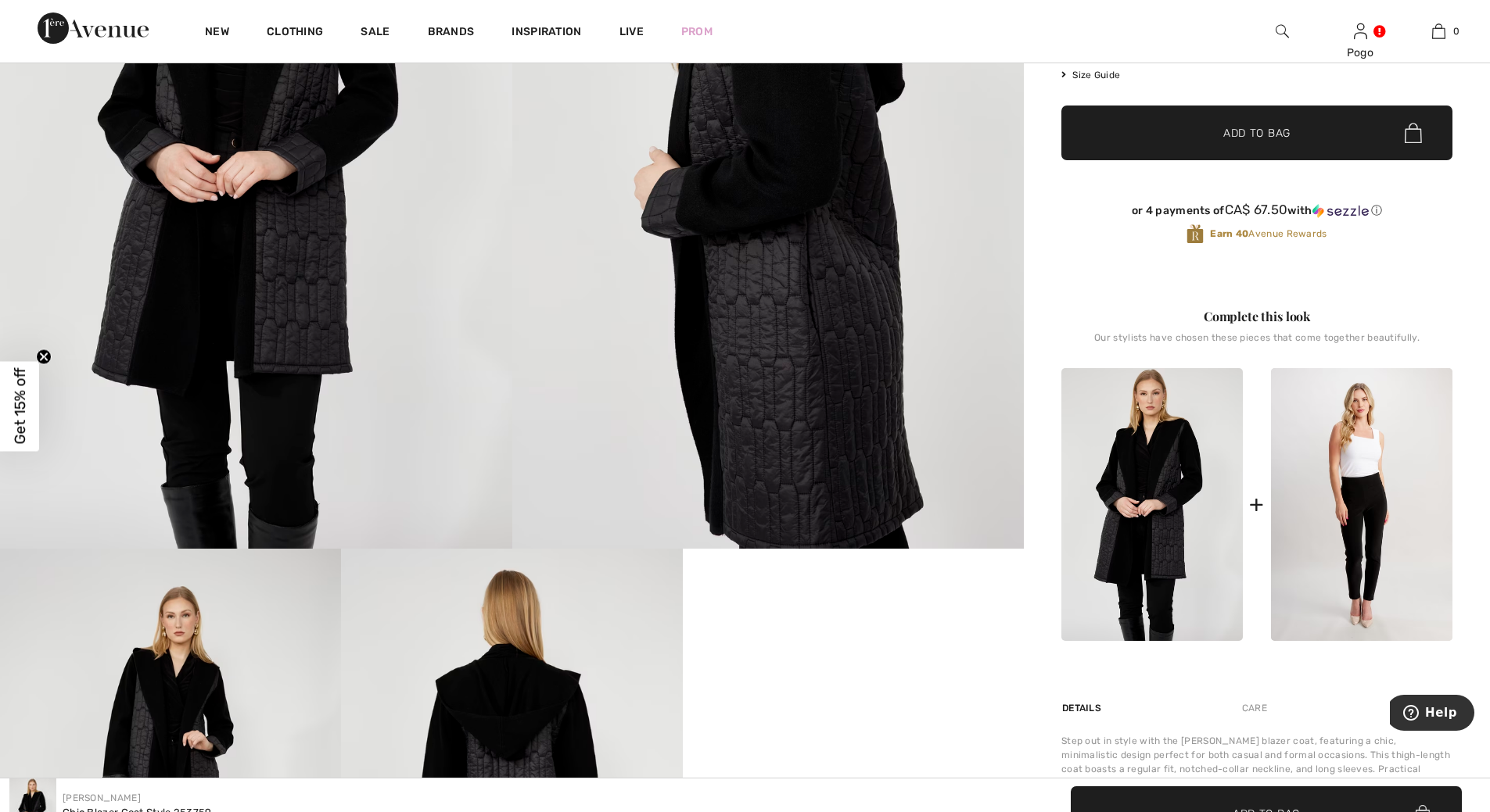
scroll to position [616, 0]
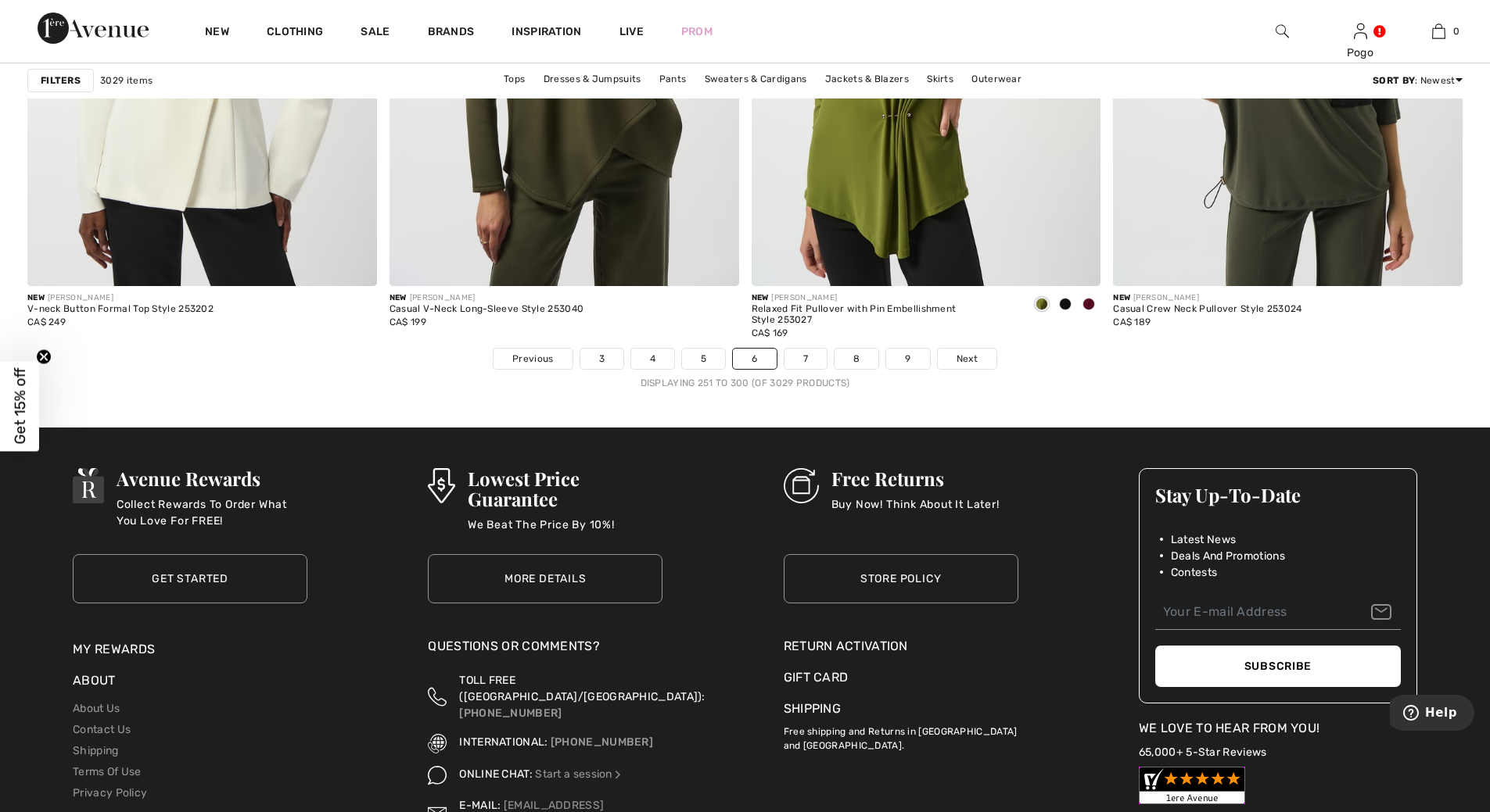
scroll to position [8809, 0]
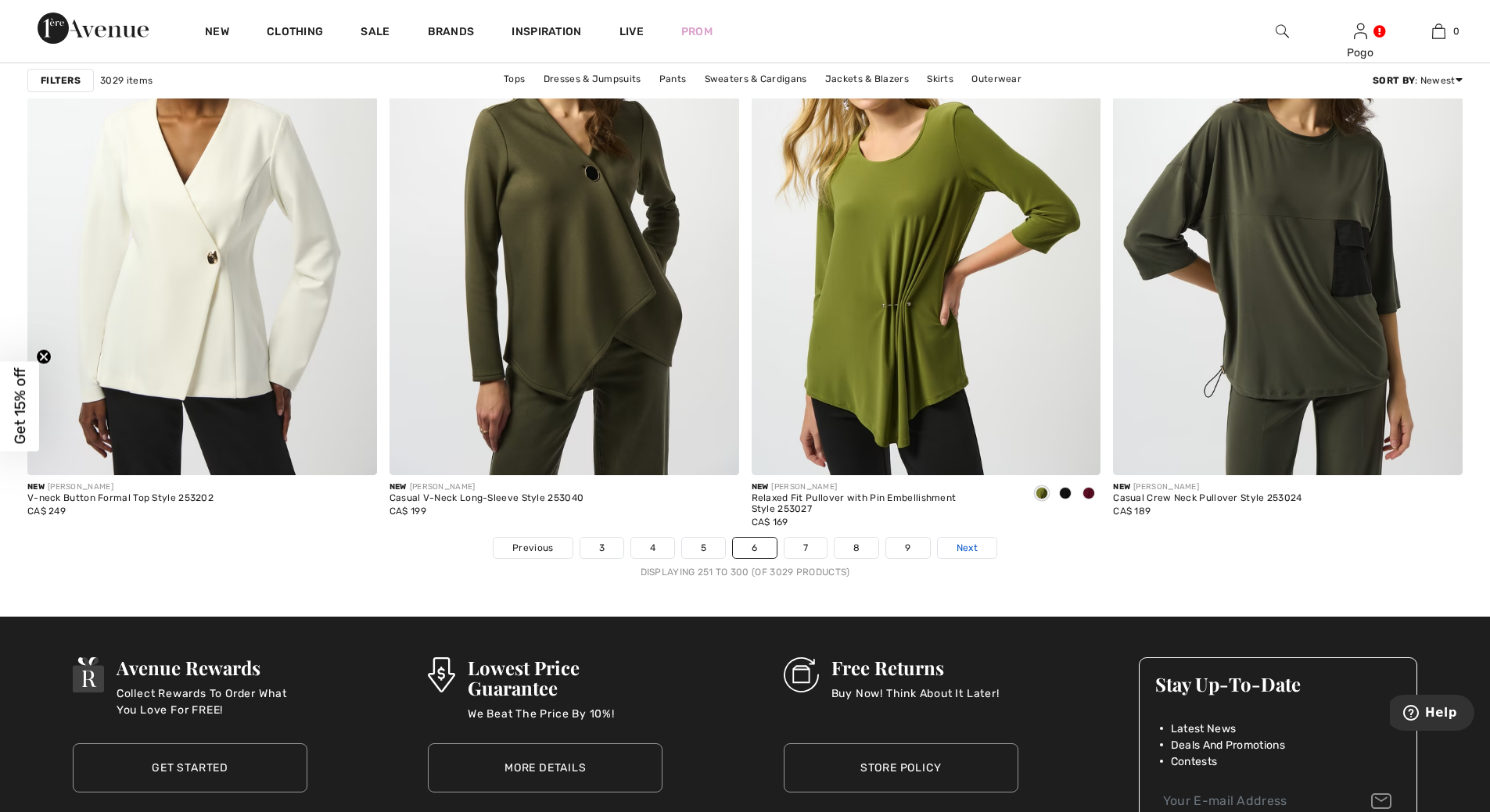
click at [965, 551] on span "Next" at bounding box center [967, 548] width 21 height 14
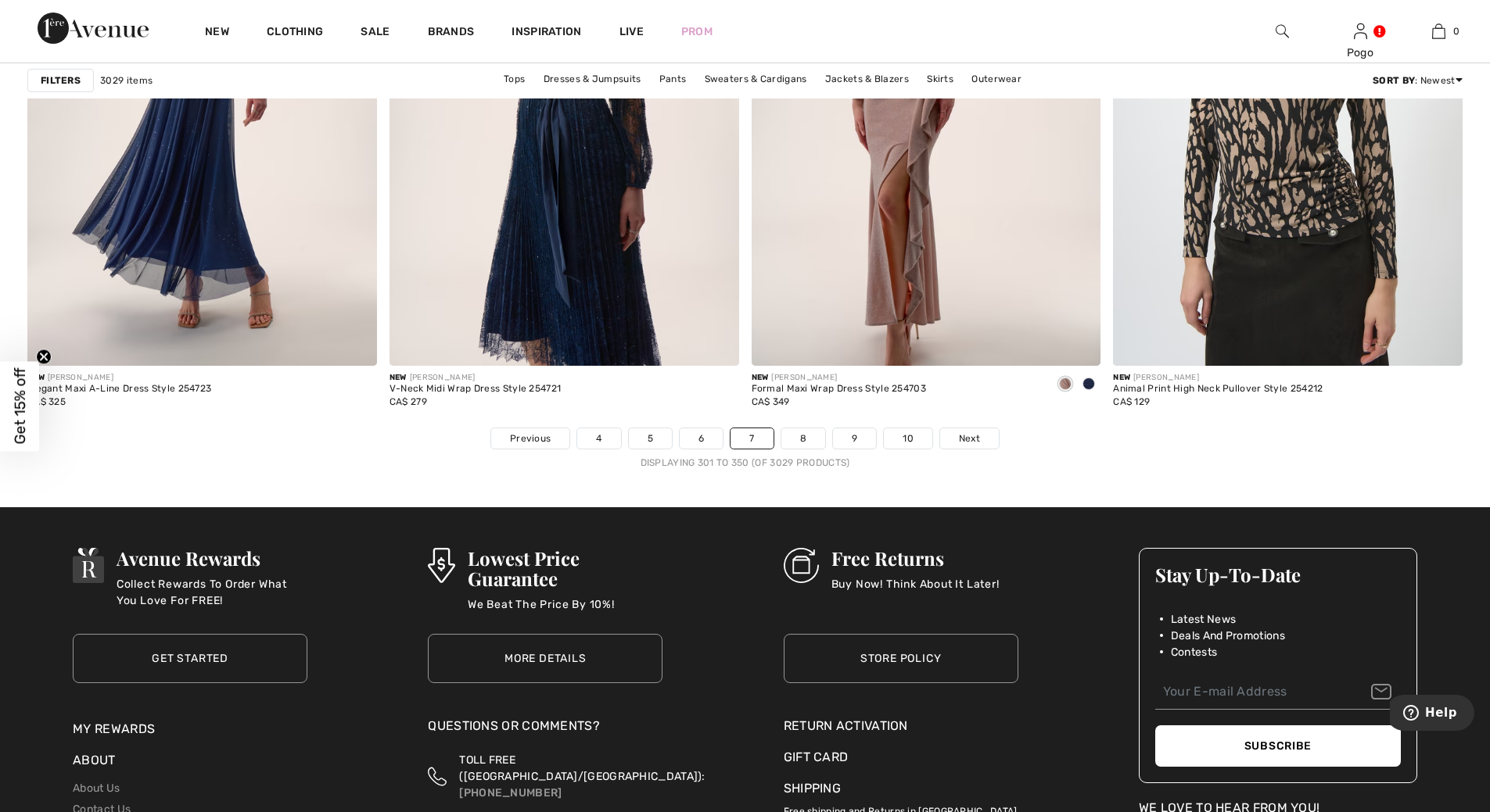
scroll to position [8928, 0]
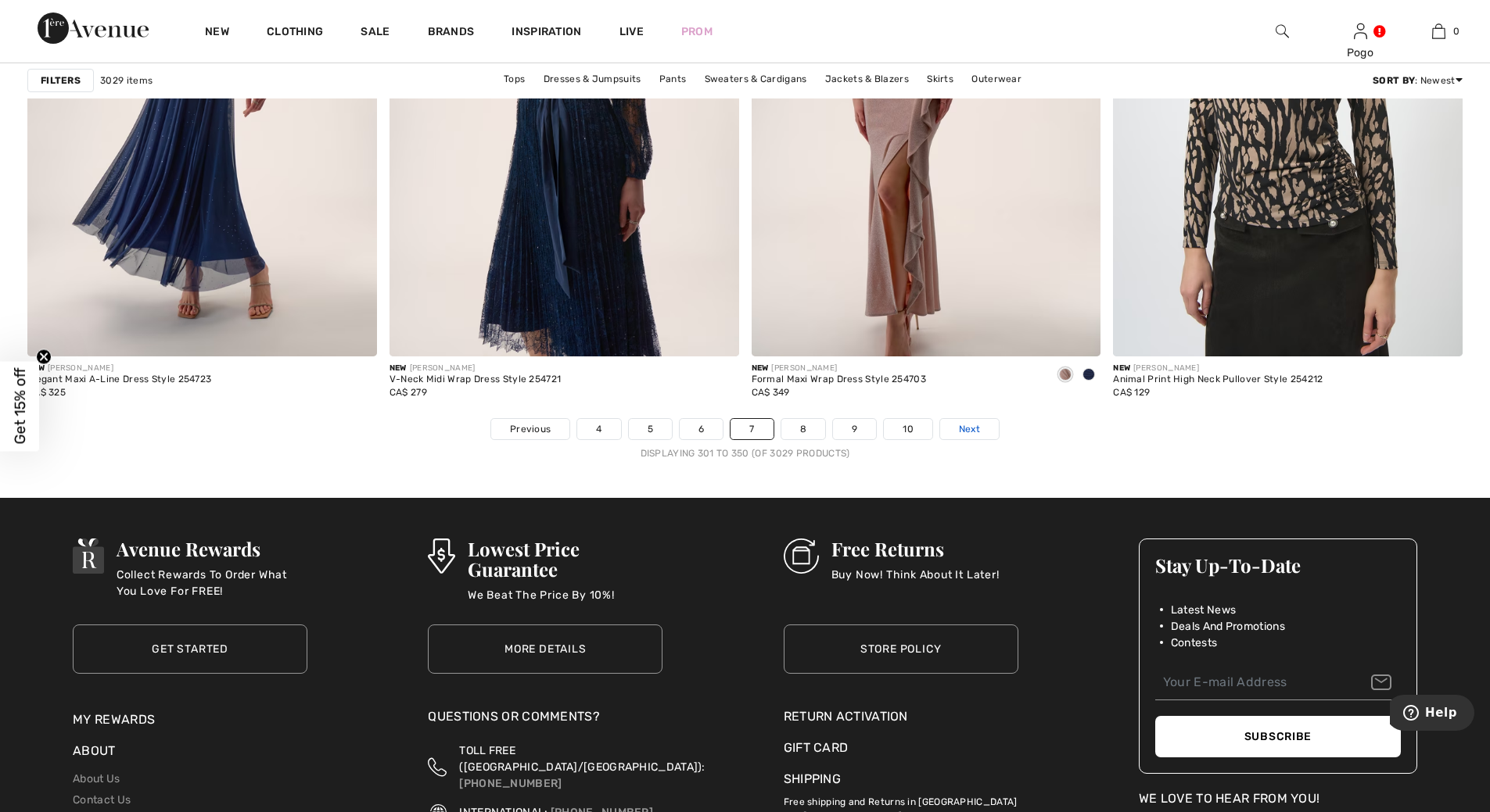
click at [973, 430] on span "Next" at bounding box center [969, 428] width 21 height 14
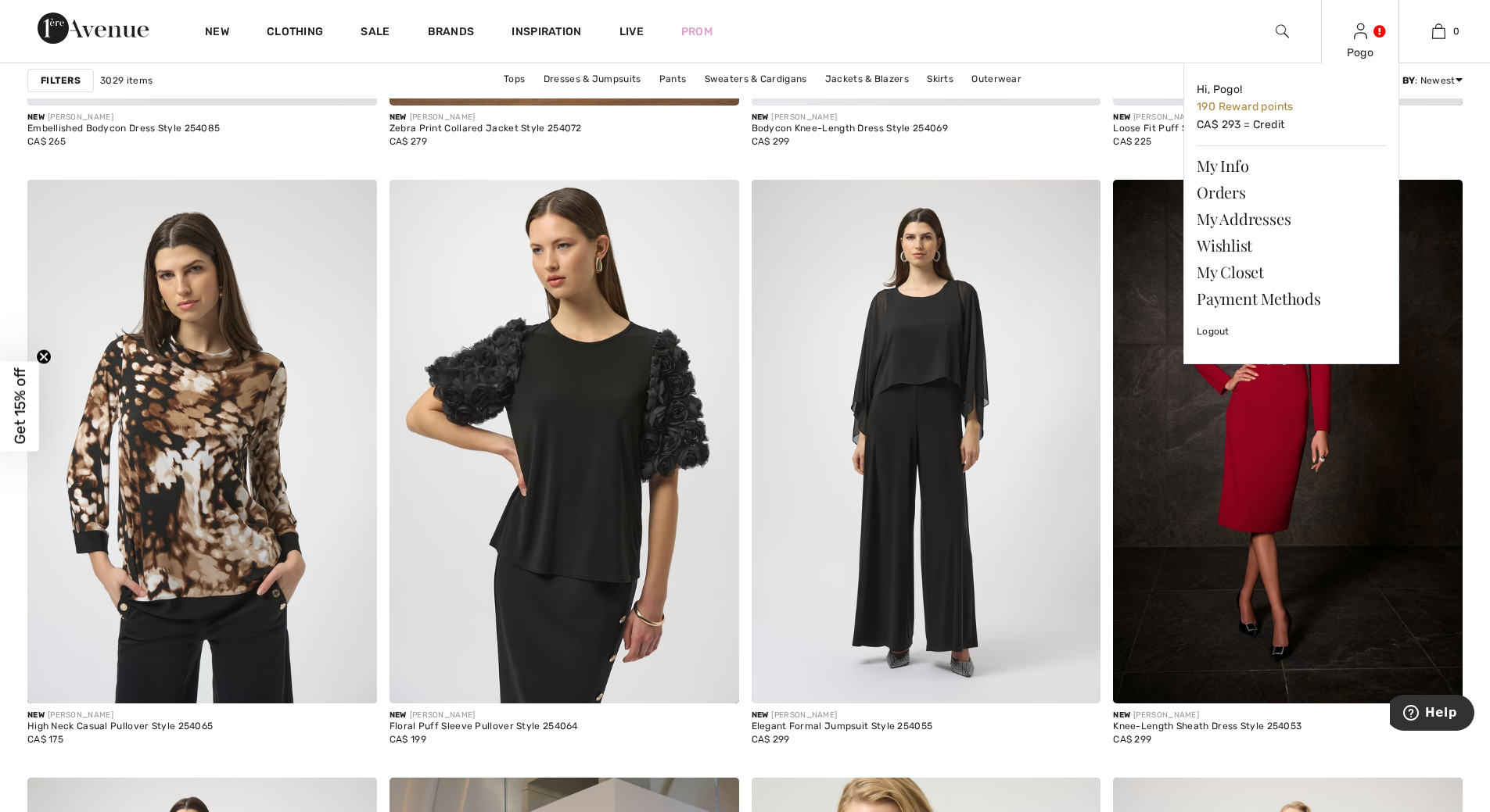
scroll to position [2329, 0]
